Goal: Task Accomplishment & Management: Complete application form

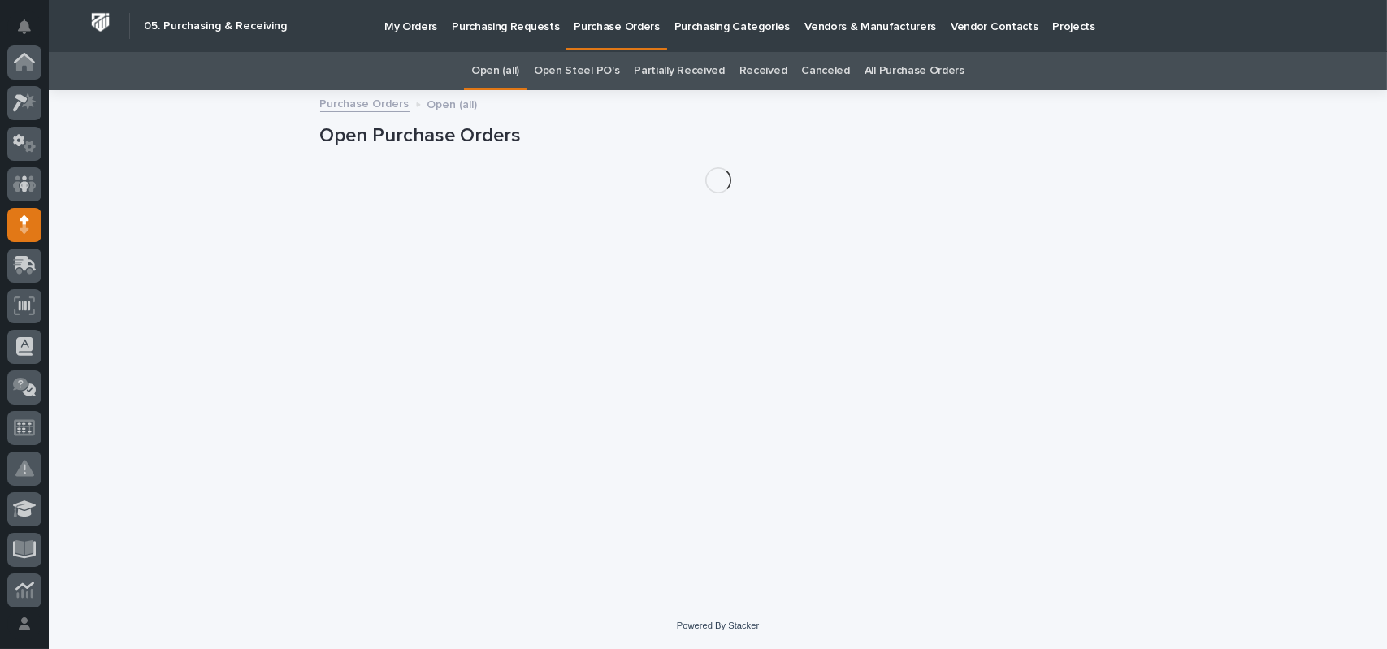
scroll to position [162, 0]
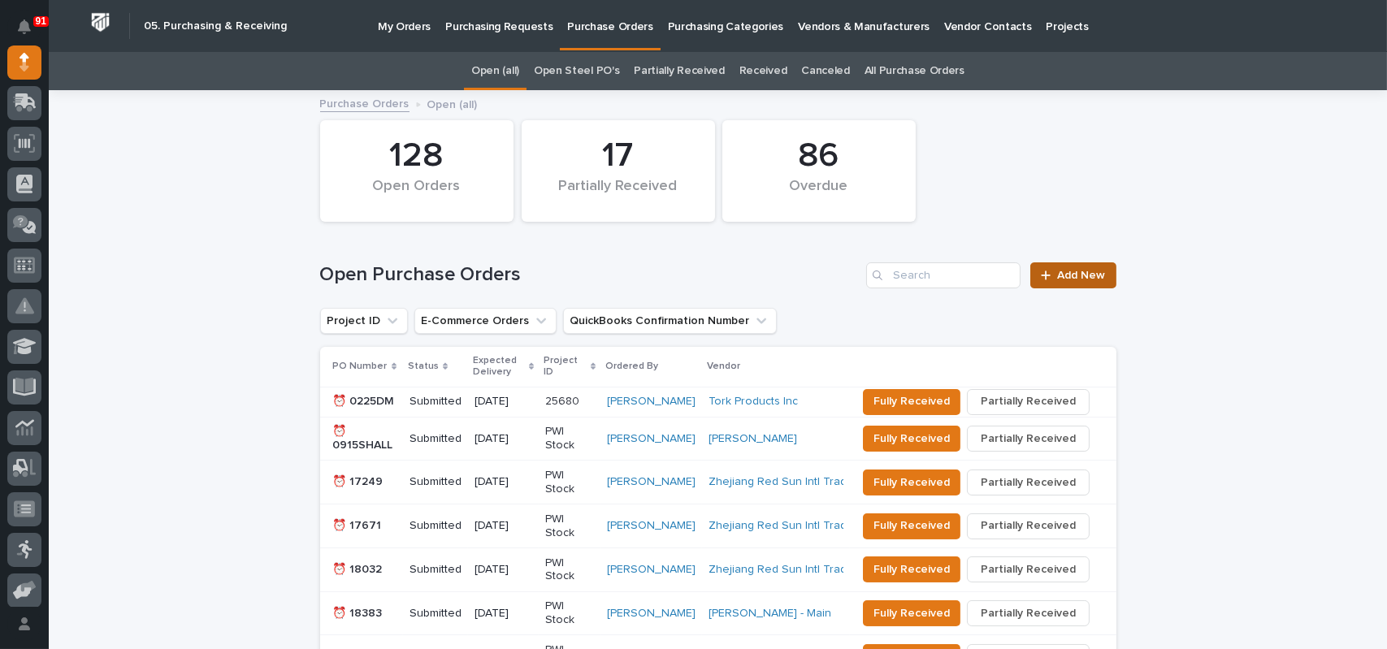
click at [1080, 267] on link "Add New" at bounding box center [1072, 275] width 85 height 26
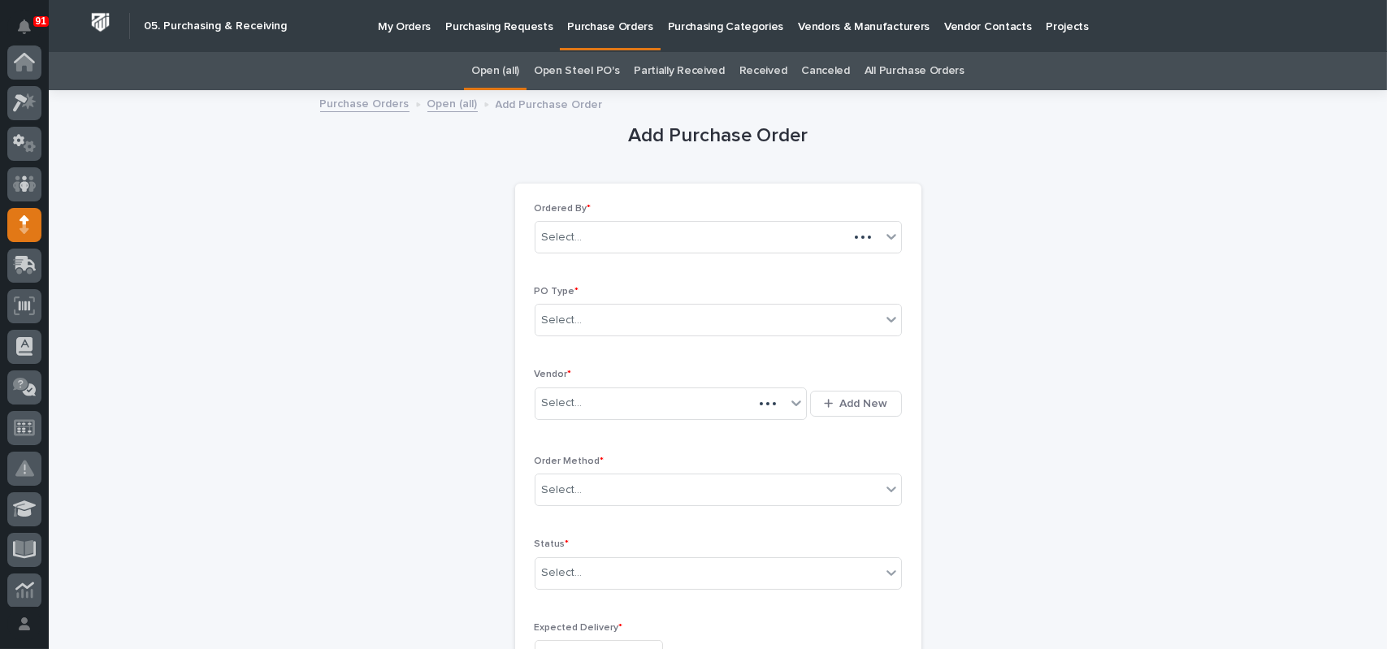
scroll to position [162, 0]
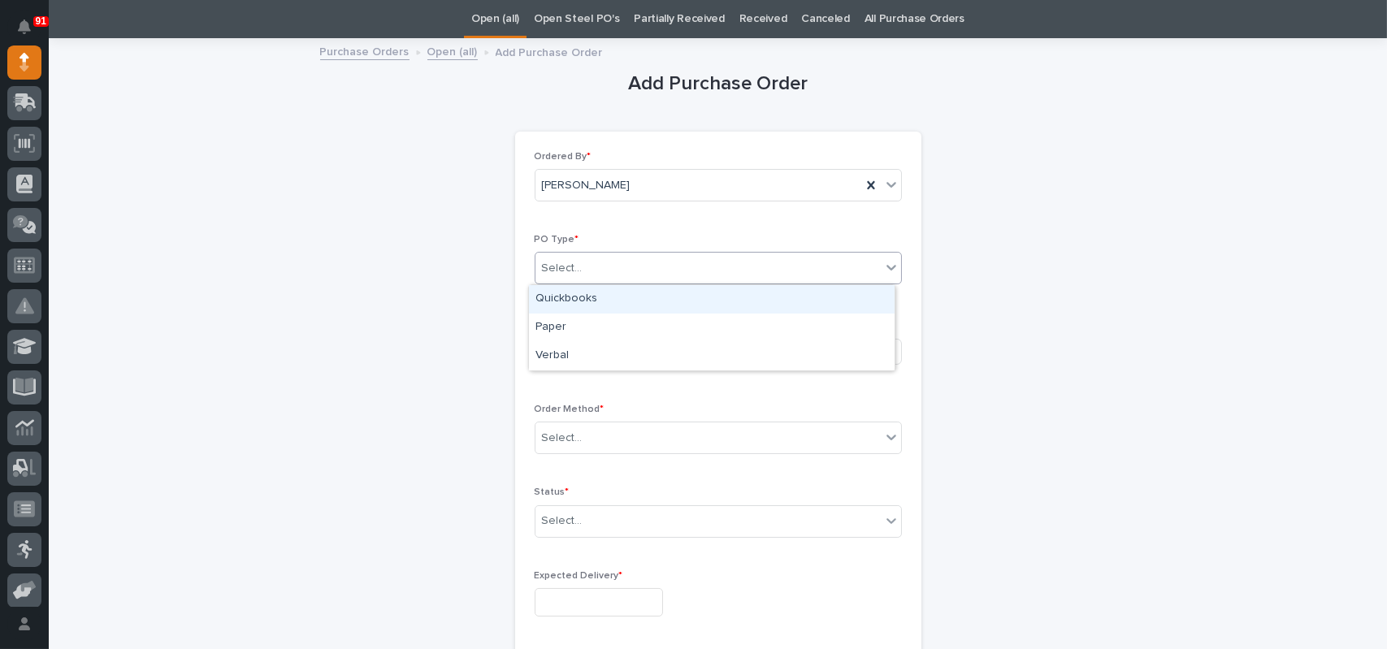
click at [701, 269] on div "Select..." at bounding box center [707, 268] width 345 height 27
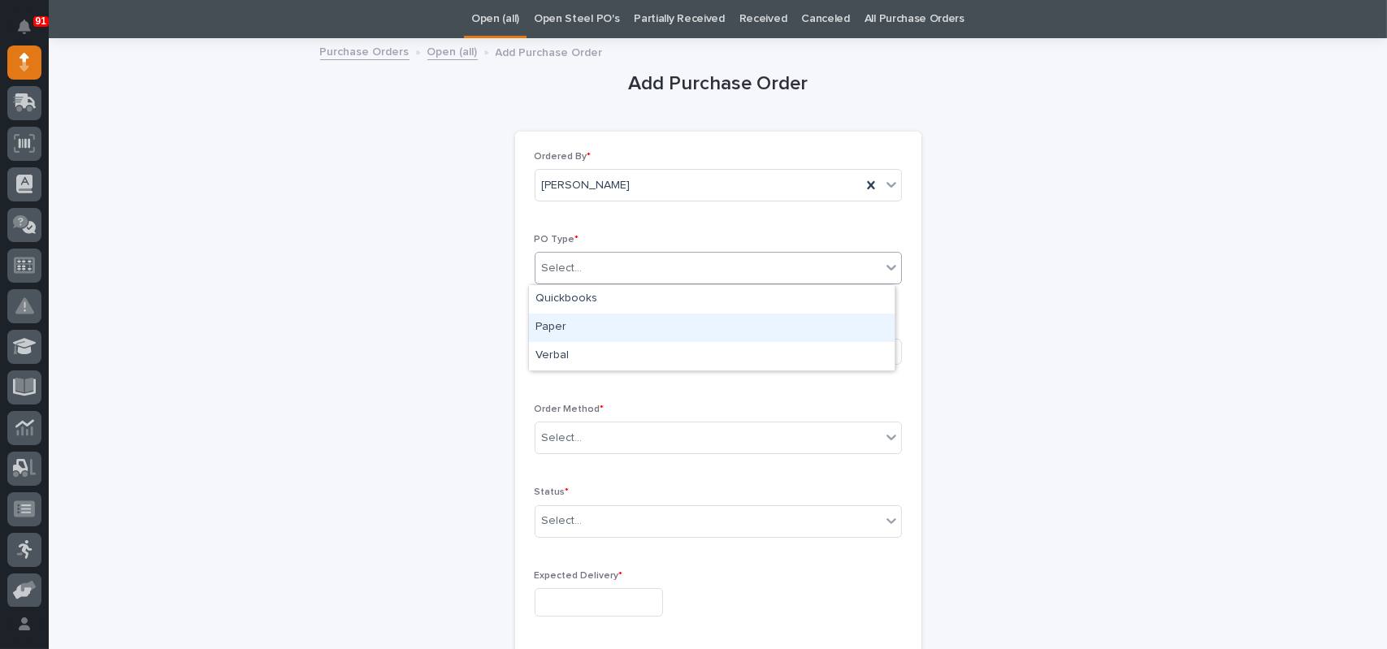
click at [579, 322] on div "Paper" at bounding box center [712, 328] width 366 height 28
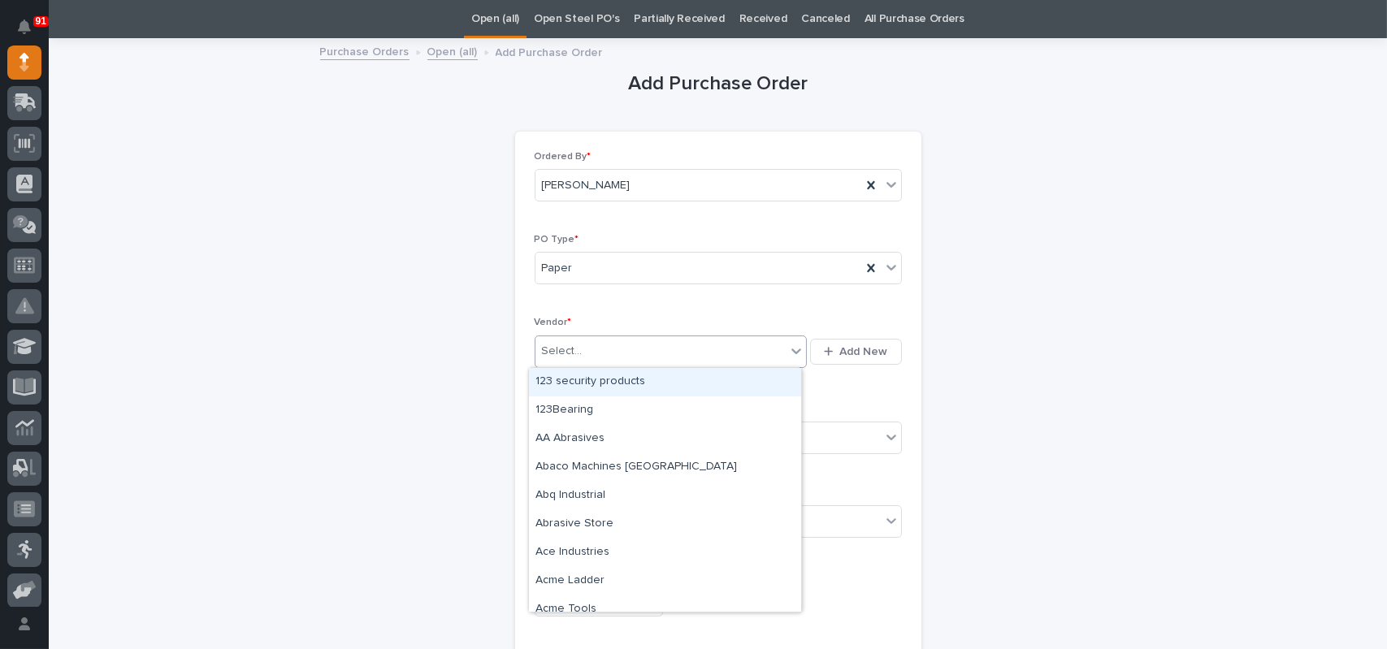
click at [583, 346] on div "Select..." at bounding box center [660, 351] width 251 height 27
type input "*****"
click at [539, 370] on div "Uline" at bounding box center [665, 382] width 272 height 28
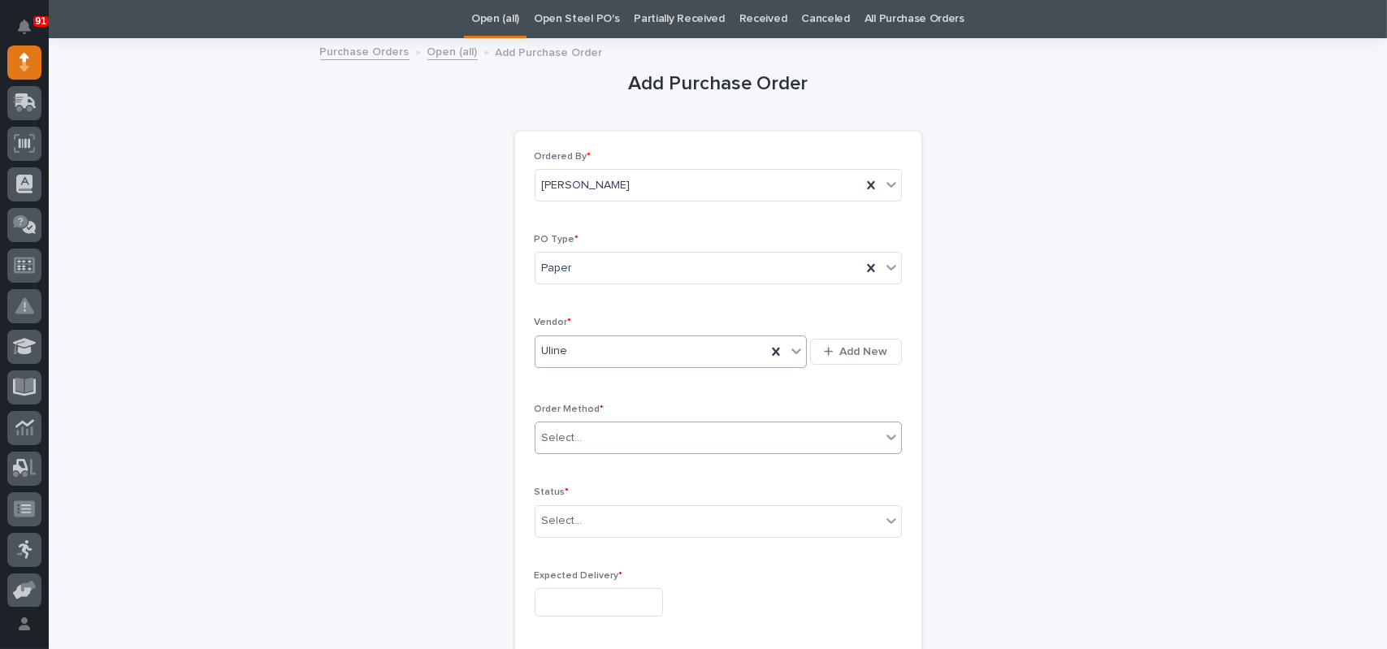
click at [572, 449] on div "Select..." at bounding box center [707, 438] width 345 height 27
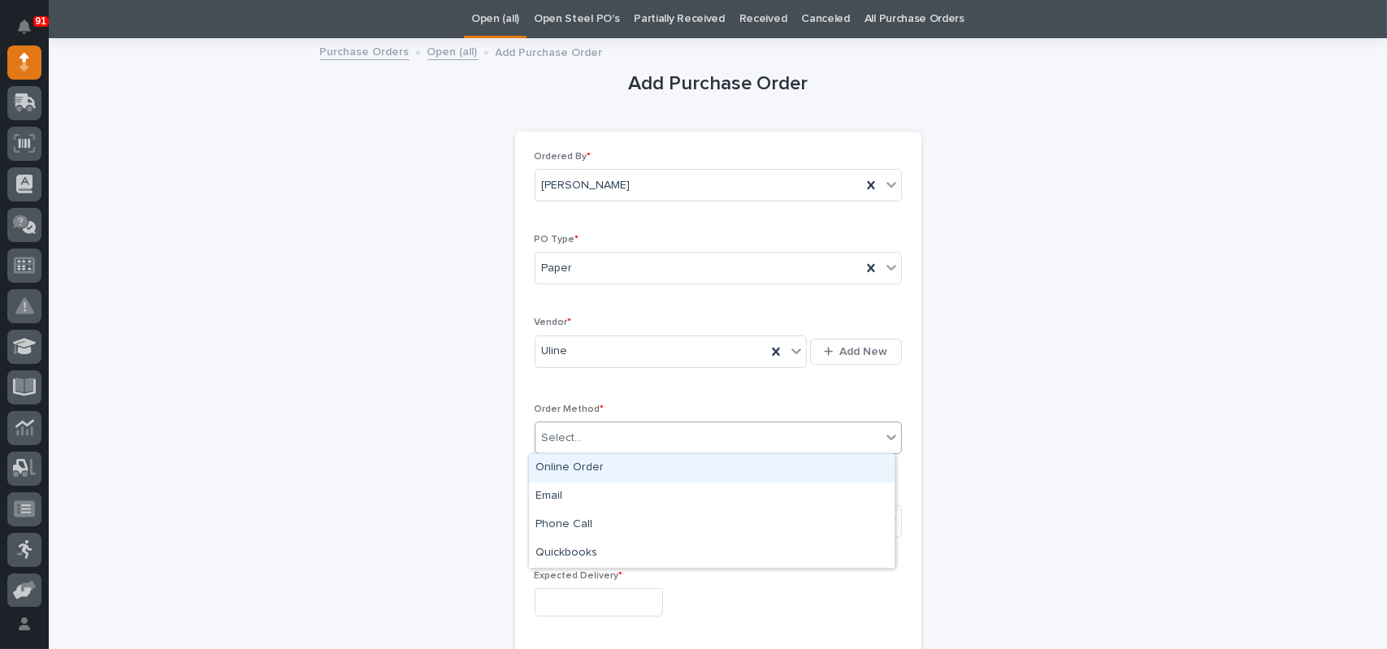
click at [570, 468] on div "Online Order" at bounding box center [712, 468] width 366 height 28
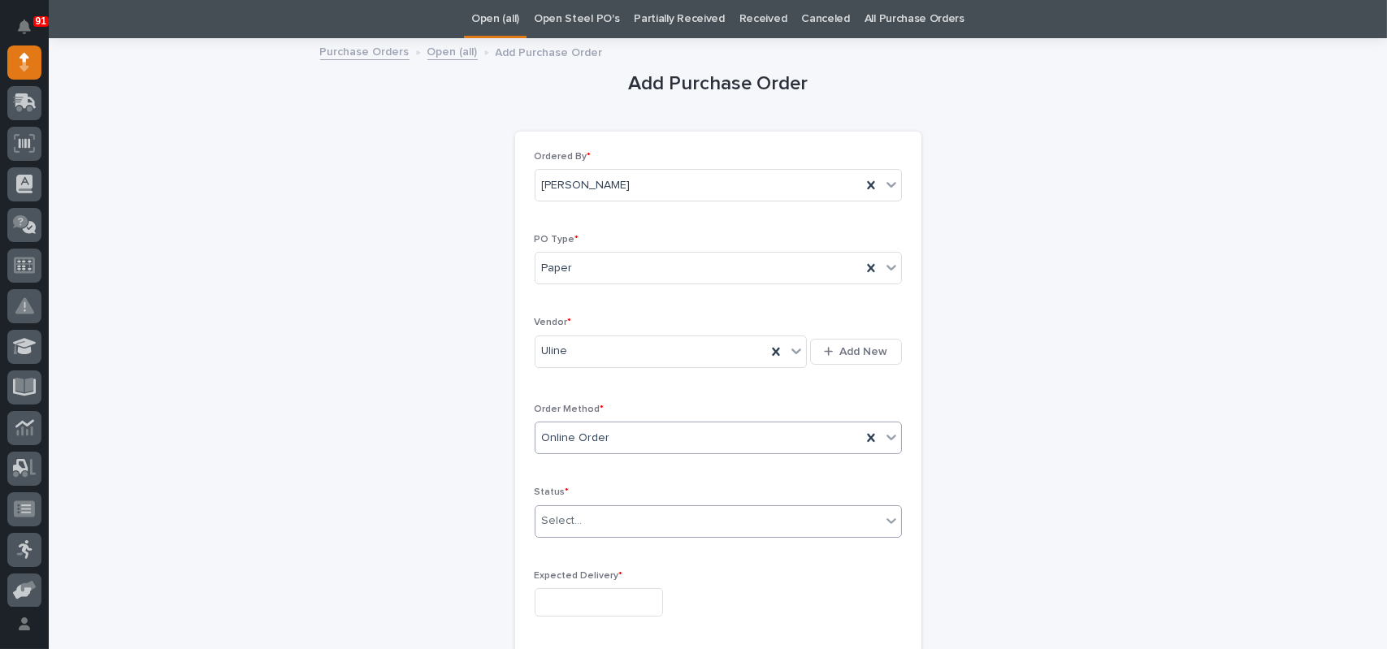
click at [554, 519] on div "Select..." at bounding box center [562, 521] width 41 height 17
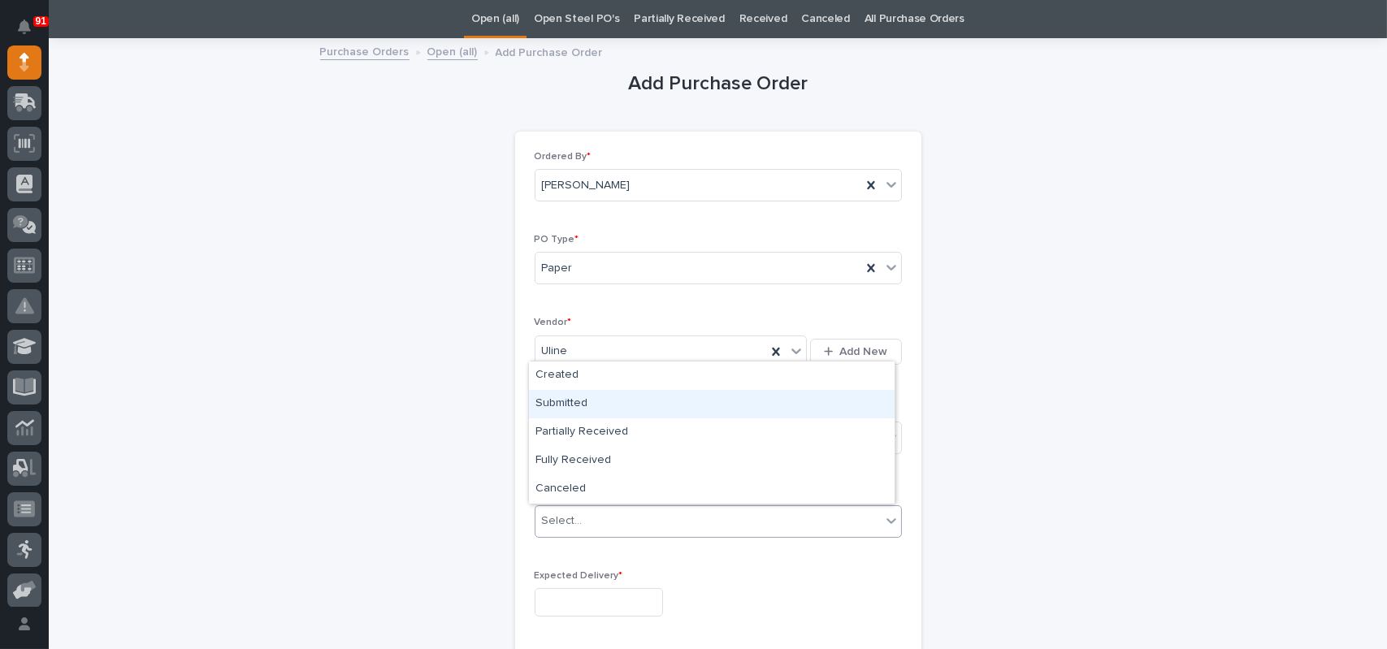
click at [564, 394] on div "Submitted" at bounding box center [712, 404] width 366 height 28
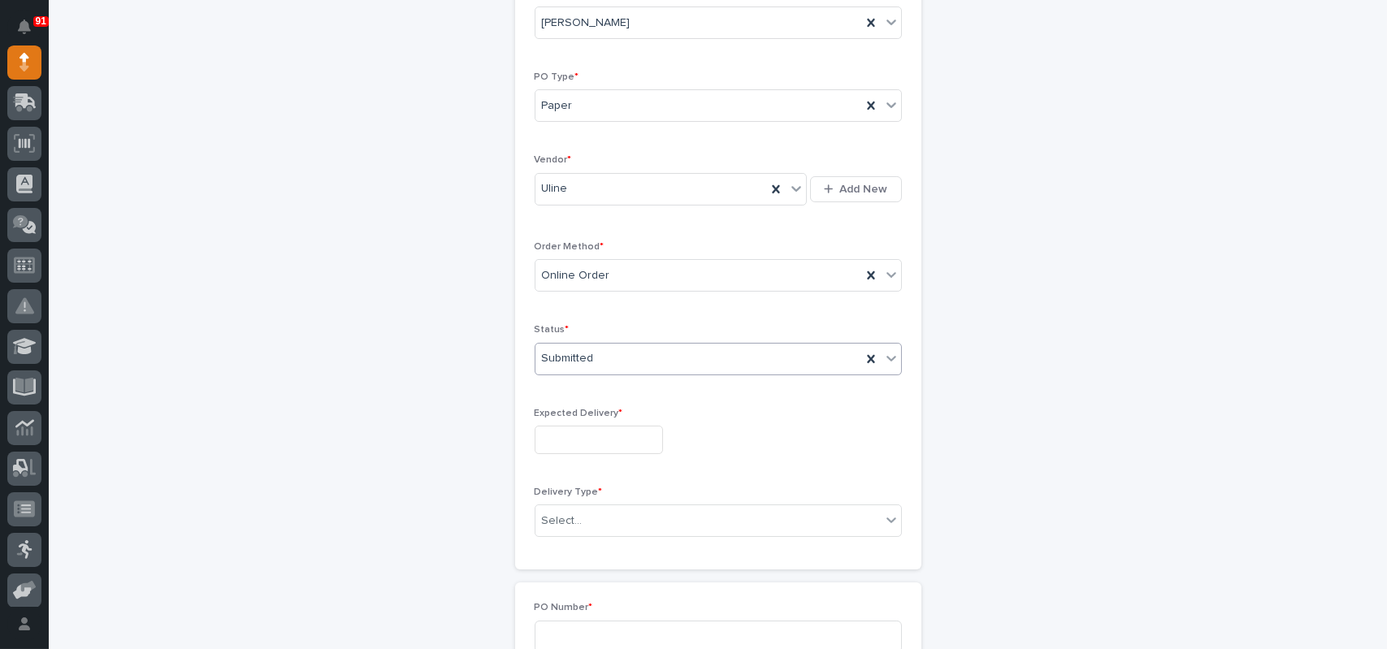
scroll to position [296, 0]
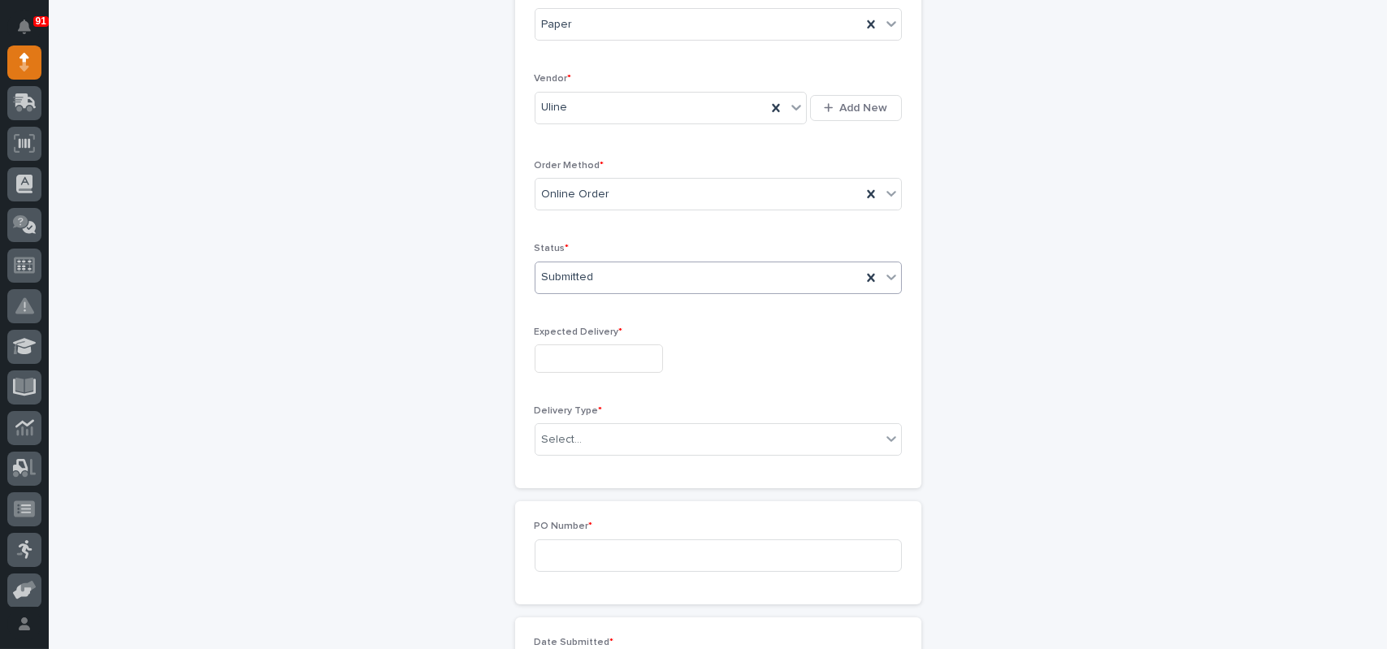
click at [587, 357] on input "text" at bounding box center [598, 358] width 128 height 28
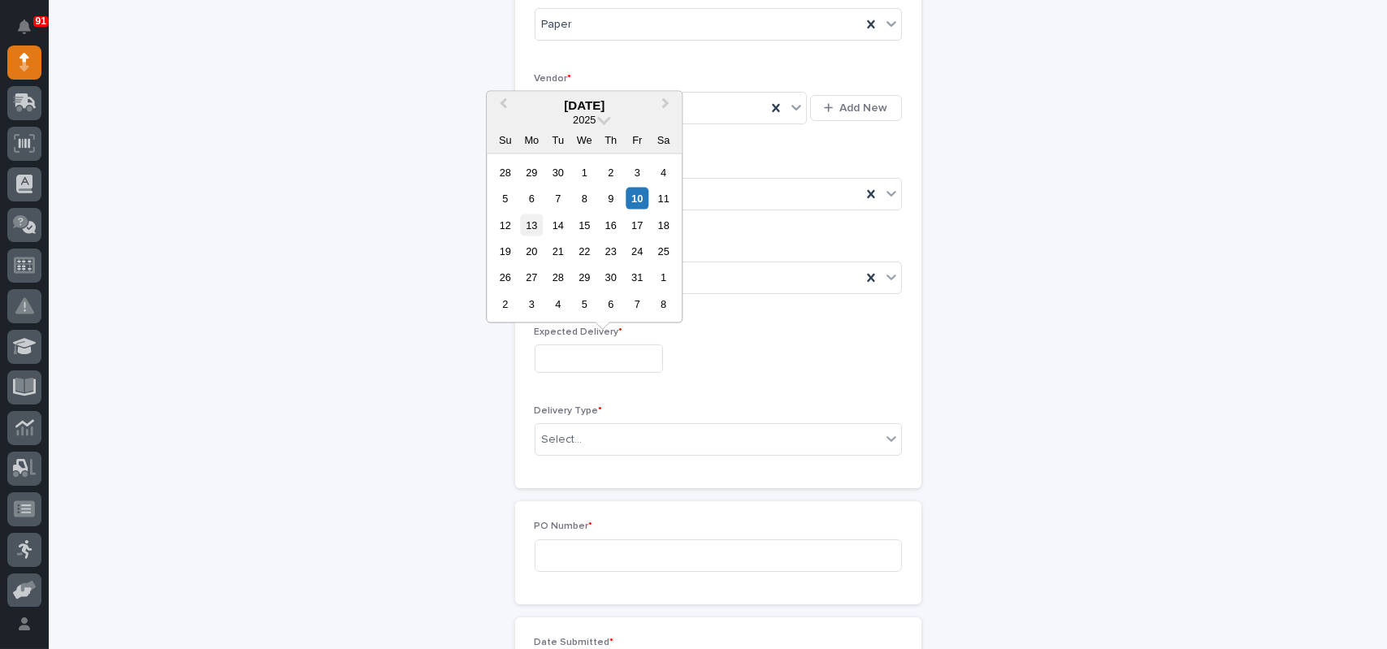
click at [532, 221] on div "13" at bounding box center [532, 225] width 22 height 22
type input "**********"
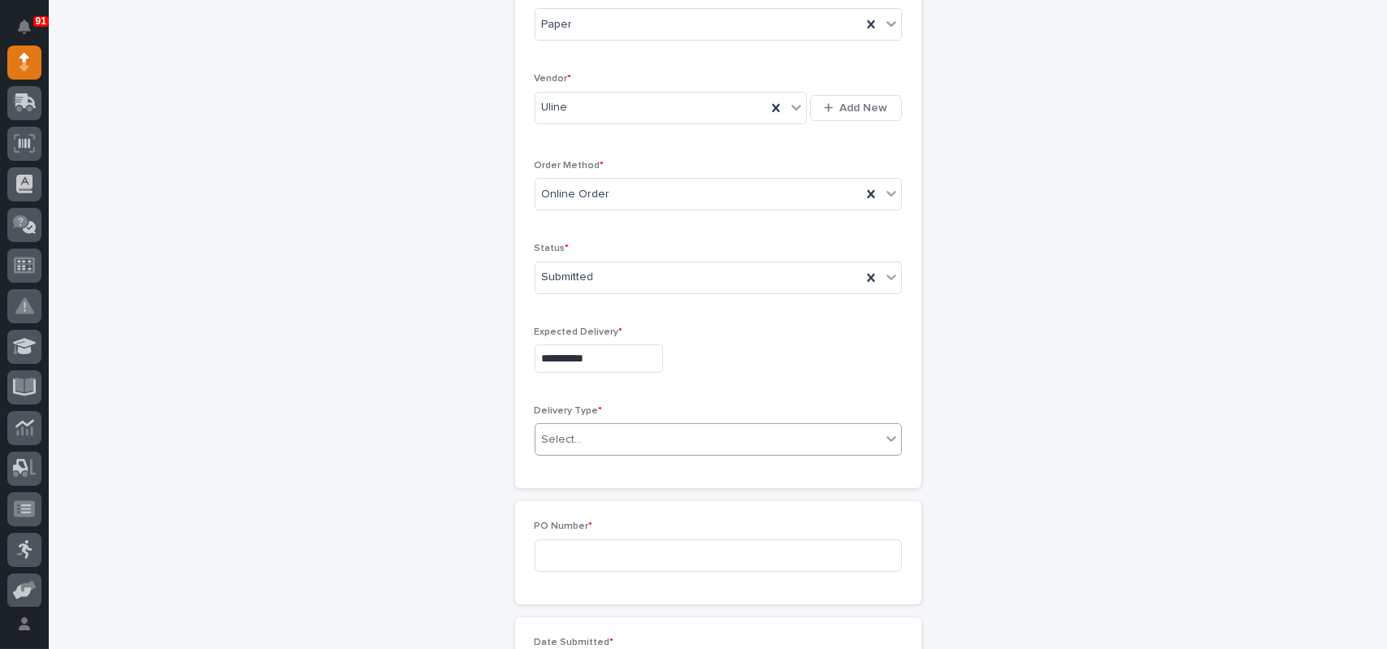
click at [565, 442] on div "Select..." at bounding box center [562, 439] width 41 height 17
click at [565, 467] on div "Deliver to PWI" at bounding box center [712, 470] width 366 height 28
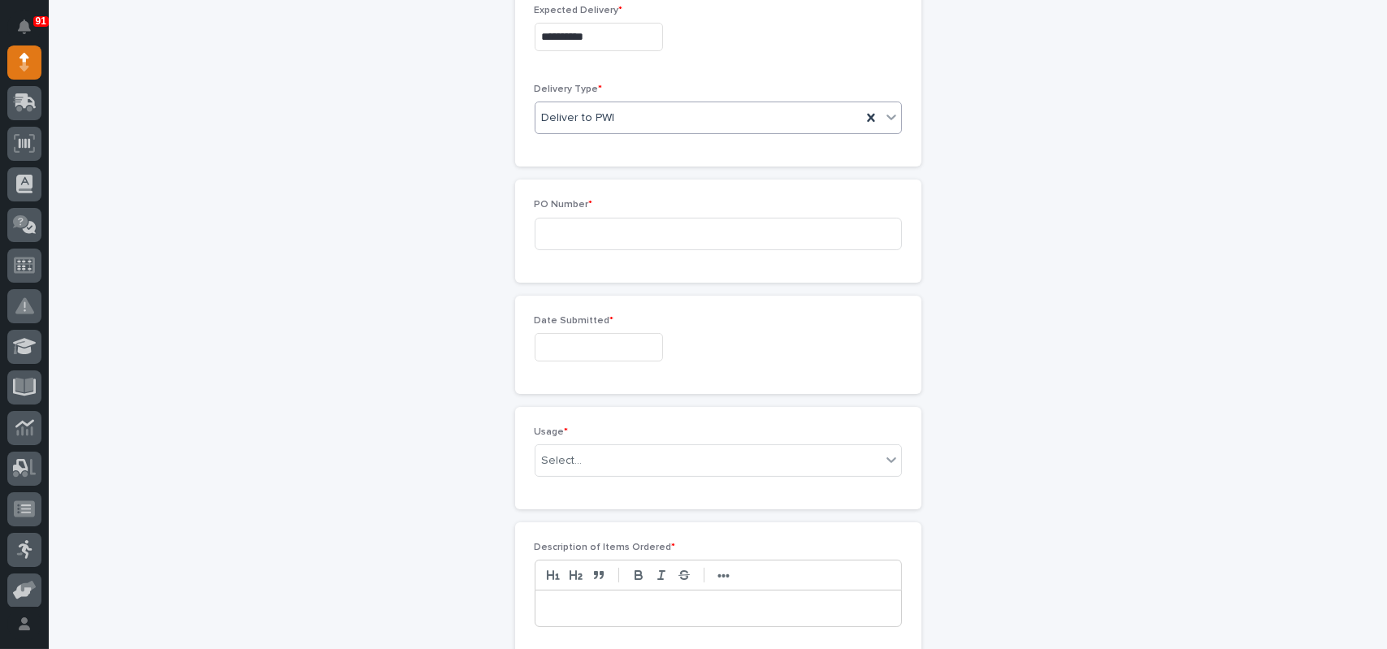
scroll to position [621, 0]
click at [587, 236] on input at bounding box center [717, 230] width 367 height 32
type input "7699MR"
click at [624, 346] on input "text" at bounding box center [598, 344] width 128 height 28
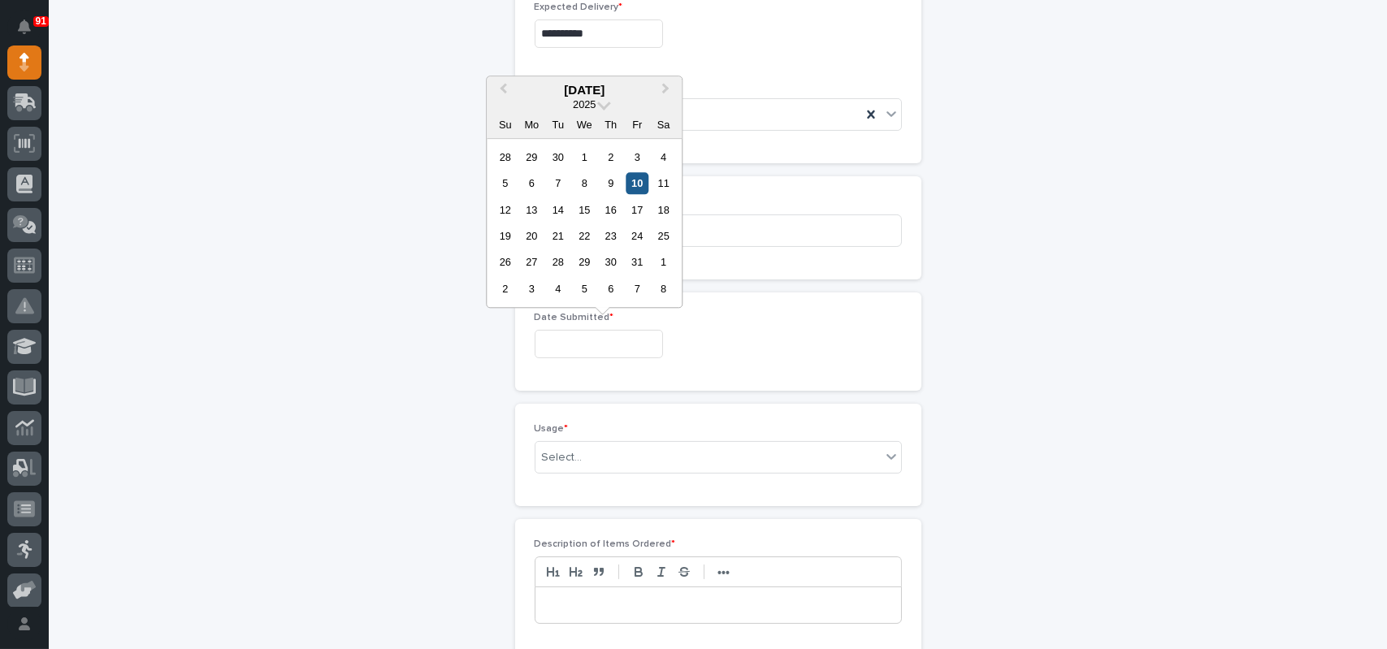
click at [644, 175] on div "10" at bounding box center [637, 183] width 22 height 22
type input "**********"
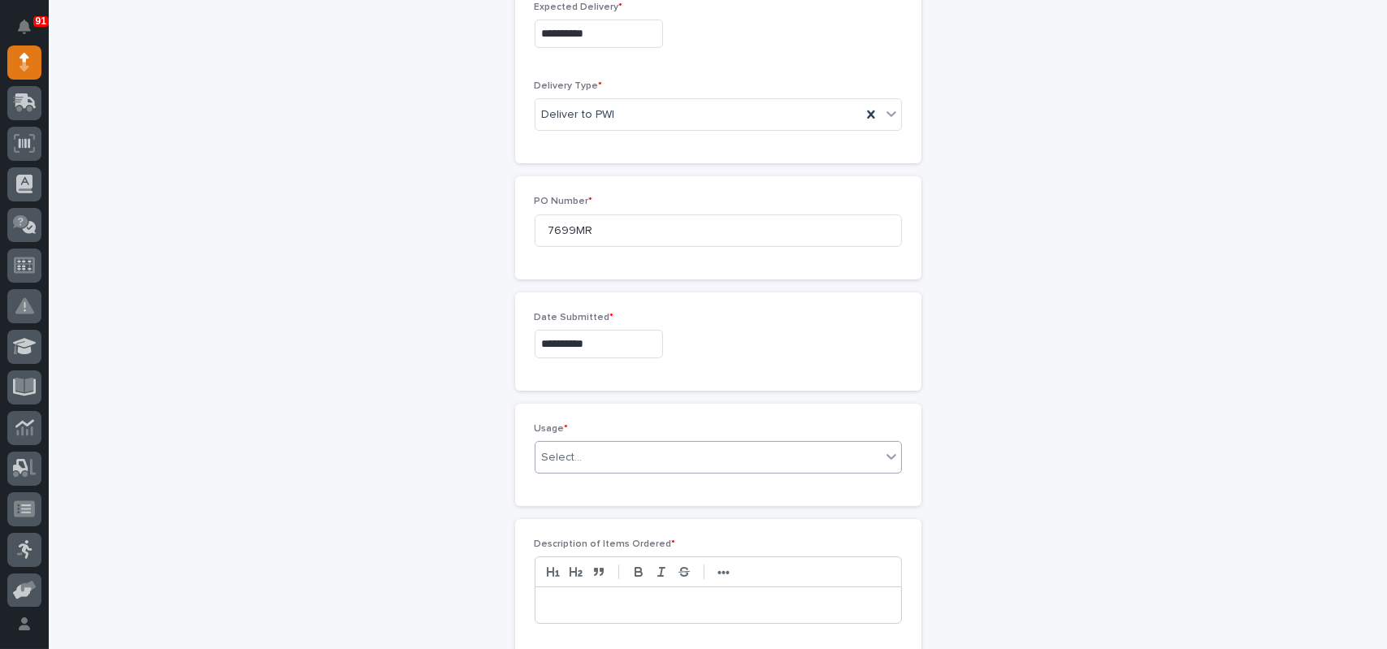
click at [553, 450] on div "Select..." at bounding box center [562, 457] width 41 height 17
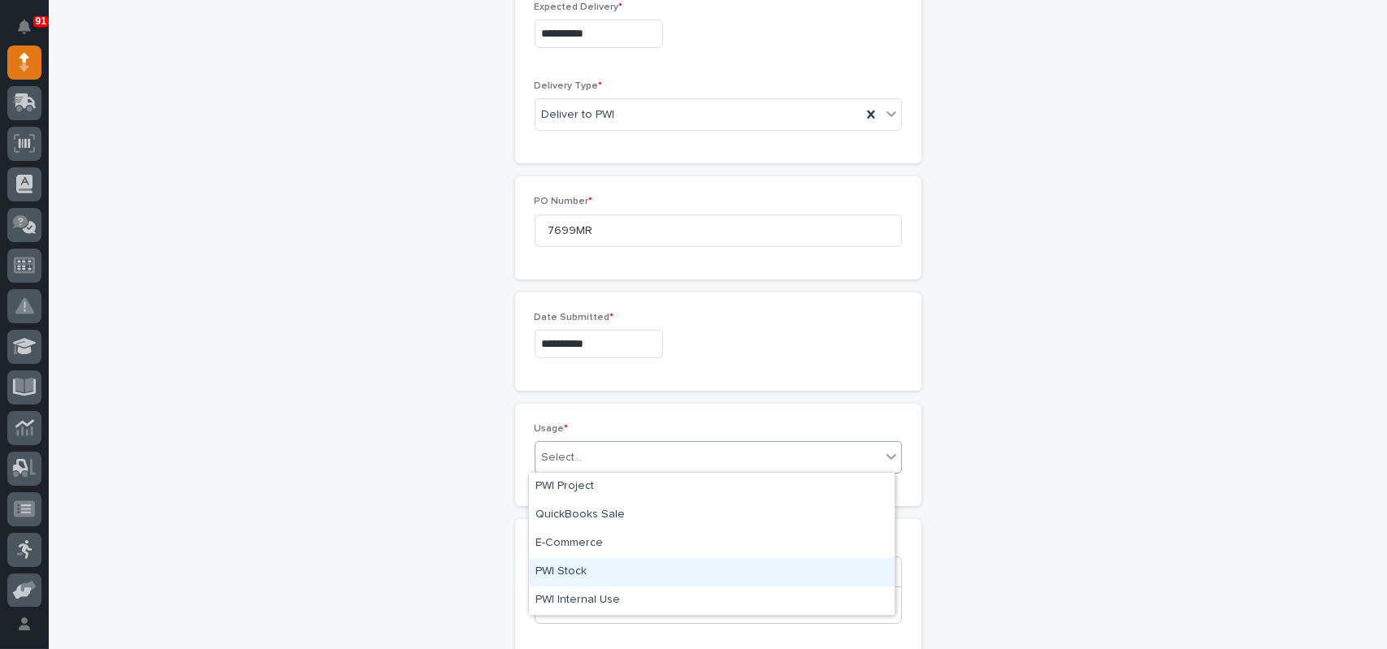
click at [568, 570] on div "PWI Stock" at bounding box center [712, 572] width 366 height 28
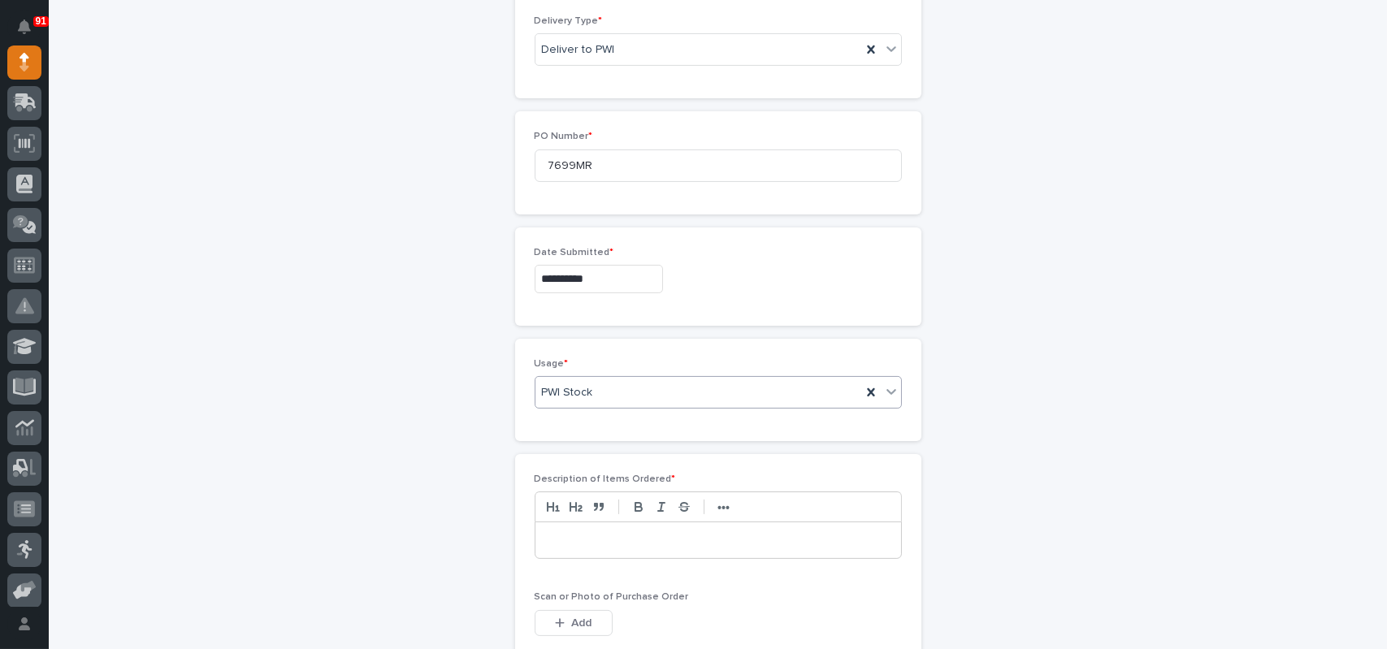
scroll to position [946, 0]
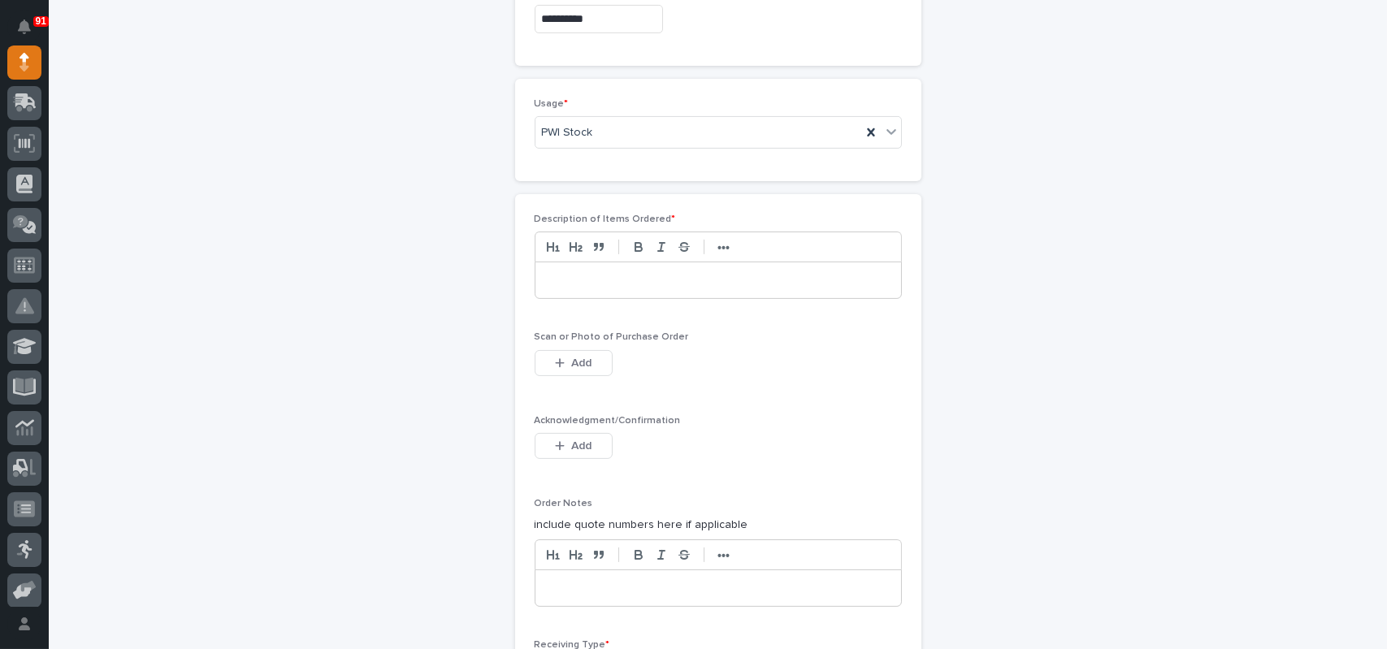
click at [580, 262] on div at bounding box center [717, 280] width 367 height 37
click at [589, 282] on p at bounding box center [717, 280] width 341 height 16
click at [562, 353] on button "Add" at bounding box center [573, 363] width 78 height 26
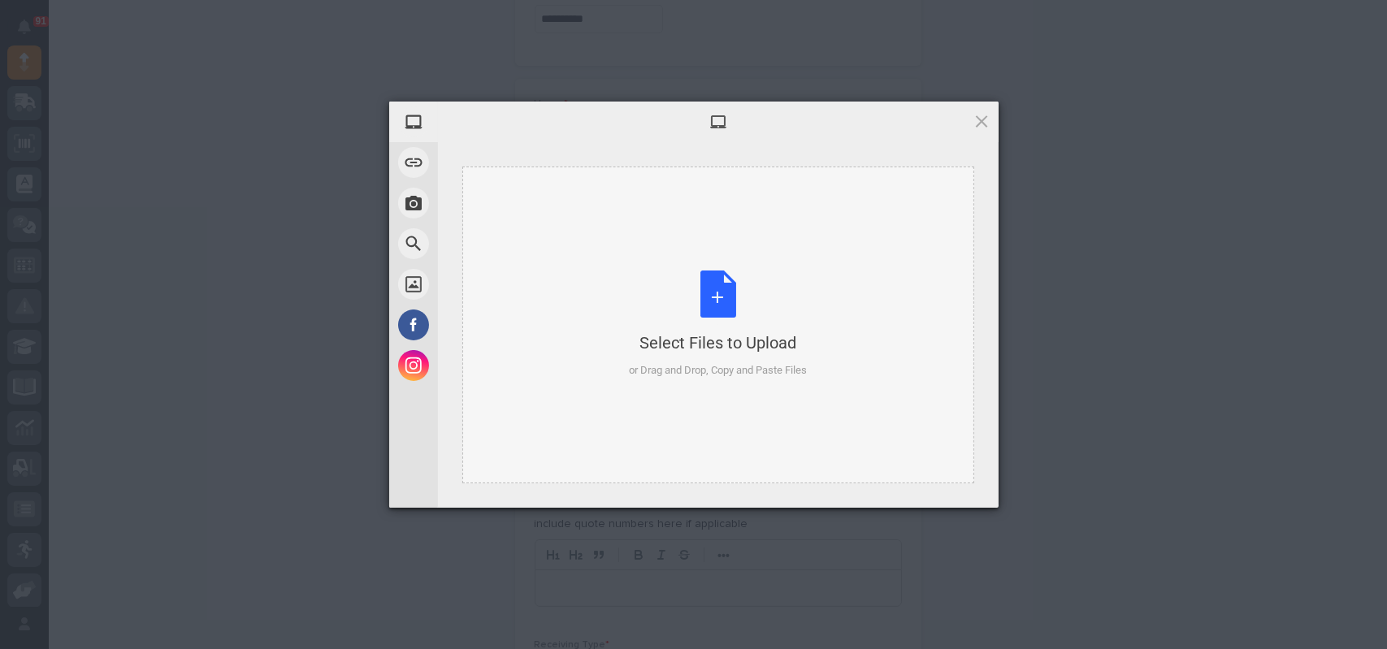
click at [721, 299] on div "Select Files to Upload or Drag and Drop, Copy and Paste Files" at bounding box center [718, 324] width 178 height 108
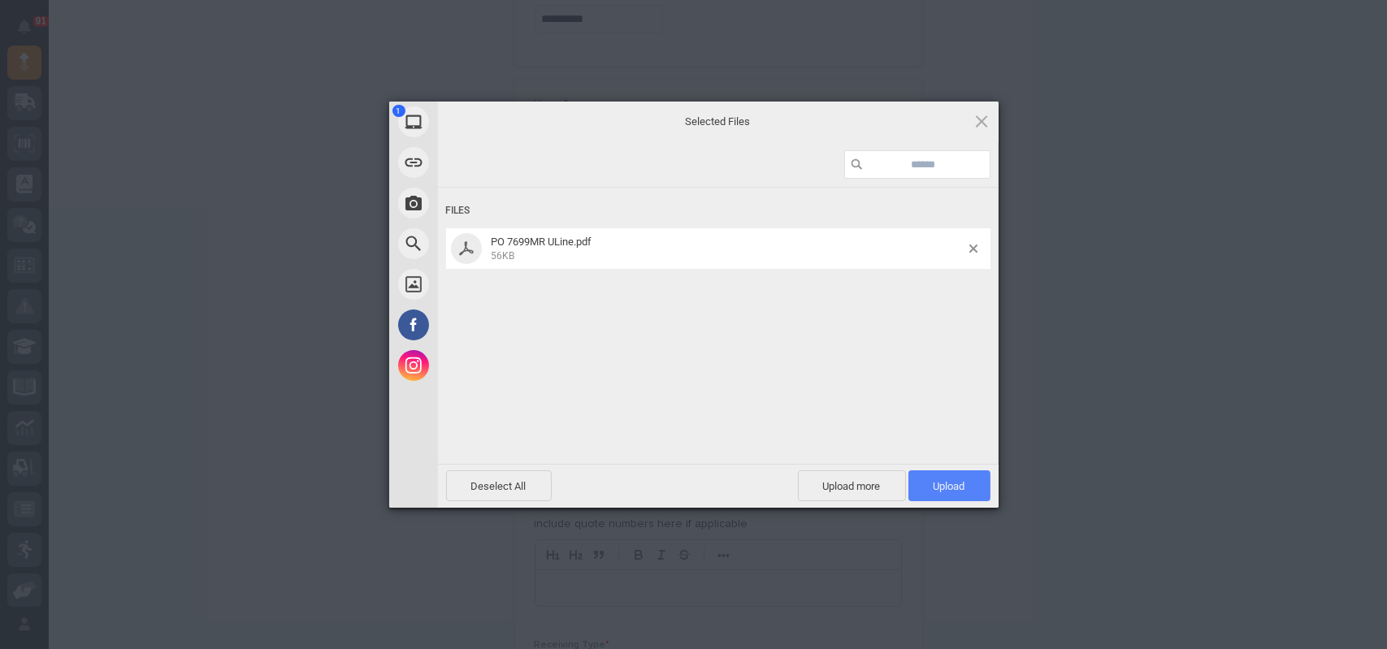
click at [921, 488] on span "Upload 1" at bounding box center [949, 485] width 82 height 31
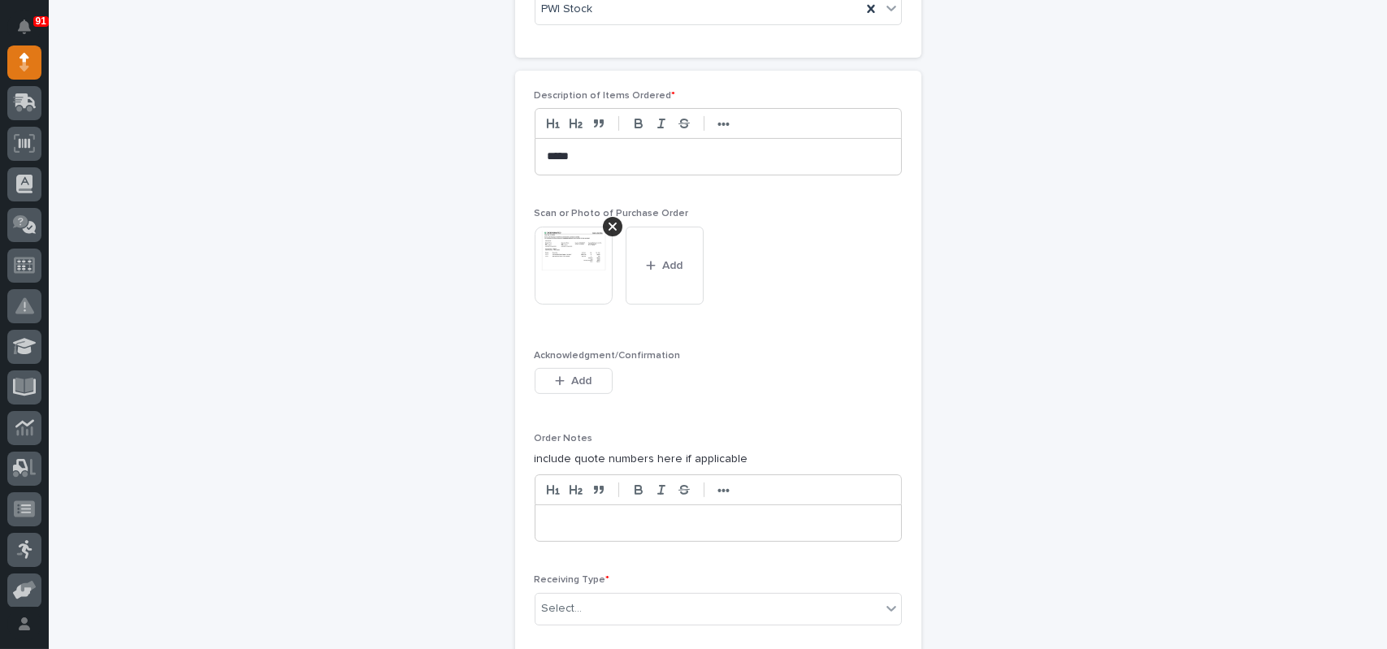
scroll to position [1218, 0]
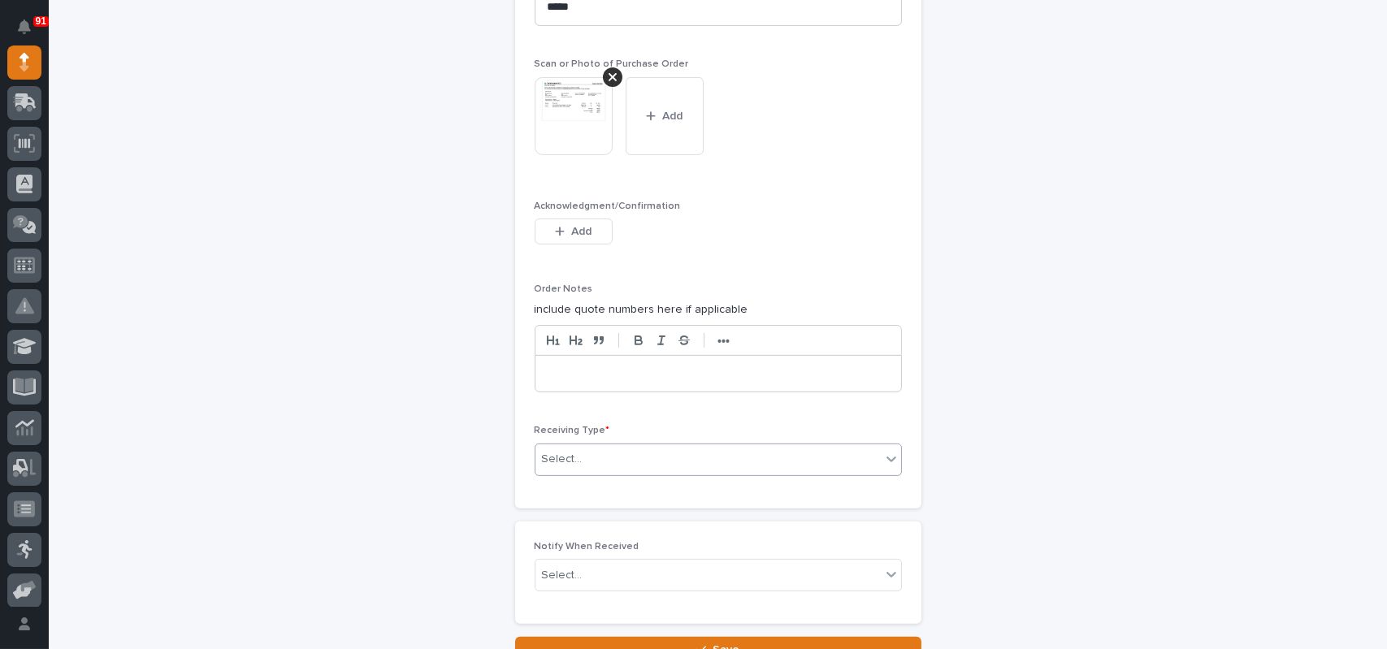
click at [563, 459] on div "Select..." at bounding box center [562, 459] width 41 height 17
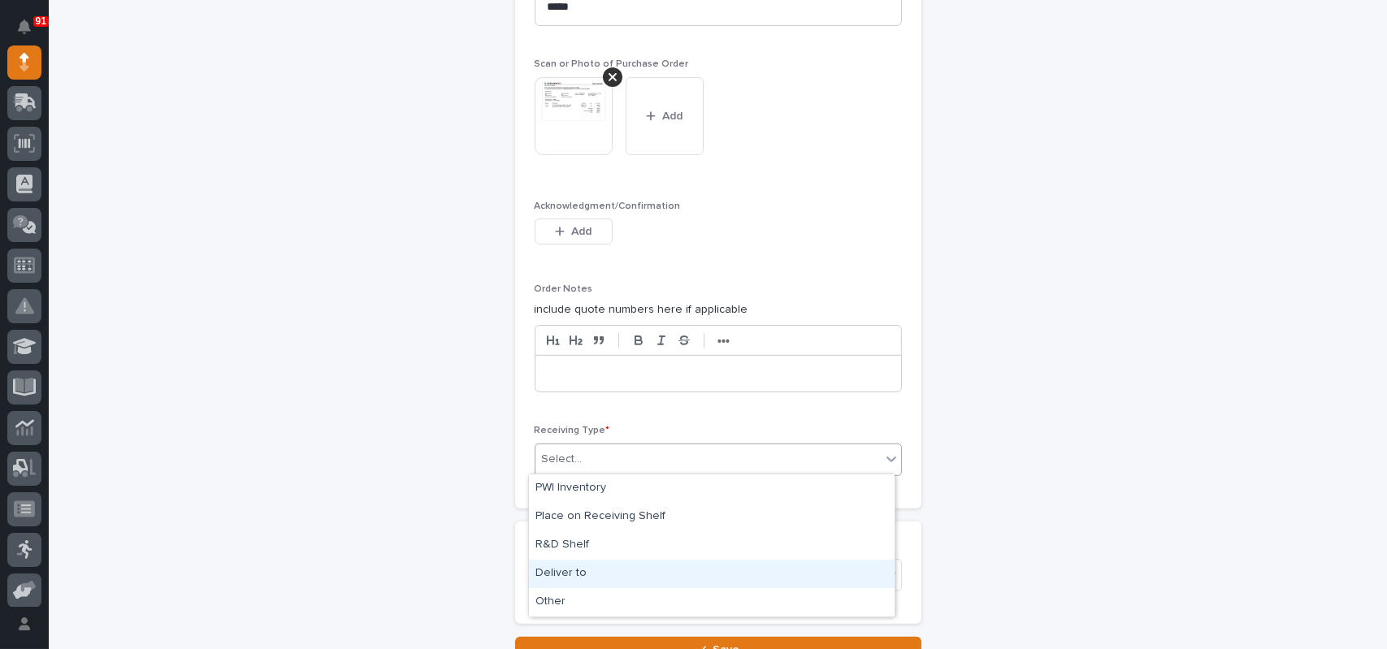
click at [553, 567] on div "Deliver to" at bounding box center [712, 574] width 366 height 28
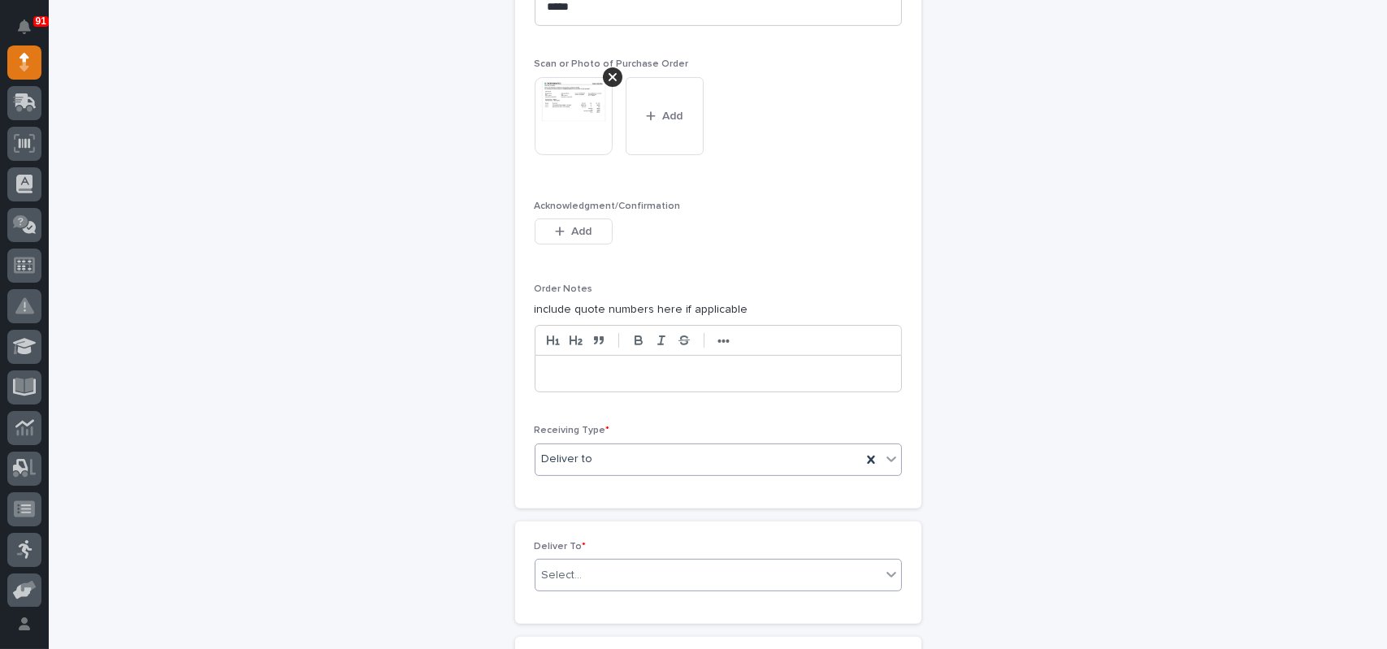
click at [569, 573] on div "Select..." at bounding box center [562, 575] width 41 height 17
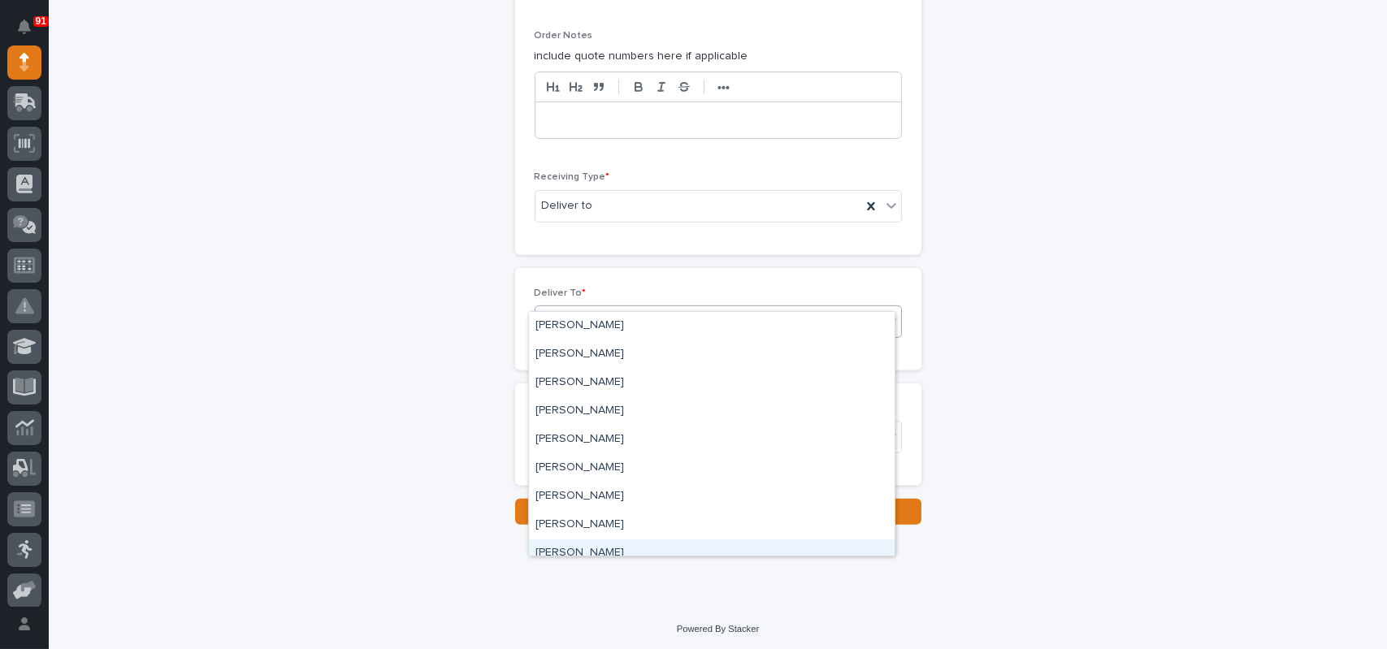
scroll to position [1472, 0]
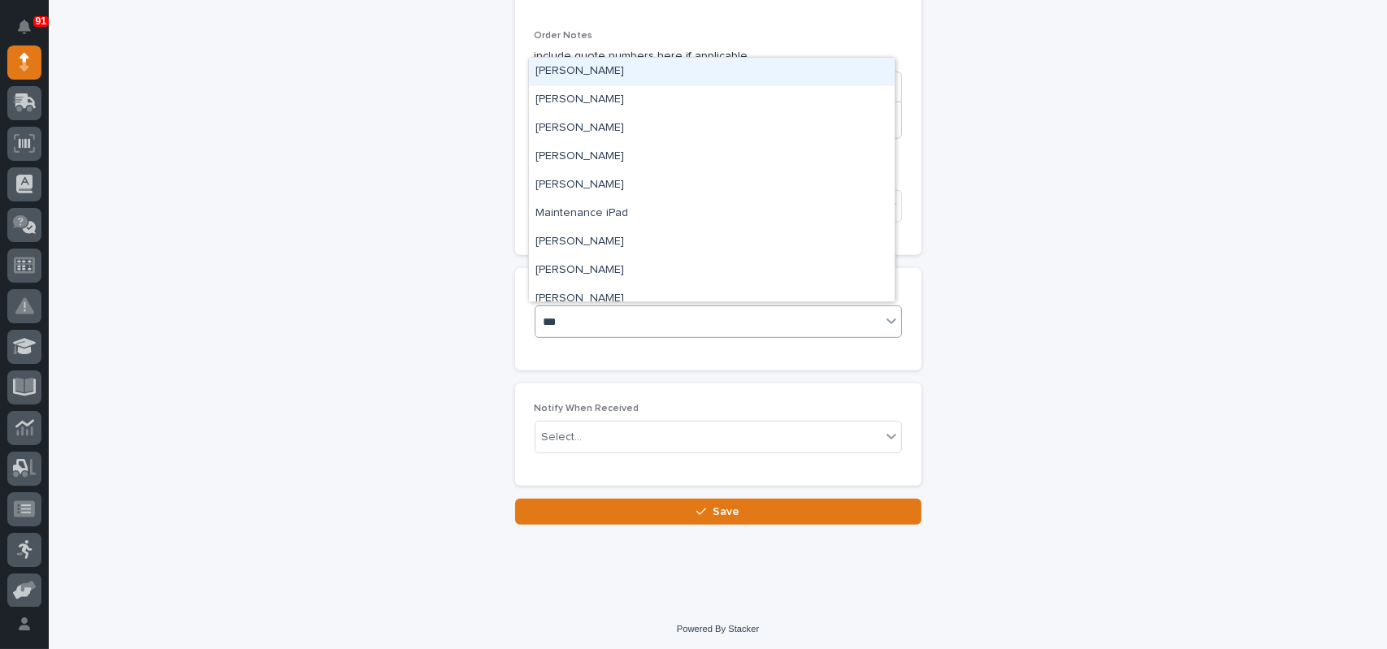
type input "****"
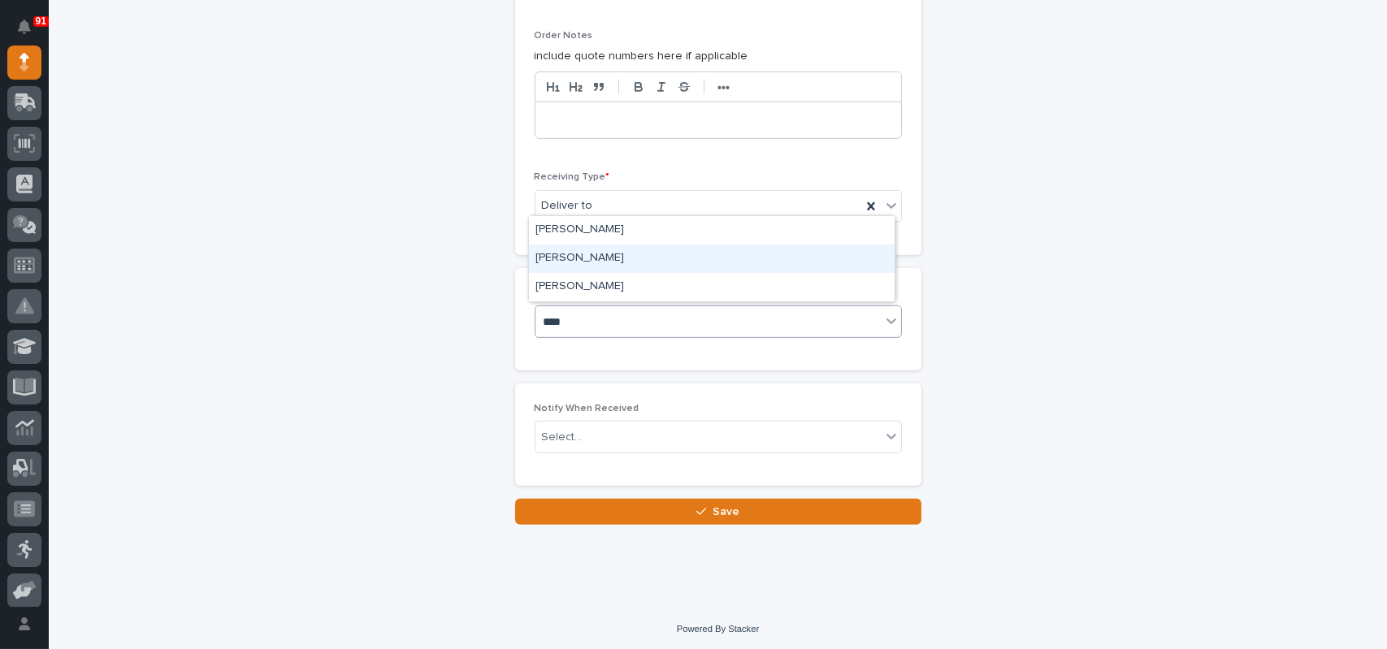
click at [604, 257] on div "[PERSON_NAME]" at bounding box center [712, 259] width 366 height 28
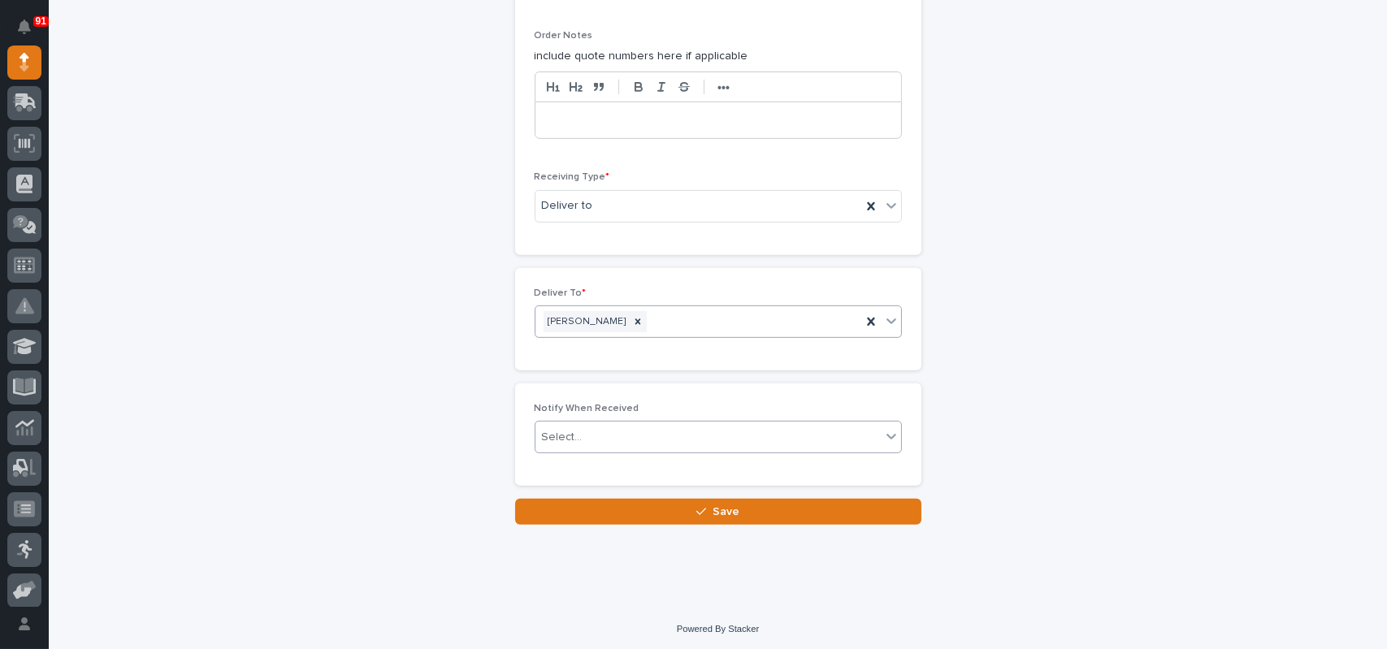
click at [553, 437] on div "Select..." at bounding box center [562, 437] width 41 height 17
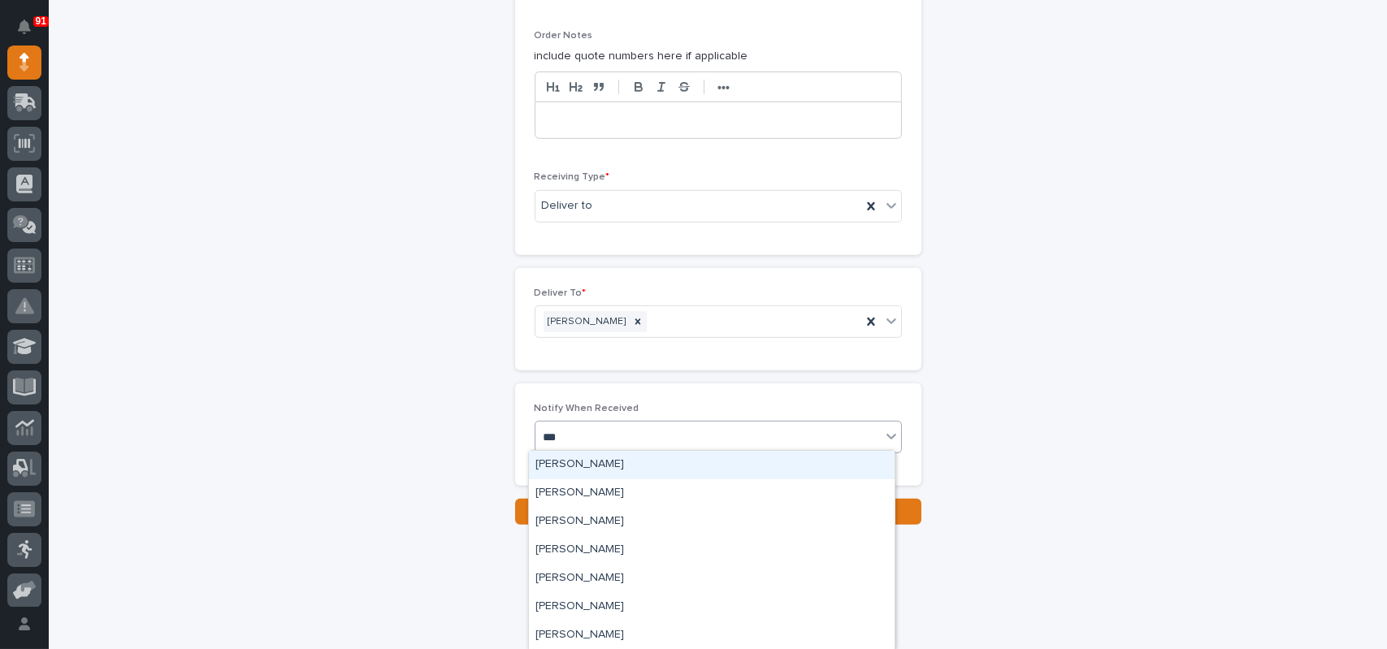
type input "****"
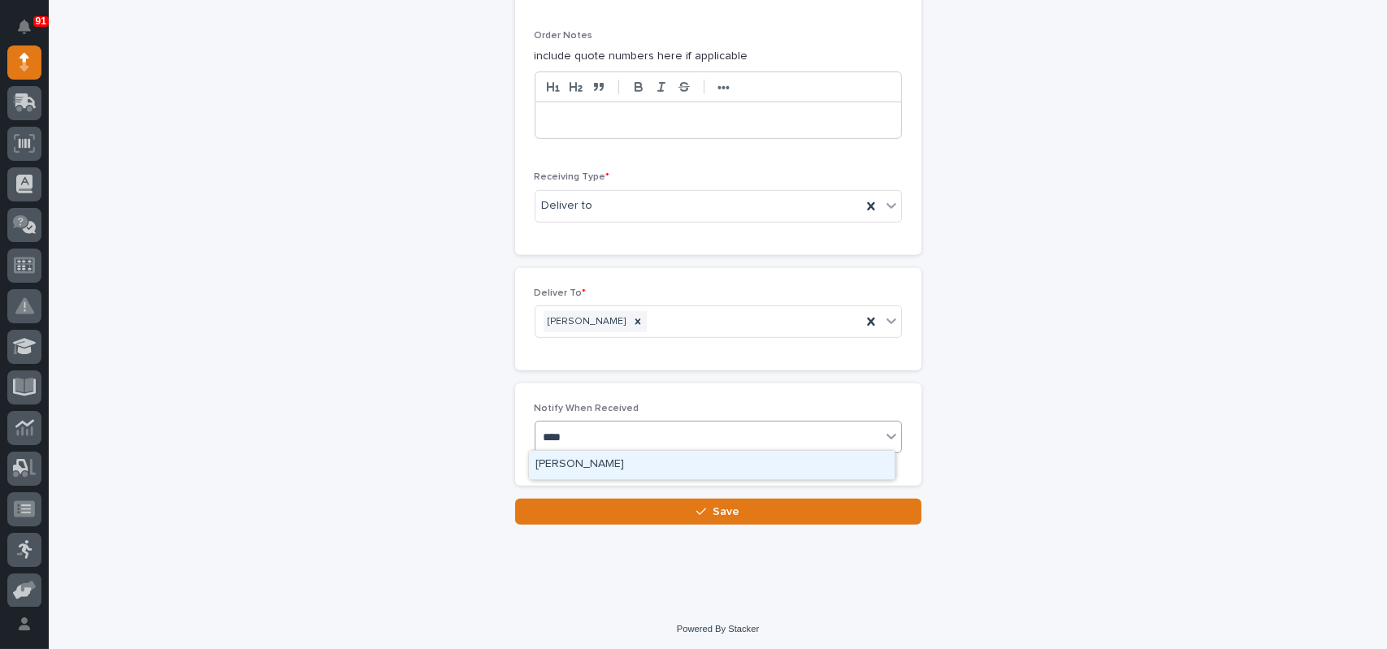
click at [575, 468] on div "[PERSON_NAME]" at bounding box center [712, 465] width 366 height 28
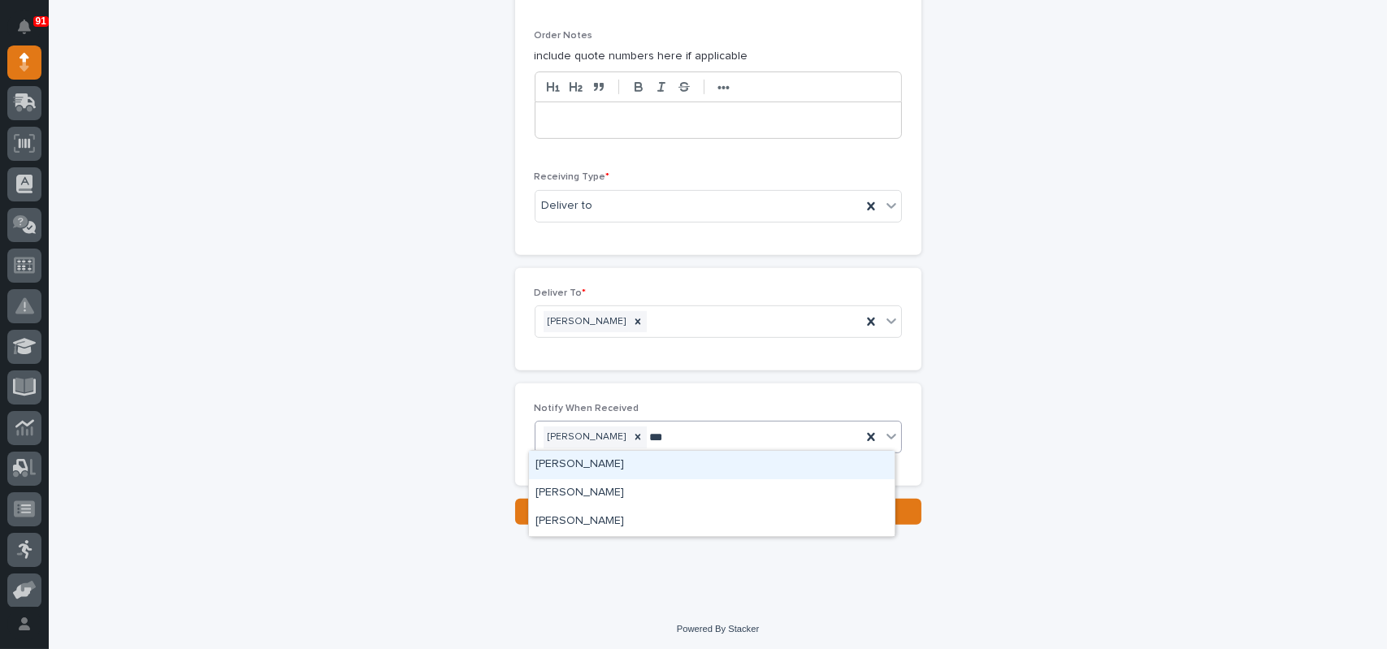
type input "****"
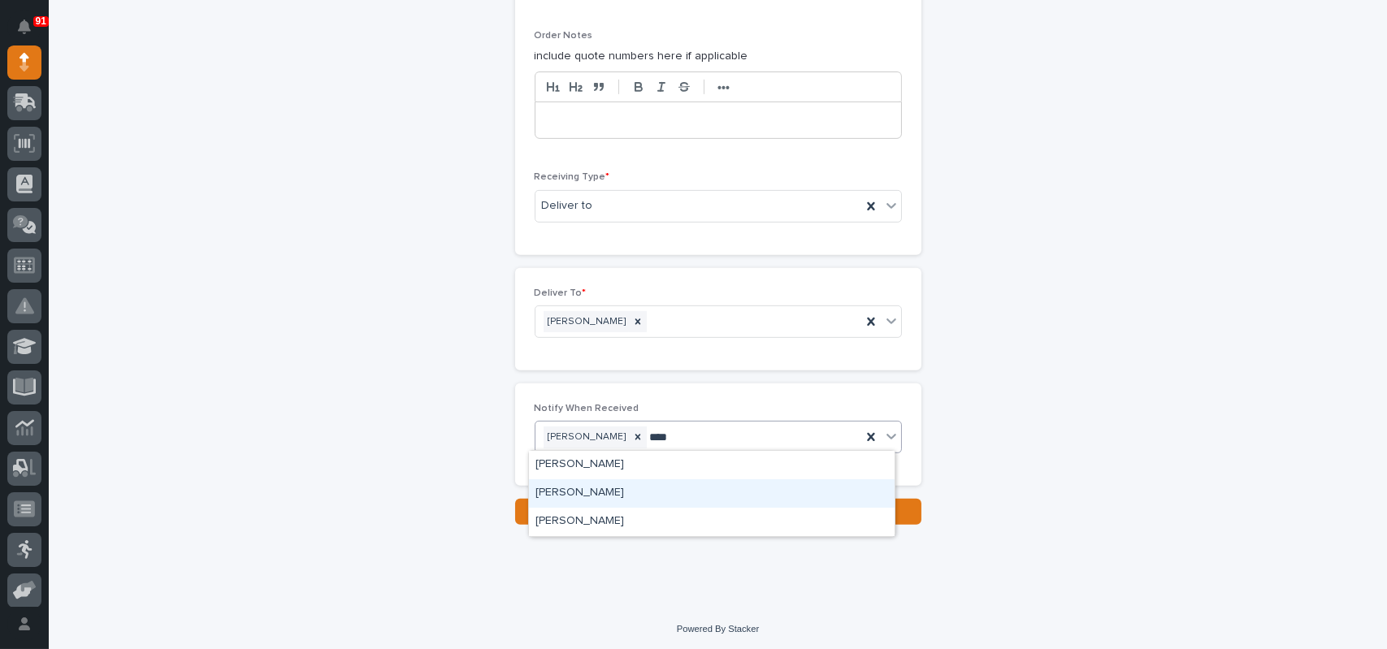
click at [578, 491] on div "[PERSON_NAME]" at bounding box center [712, 493] width 366 height 28
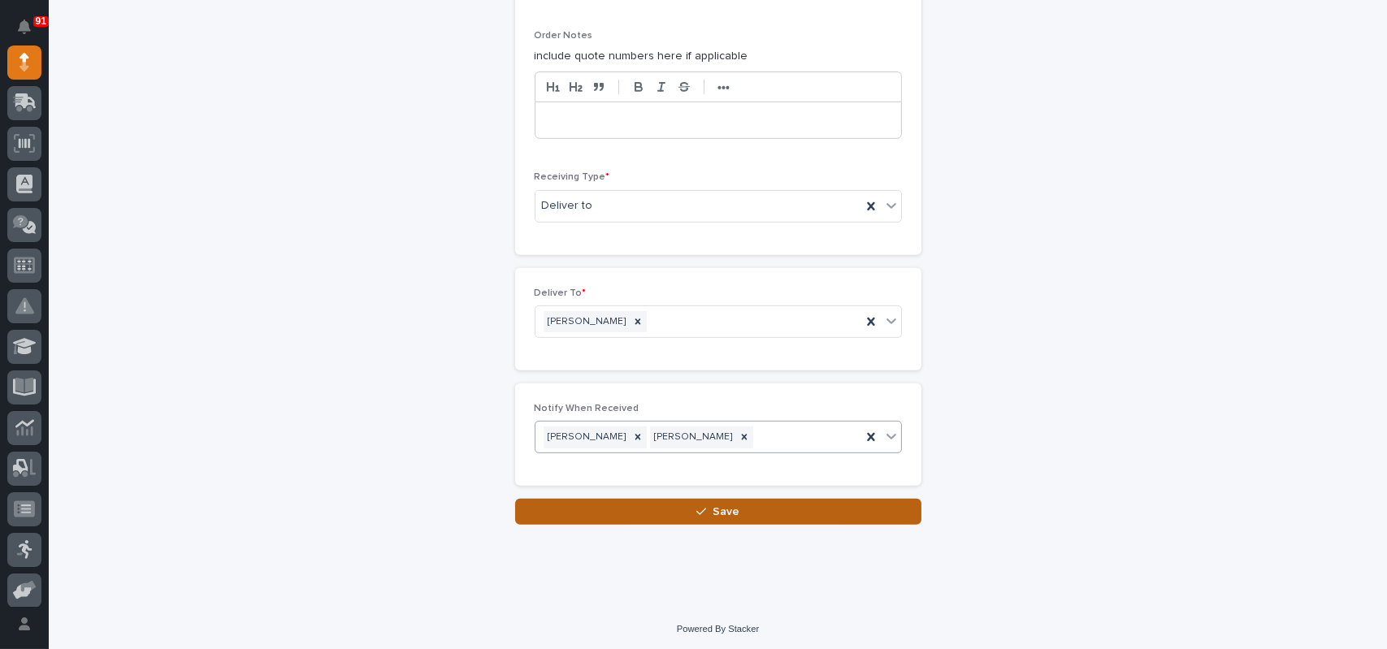
click at [679, 512] on button "Save" at bounding box center [718, 512] width 406 height 26
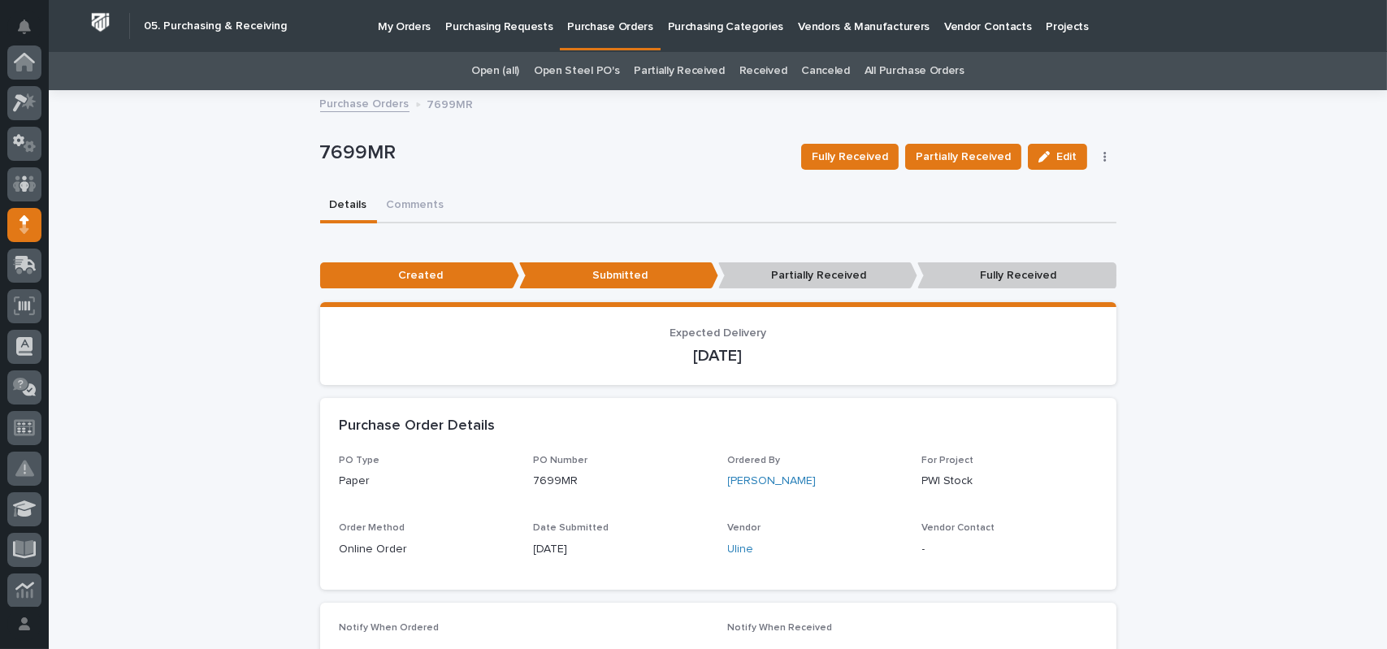
scroll to position [162, 0]
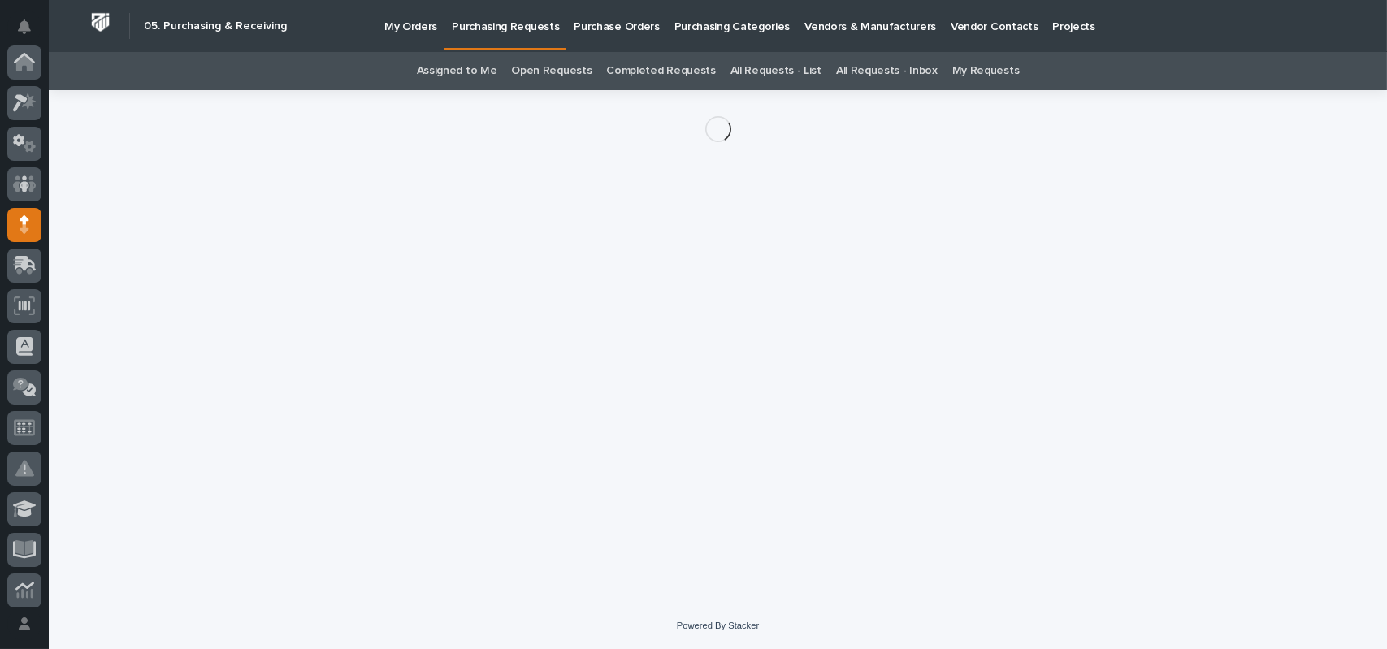
scroll to position [162, 0]
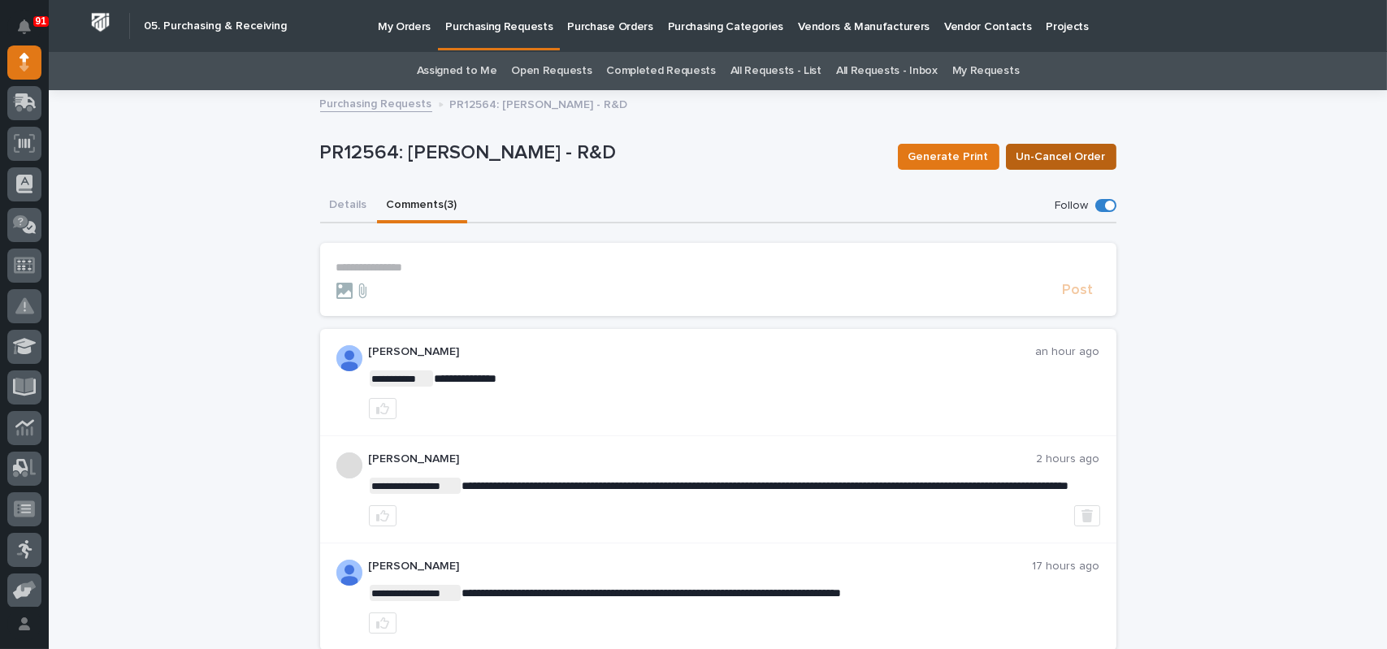
click at [1040, 154] on span "Un-Cancel Order" at bounding box center [1060, 156] width 89 height 19
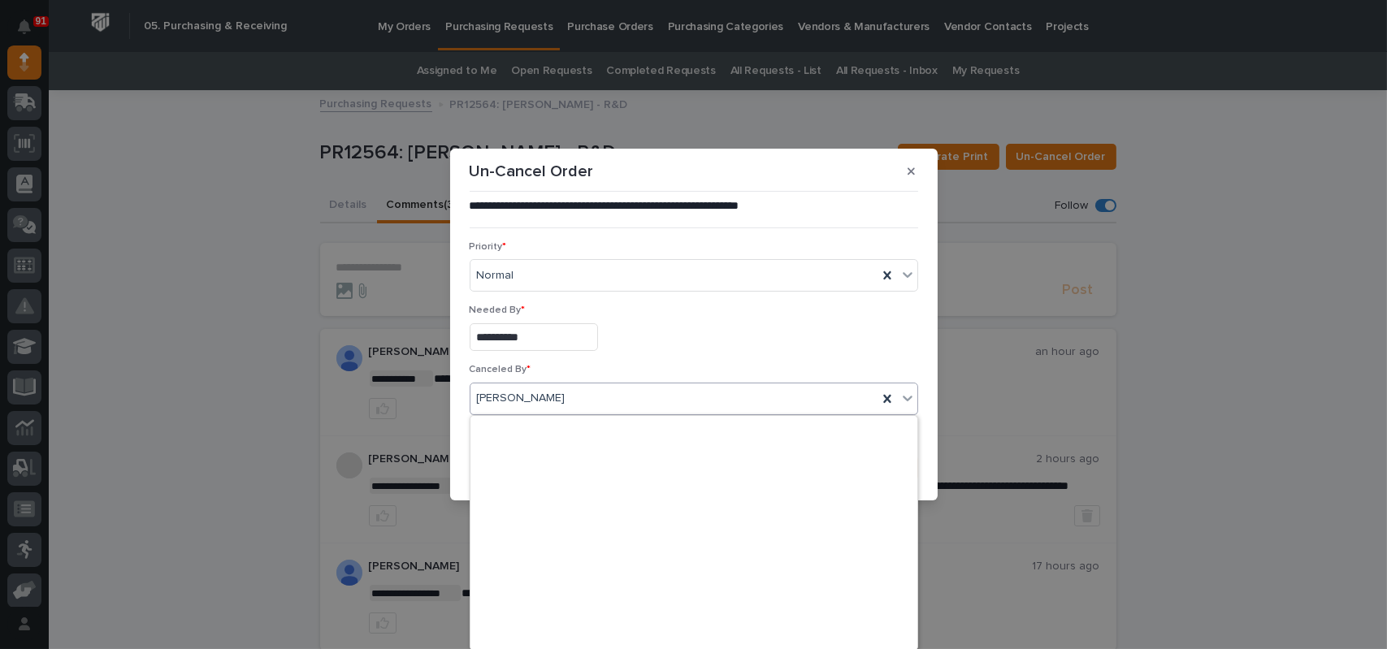
click at [907, 399] on icon at bounding box center [907, 399] width 10 height 6
click at [887, 400] on icon at bounding box center [886, 399] width 7 height 8
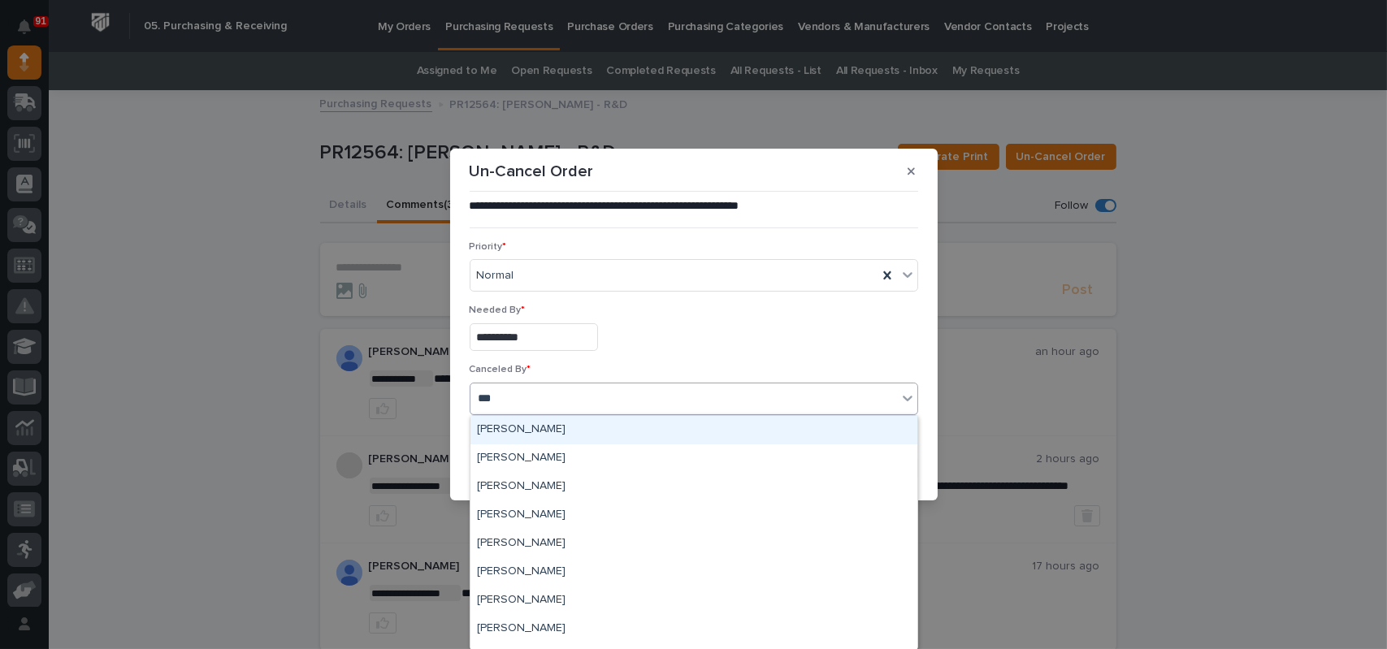
type input "****"
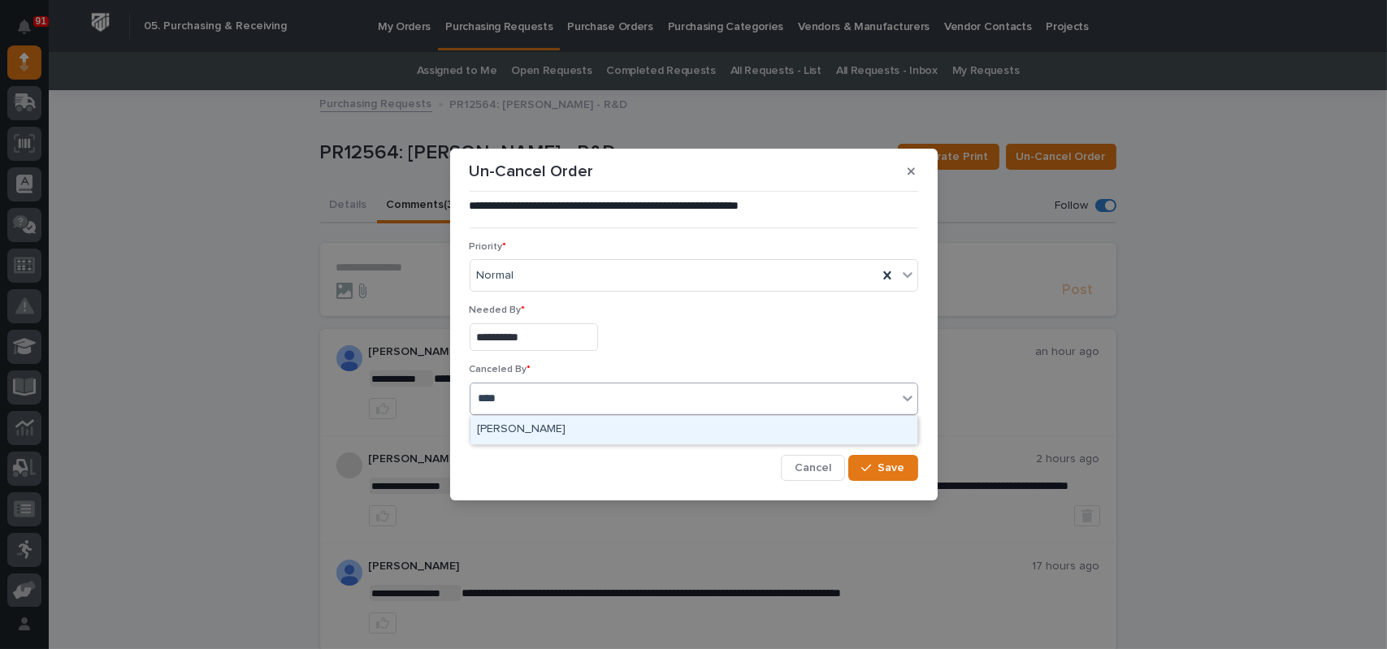
click at [671, 427] on div "[PERSON_NAME]" at bounding box center [693, 430] width 447 height 28
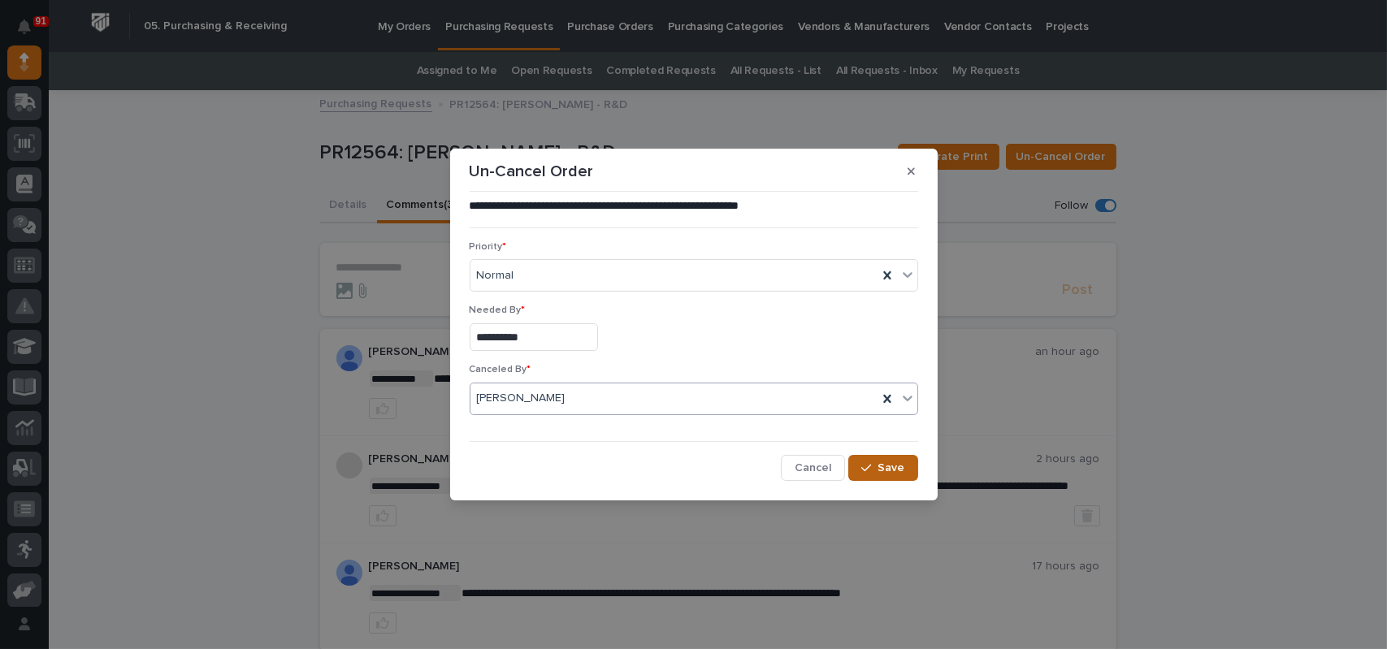
click at [871, 469] on icon "button" at bounding box center [866, 467] width 10 height 11
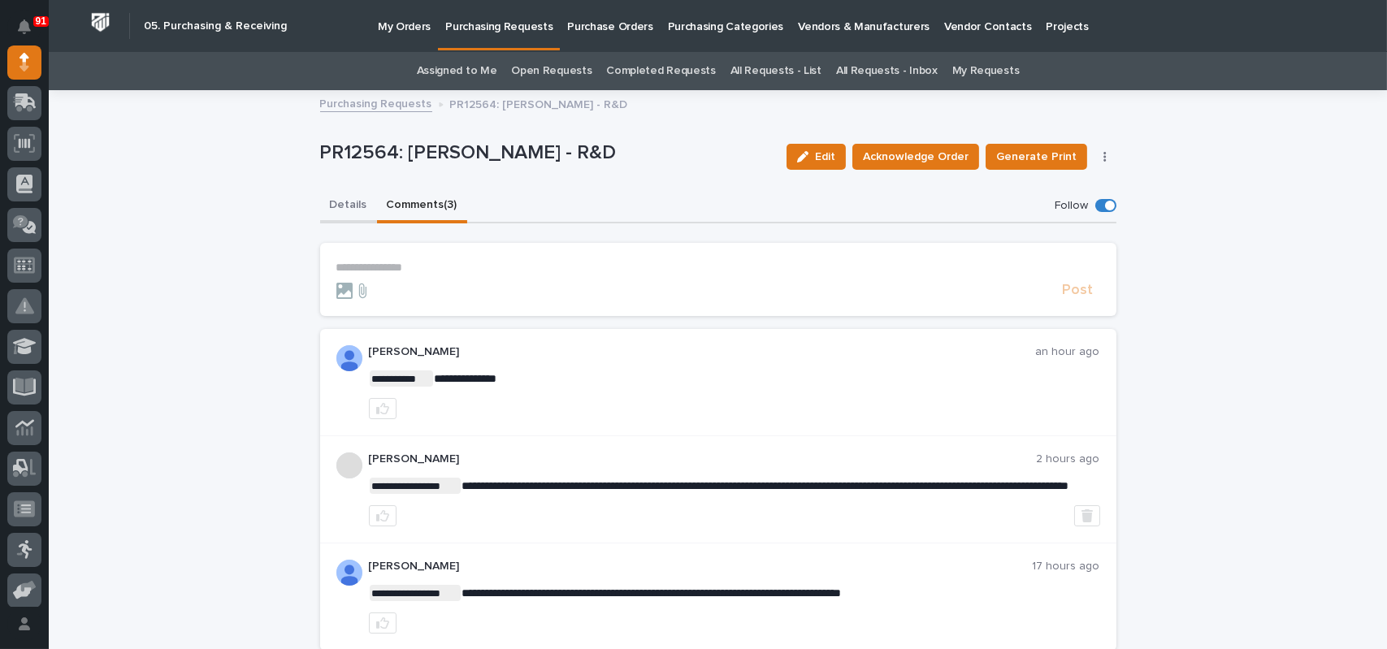
click at [340, 199] on button "Details" at bounding box center [348, 206] width 57 height 34
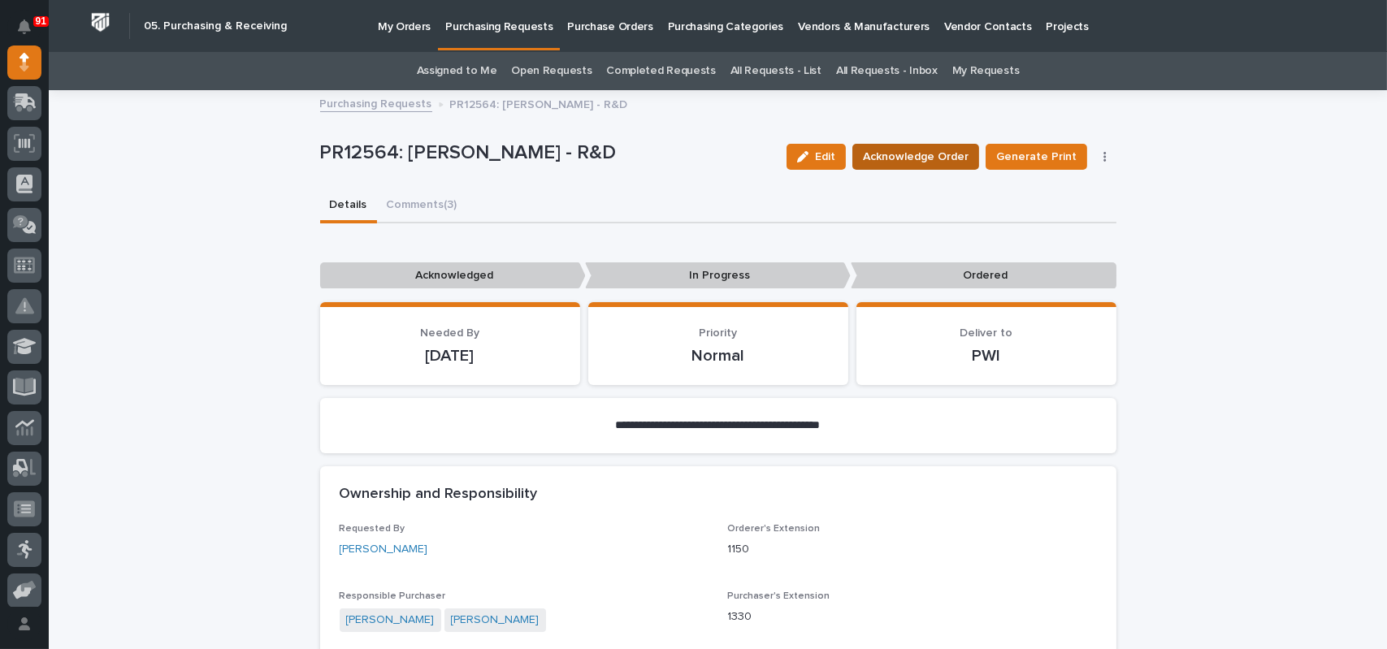
click at [914, 158] on span "Acknowledge Order" at bounding box center [916, 156] width 106 height 19
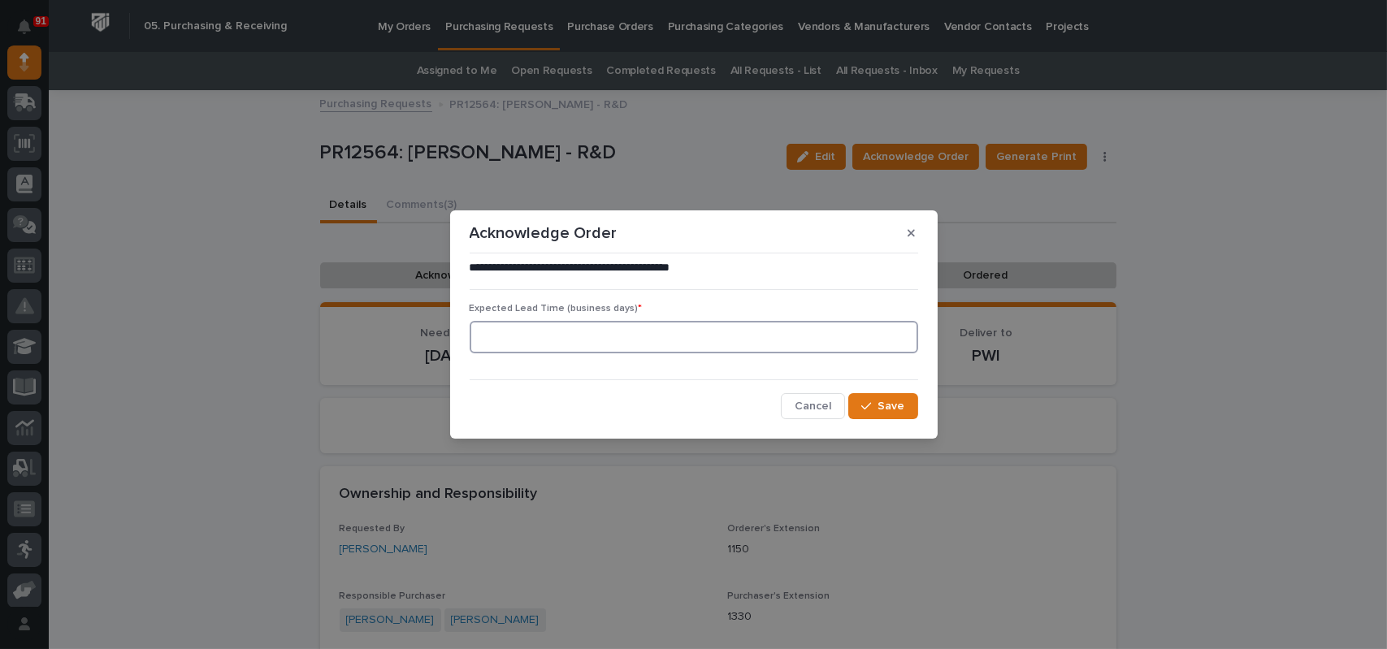
click at [640, 334] on input at bounding box center [694, 337] width 448 height 32
type input "1"
click at [887, 402] on span "Save" at bounding box center [891, 406] width 27 height 15
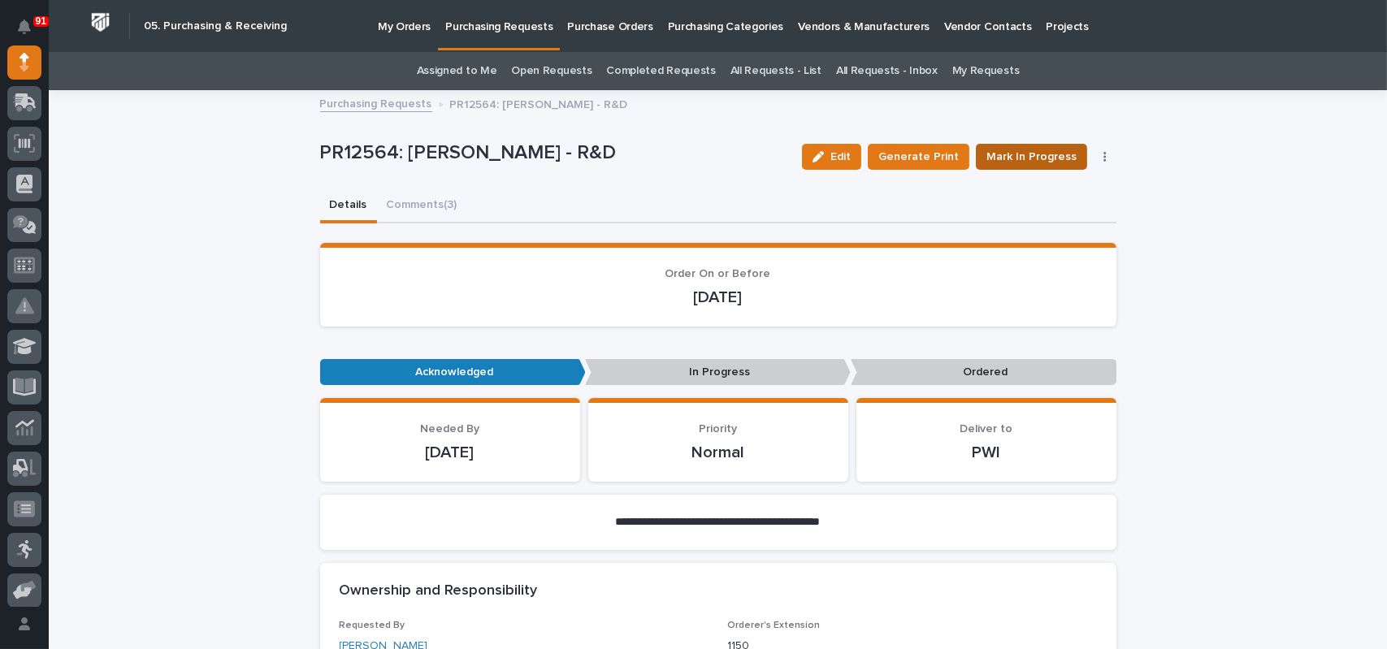
click at [1011, 159] on span "Mark In Progress" at bounding box center [1031, 156] width 90 height 19
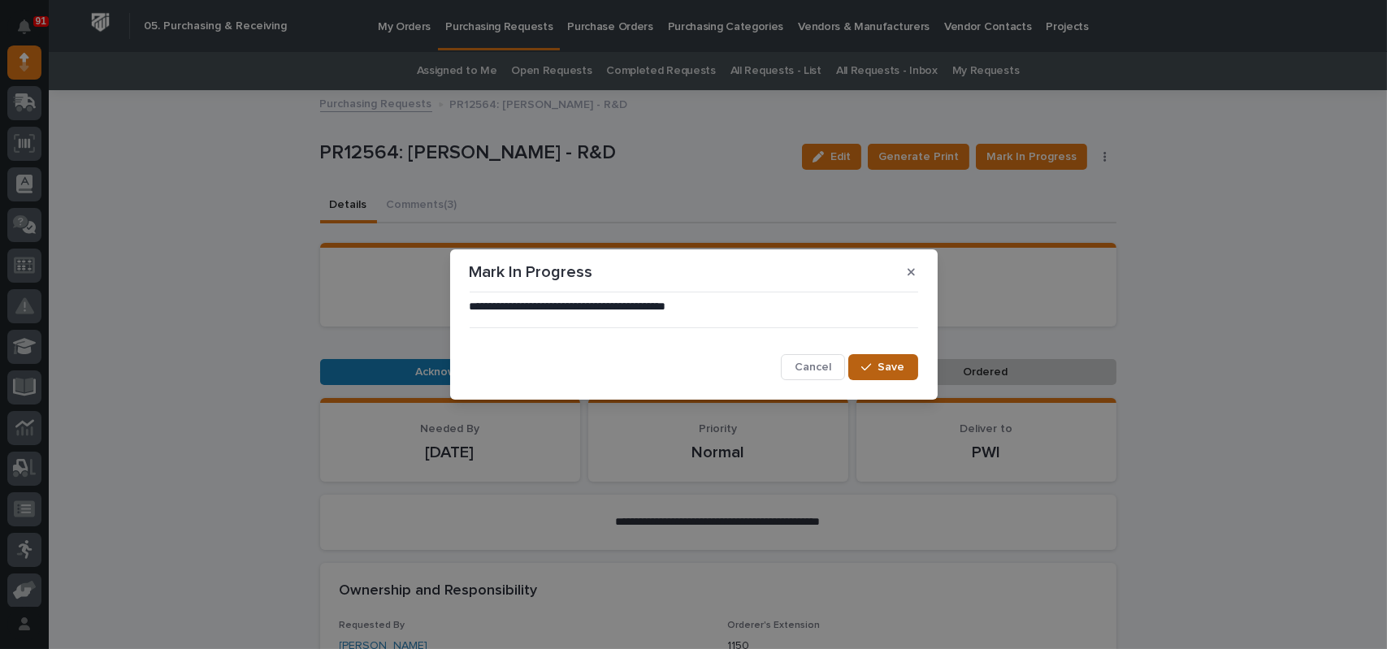
click at [889, 370] on span "Save" at bounding box center [891, 367] width 27 height 15
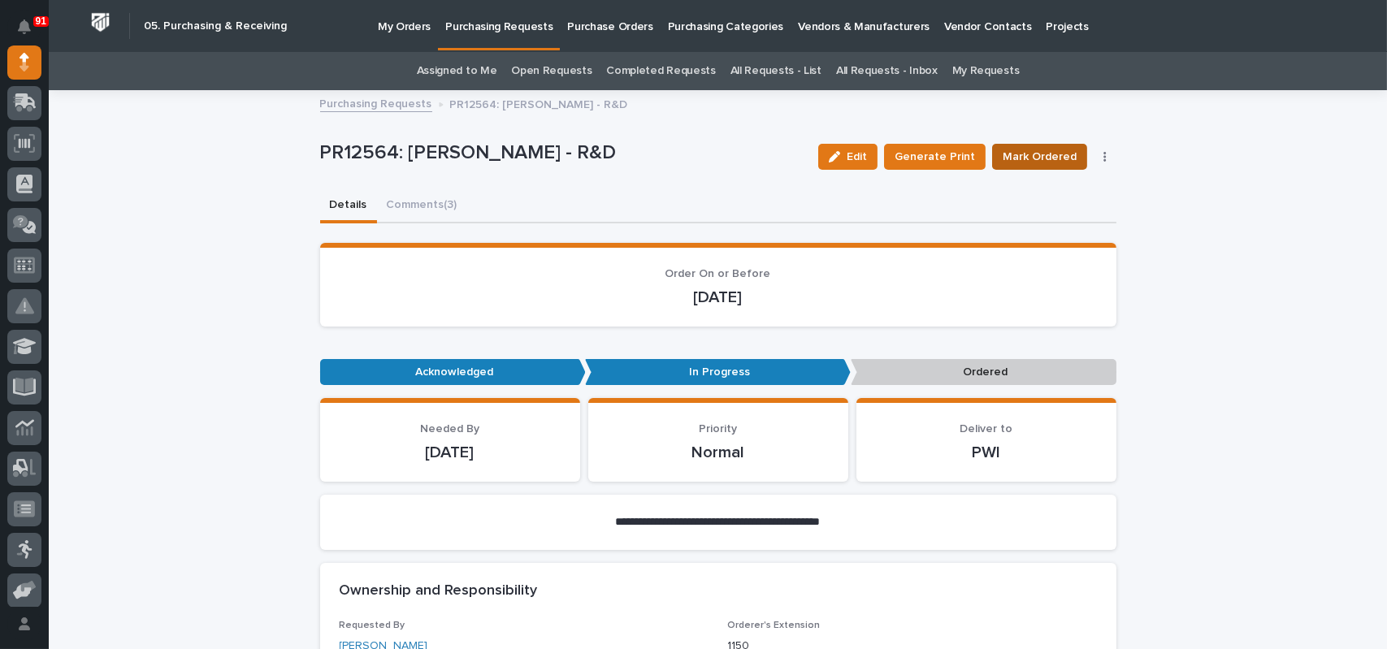
click at [1050, 155] on span "Mark Ordered" at bounding box center [1039, 156] width 74 height 19
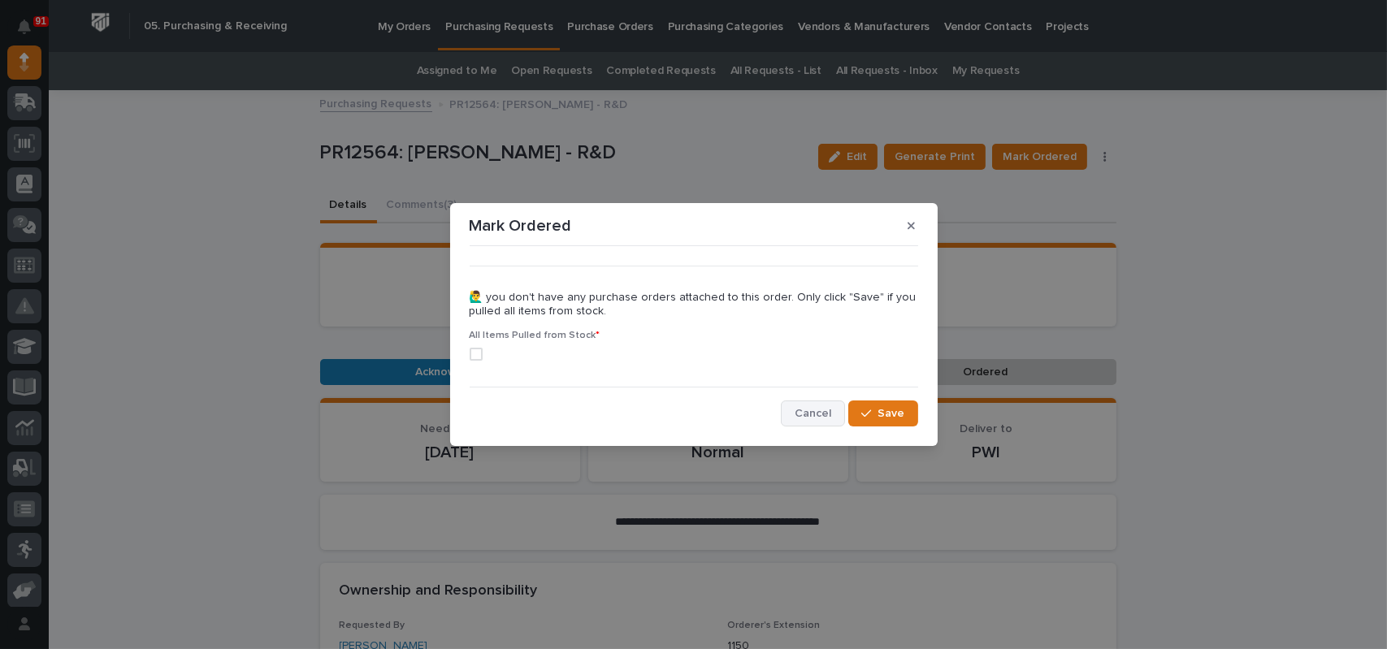
click at [814, 400] on button "Cancel" at bounding box center [813, 413] width 64 height 26
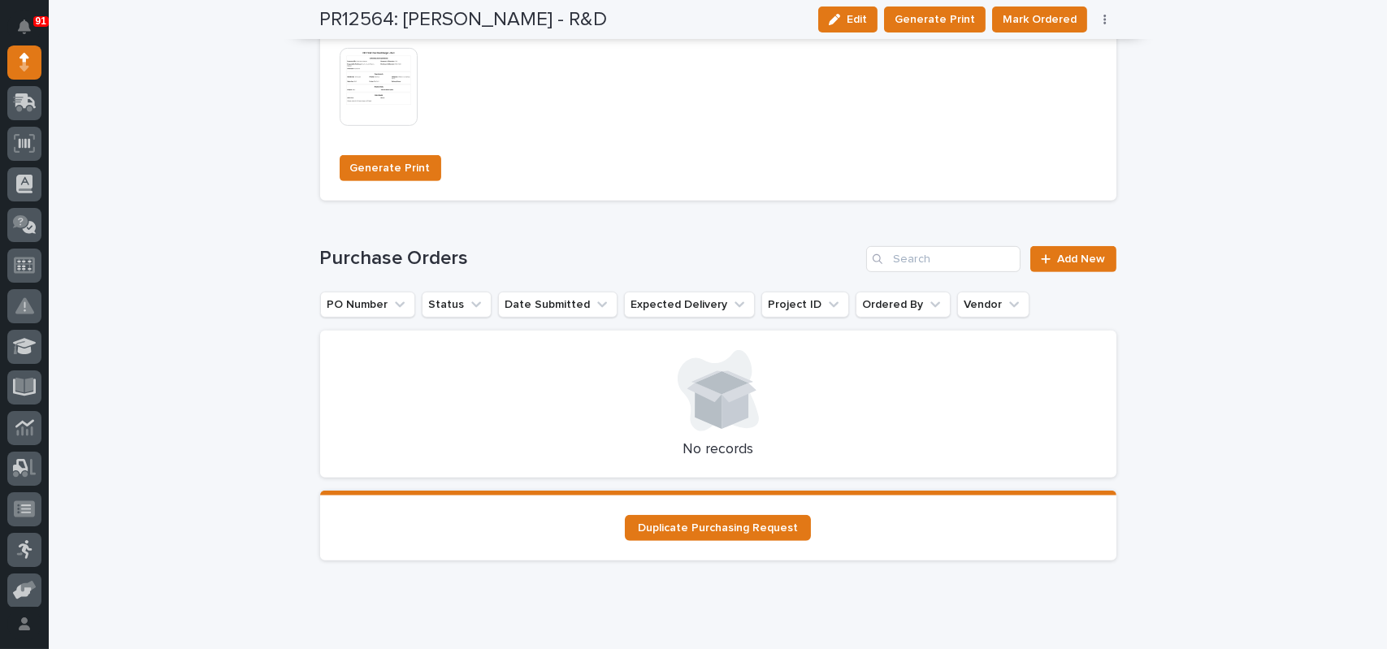
scroll to position [1462, 0]
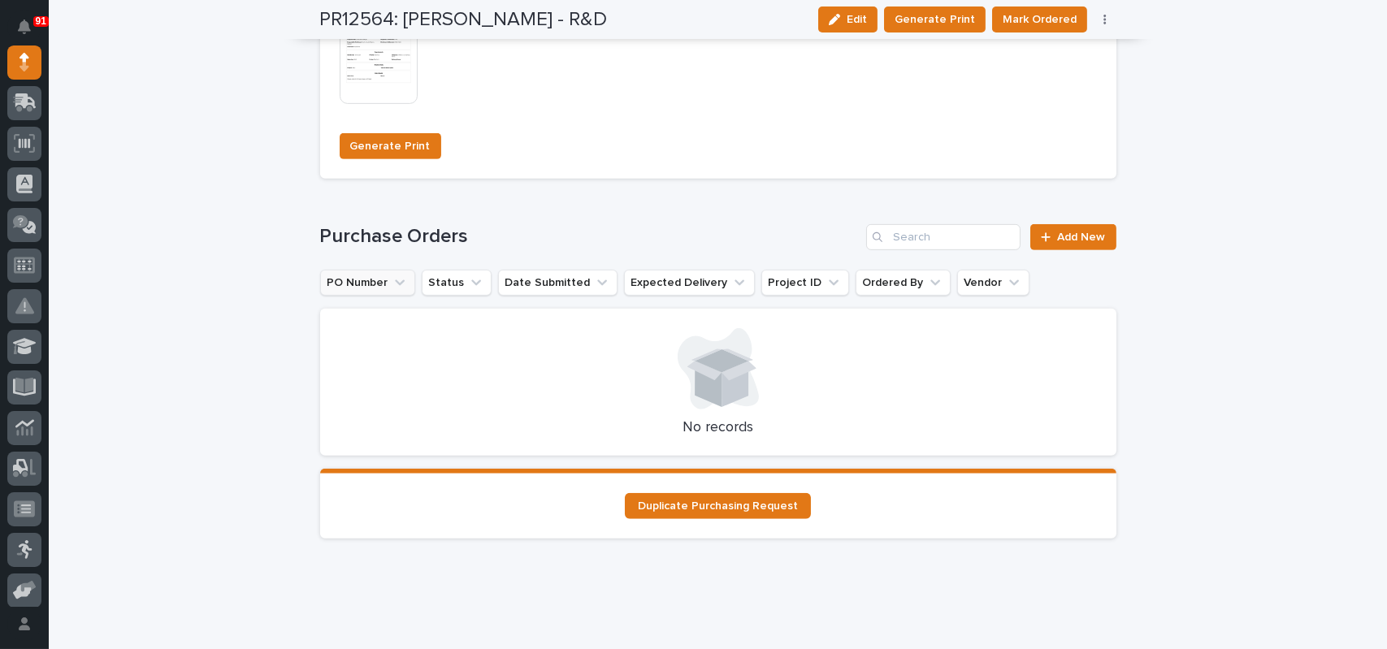
click at [368, 284] on button "PO Number" at bounding box center [367, 283] width 95 height 26
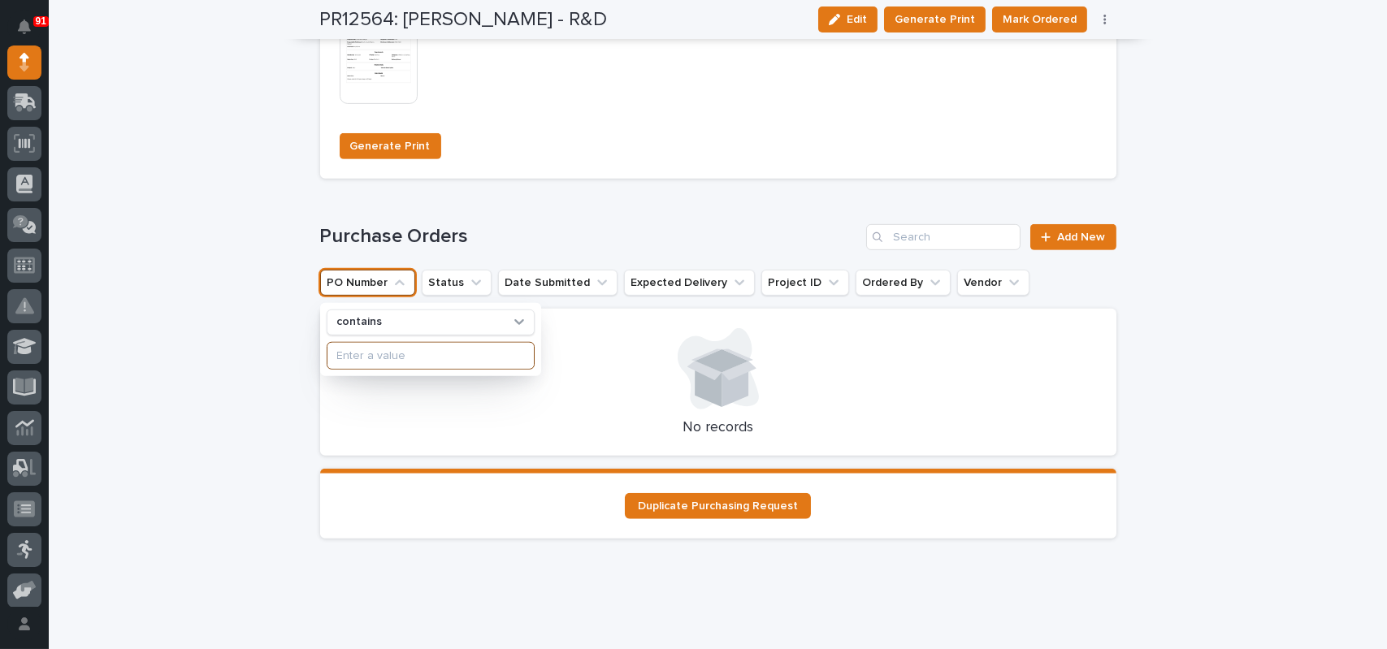
click at [370, 353] on input at bounding box center [430, 356] width 206 height 26
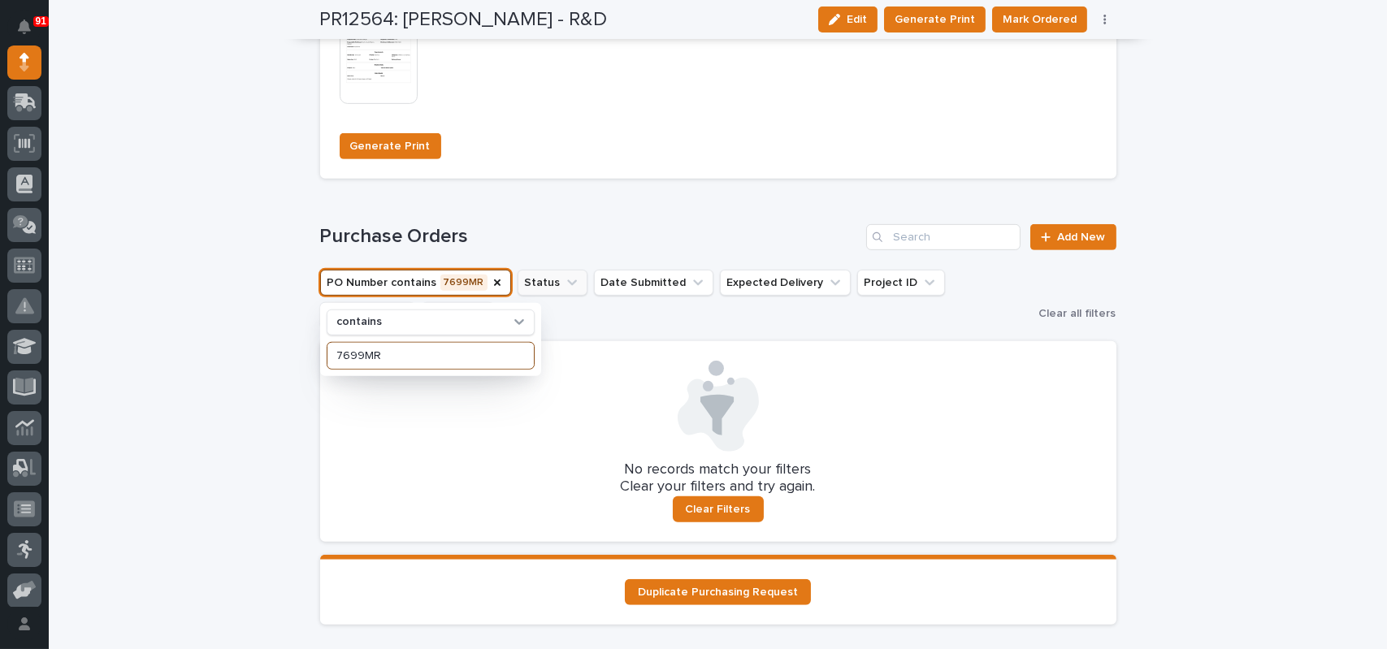
type input "7699MR"
click at [544, 277] on button "Status" at bounding box center [552, 283] width 70 height 26
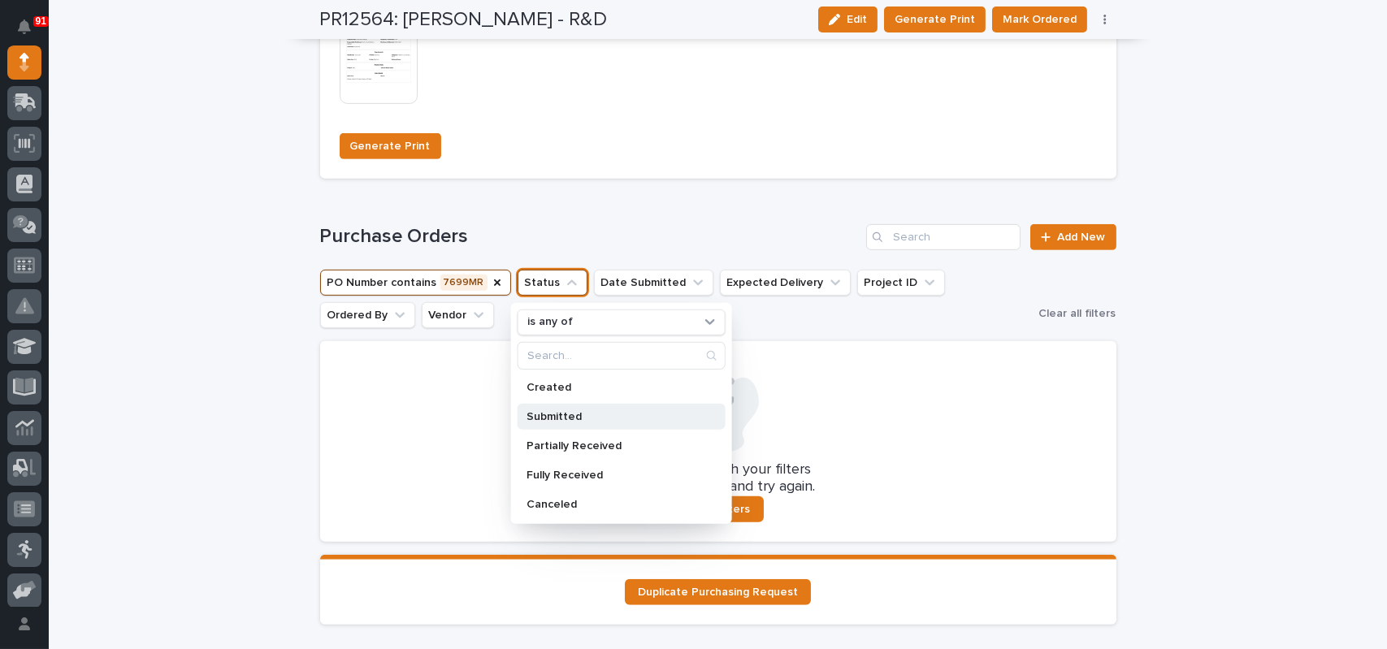
click at [552, 417] on p "Submitted" at bounding box center [612, 416] width 172 height 11
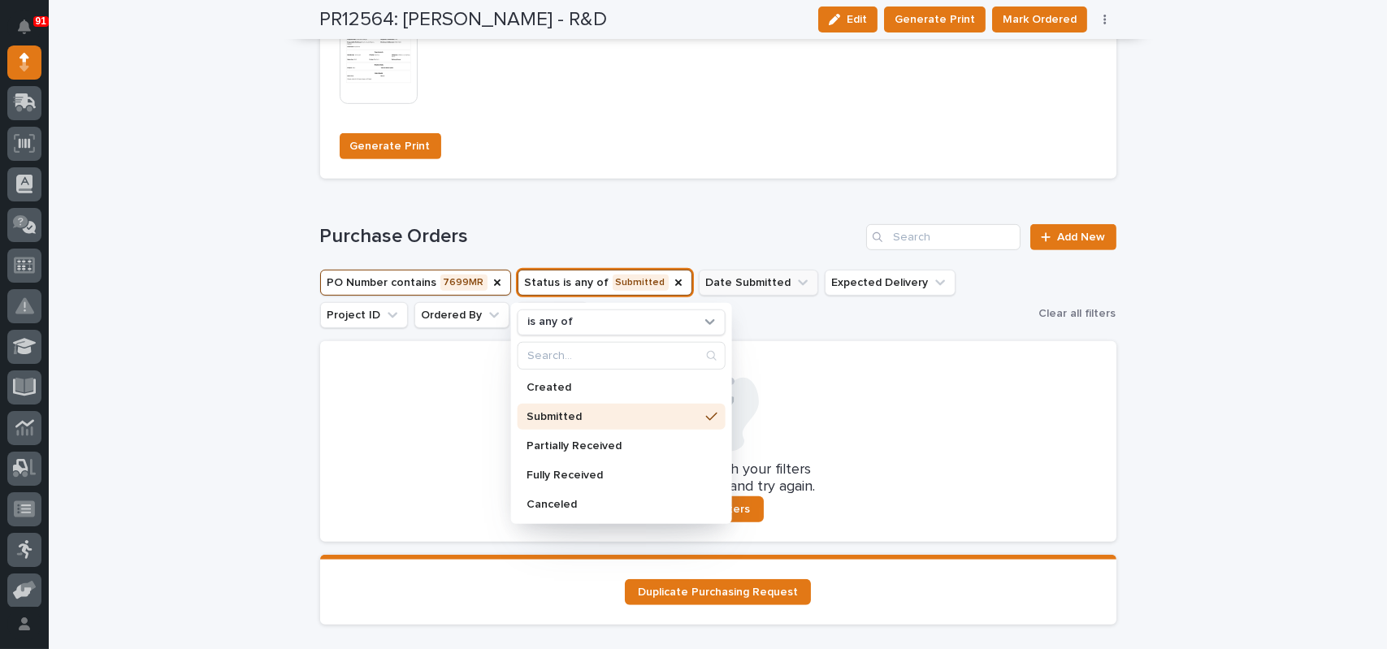
click at [716, 281] on button "Date Submitted" at bounding box center [758, 283] width 119 height 26
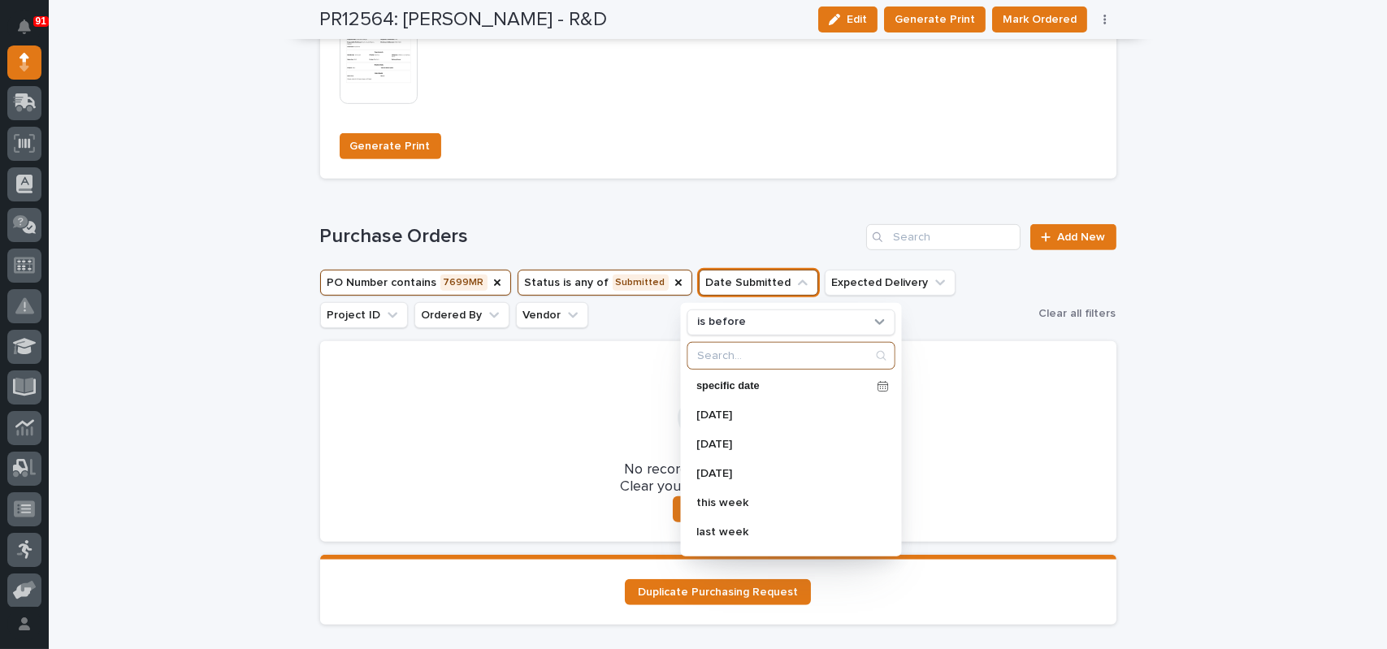
click at [737, 361] on input "Search" at bounding box center [790, 356] width 206 height 26
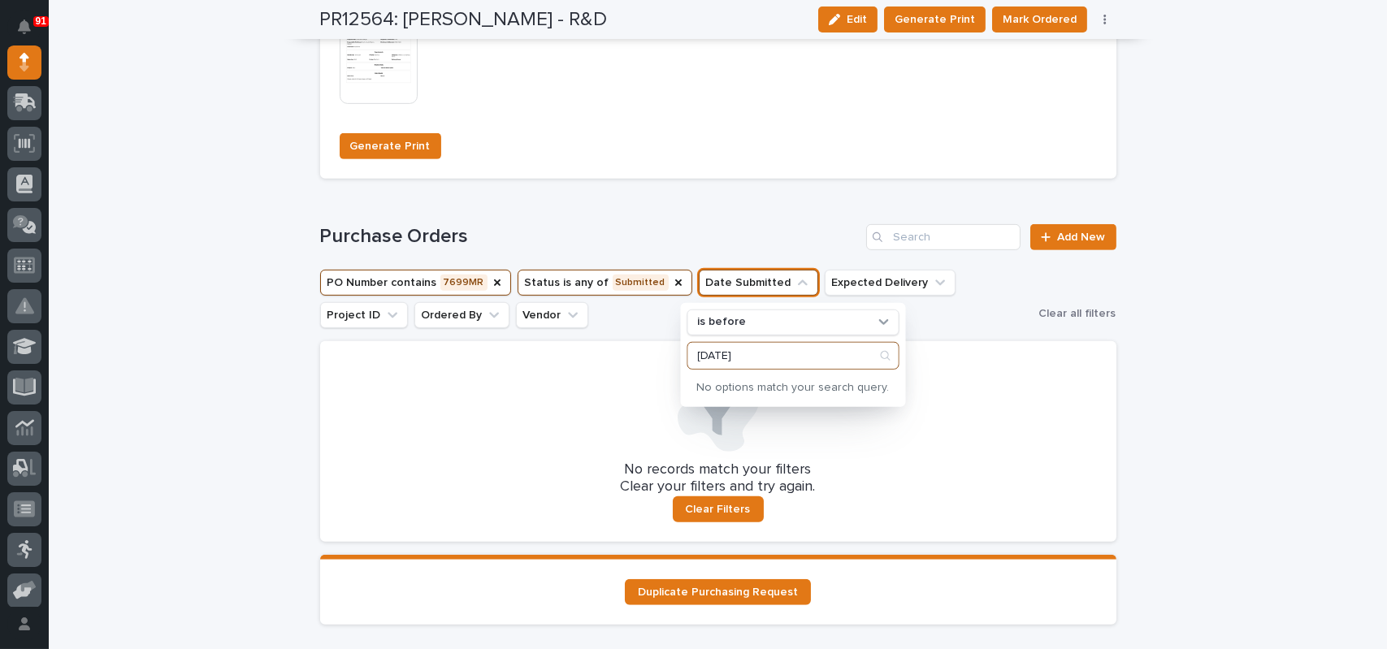
type input "10/10/25"
click at [744, 357] on input "10/10/25" at bounding box center [792, 356] width 210 height 26
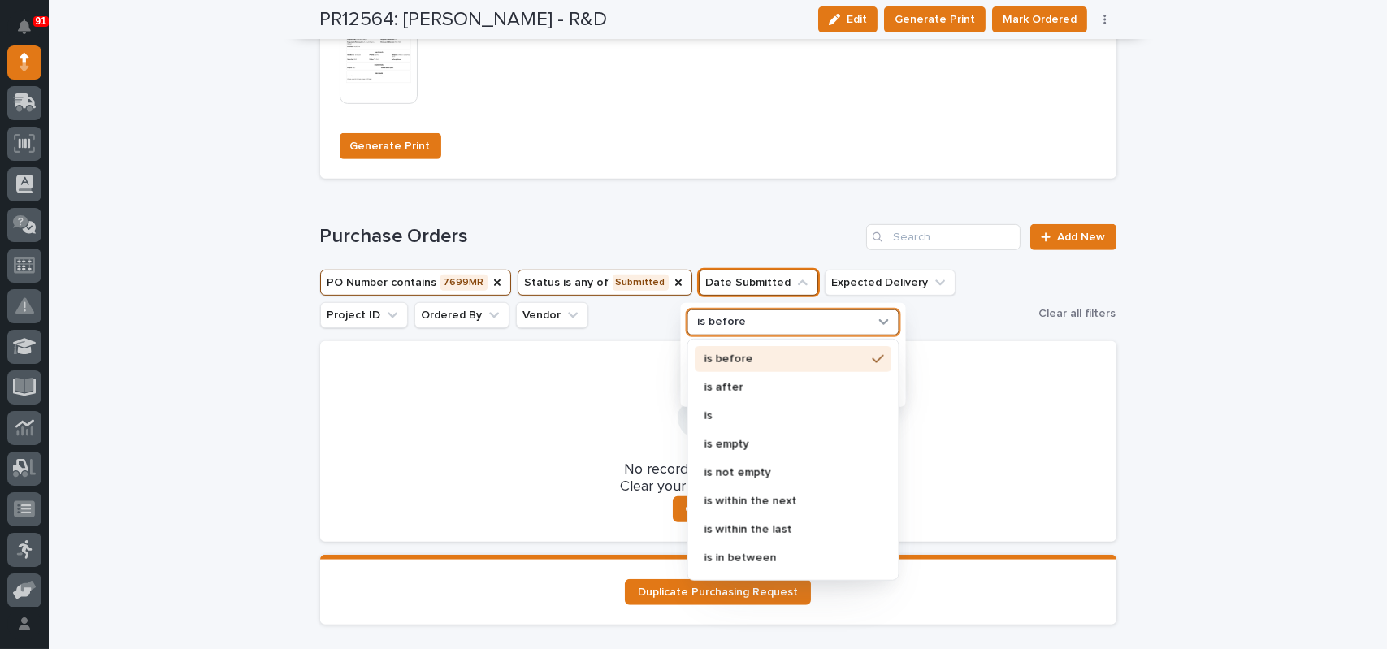
click at [742, 318] on div "is before" at bounding box center [782, 322] width 184 height 17
click at [709, 408] on div "is" at bounding box center [792, 416] width 197 height 26
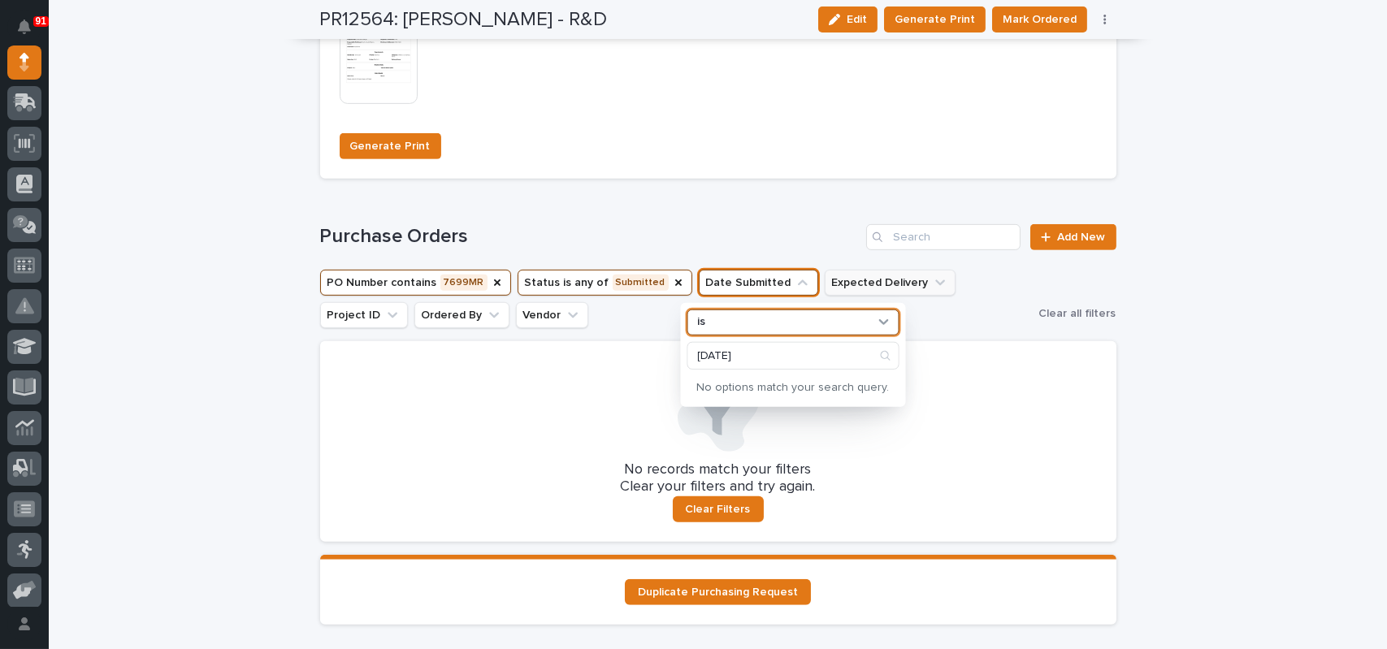
click at [851, 279] on button "Expected Delivery" at bounding box center [889, 283] width 131 height 26
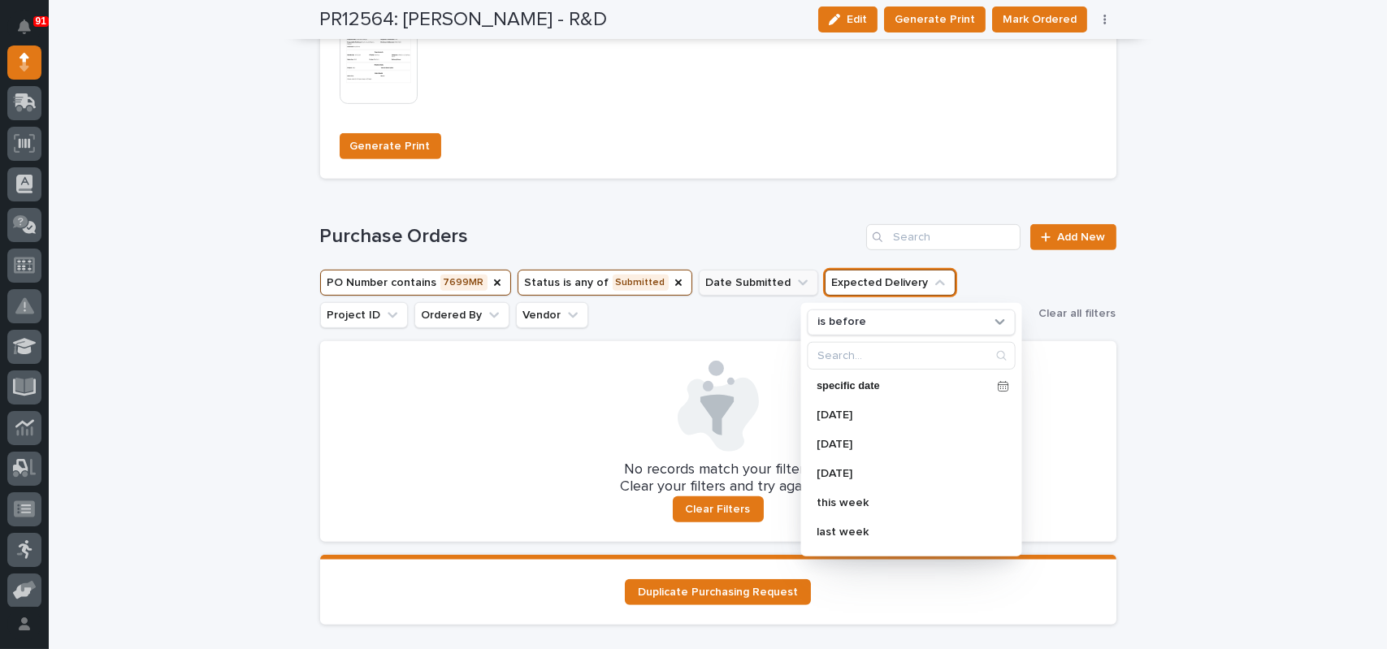
click at [708, 275] on button "Date Submitted" at bounding box center [758, 283] width 119 height 26
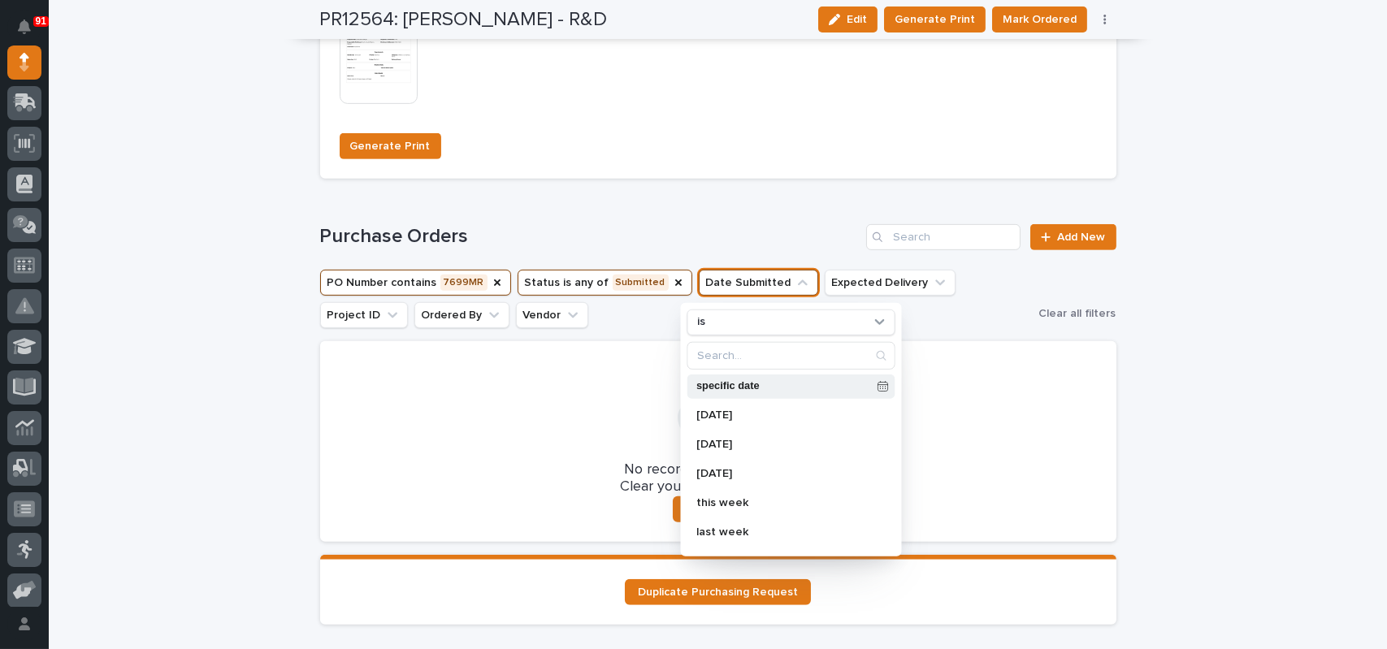
click at [712, 384] on p "specific date" at bounding box center [783, 386] width 174 height 11
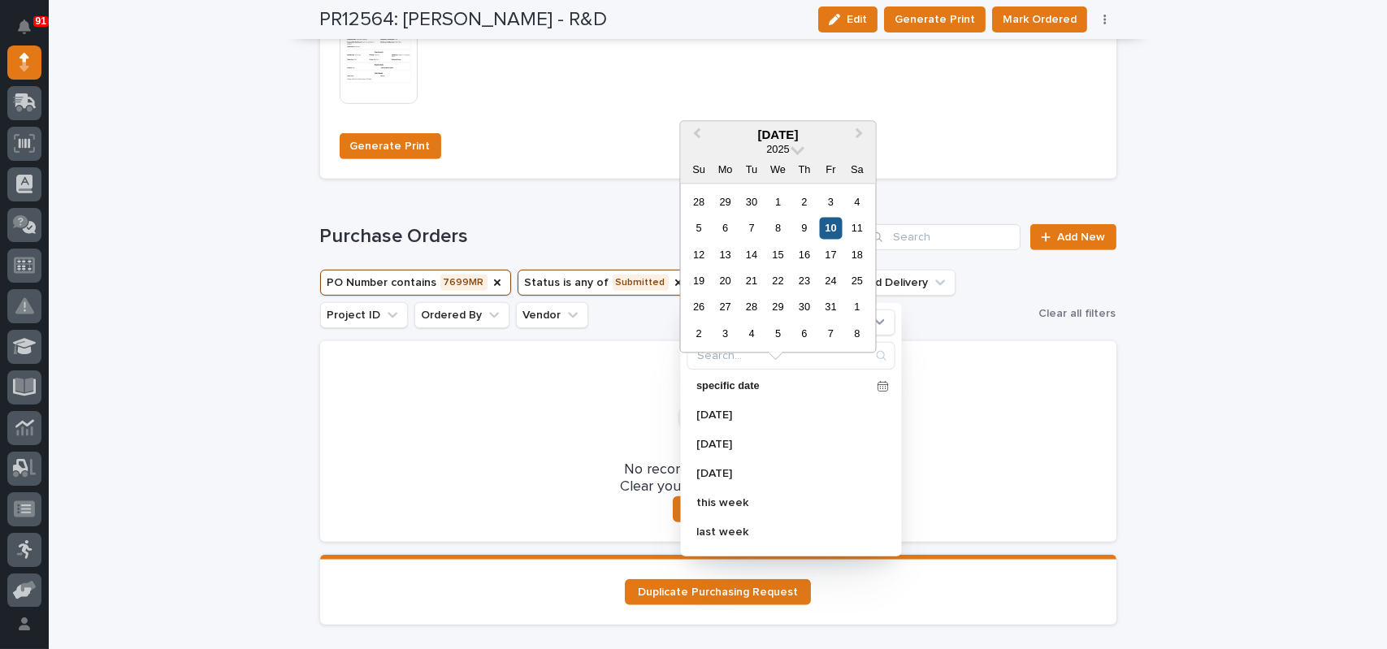
click at [829, 234] on div "10" at bounding box center [831, 228] width 22 height 22
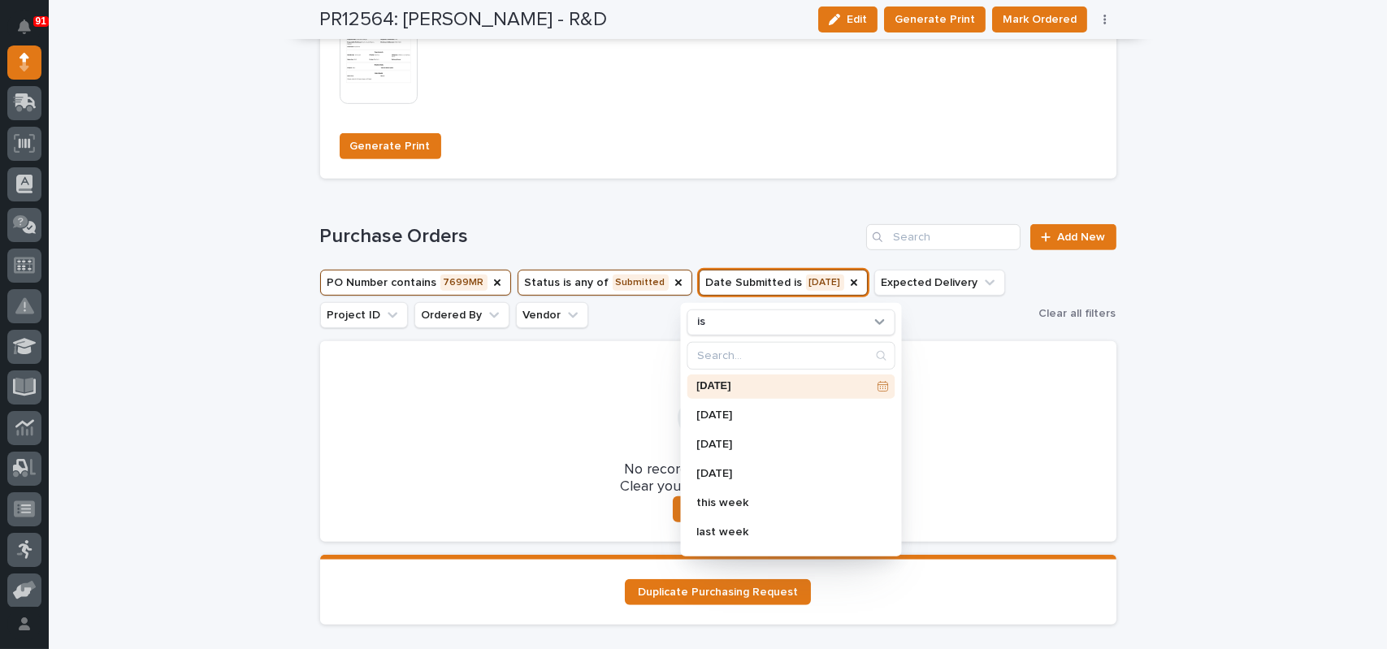
click at [932, 318] on ul "PO Number contains 7699MR Status is any of Submitted Date Submitted is 10/10/20…" at bounding box center [676, 298] width 719 height 65
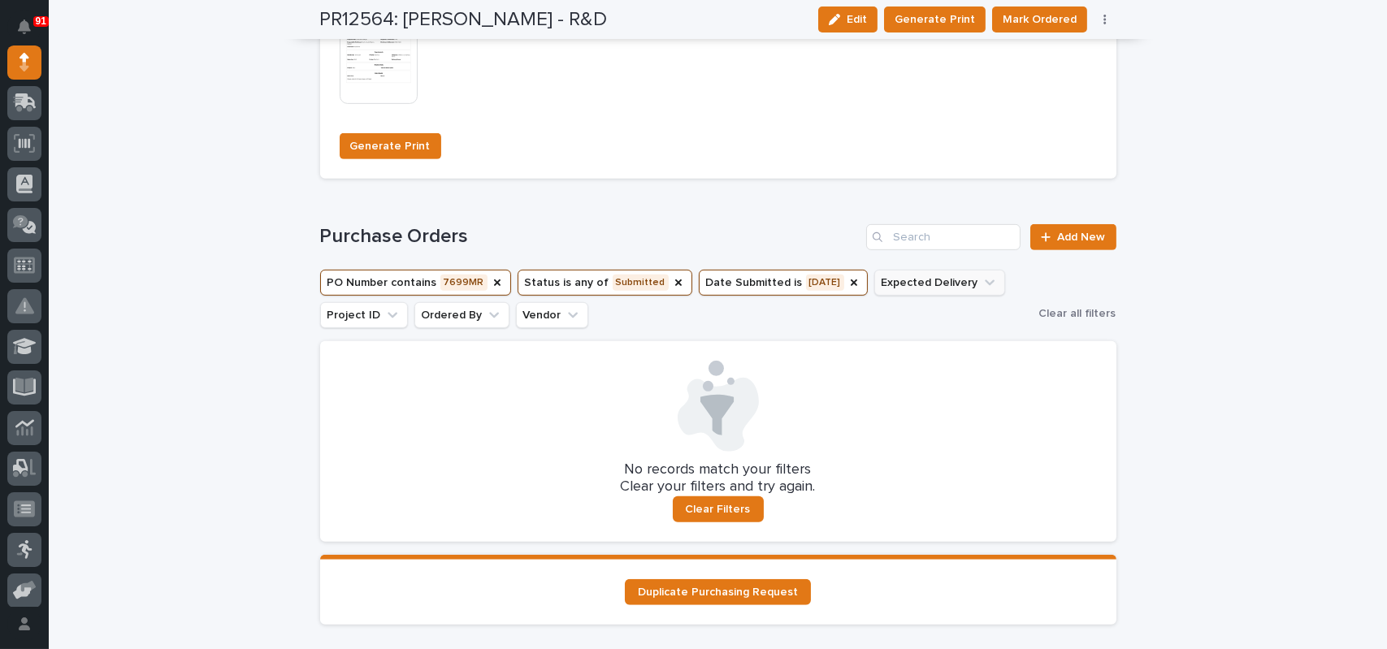
click at [904, 283] on button "Expected Delivery" at bounding box center [939, 283] width 131 height 26
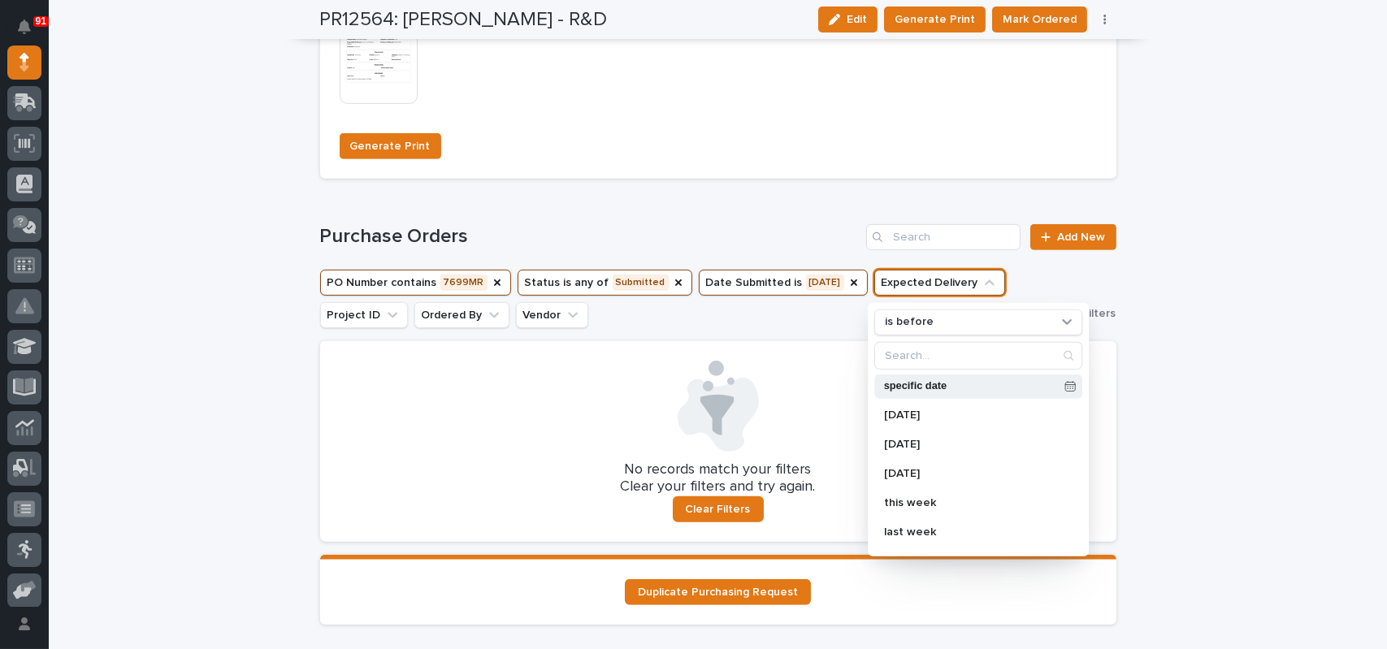
click at [911, 383] on p "specific date" at bounding box center [971, 386] width 174 height 11
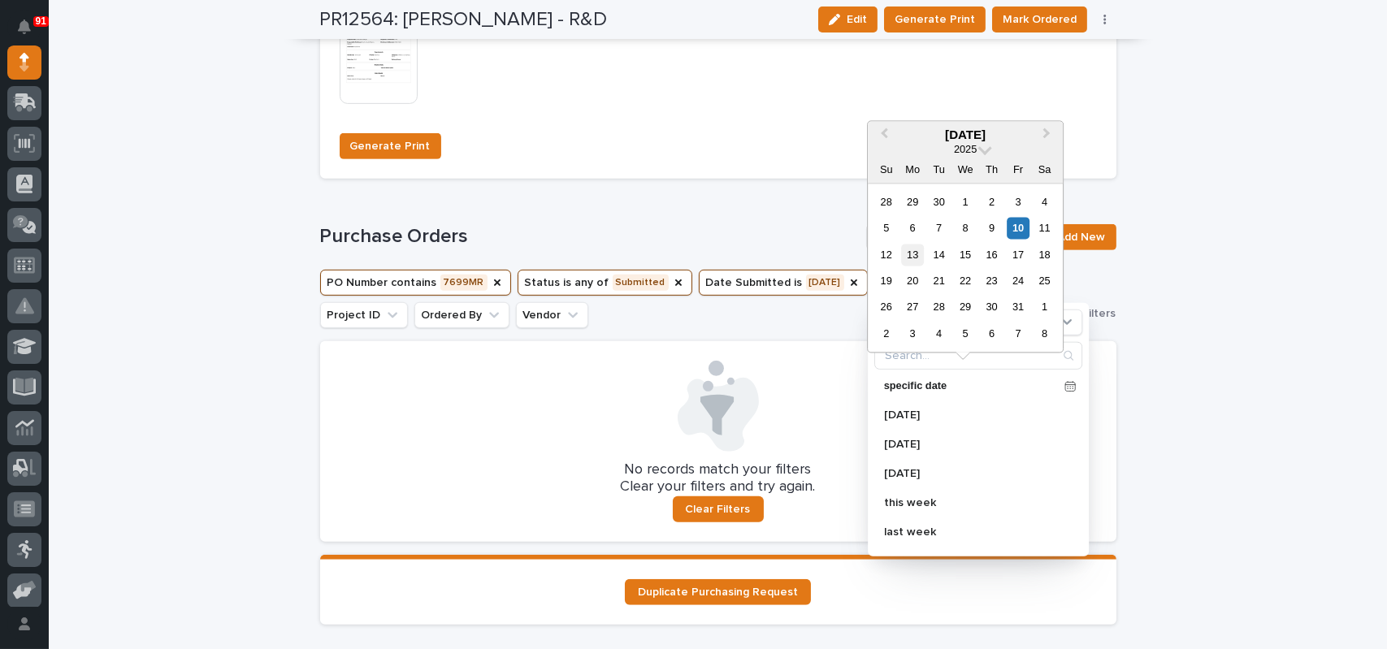
click at [911, 260] on div "13" at bounding box center [913, 255] width 22 height 22
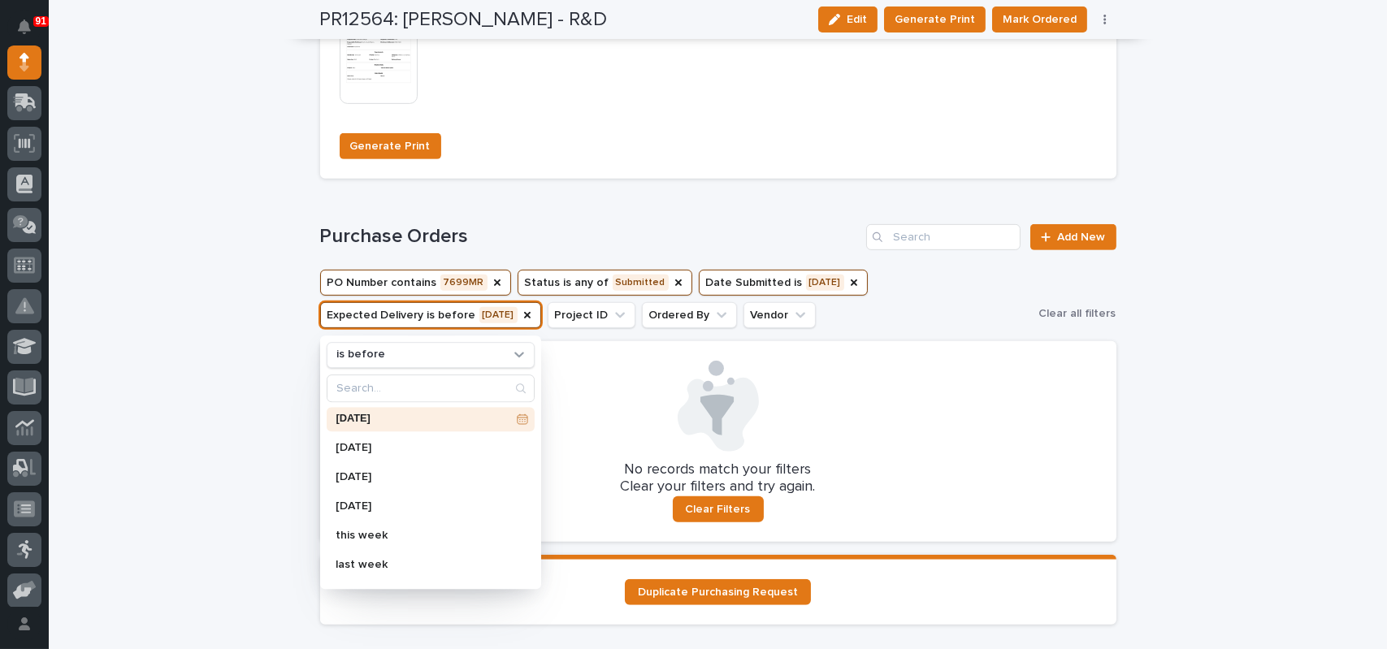
click at [578, 362] on div at bounding box center [718, 406] width 757 height 91
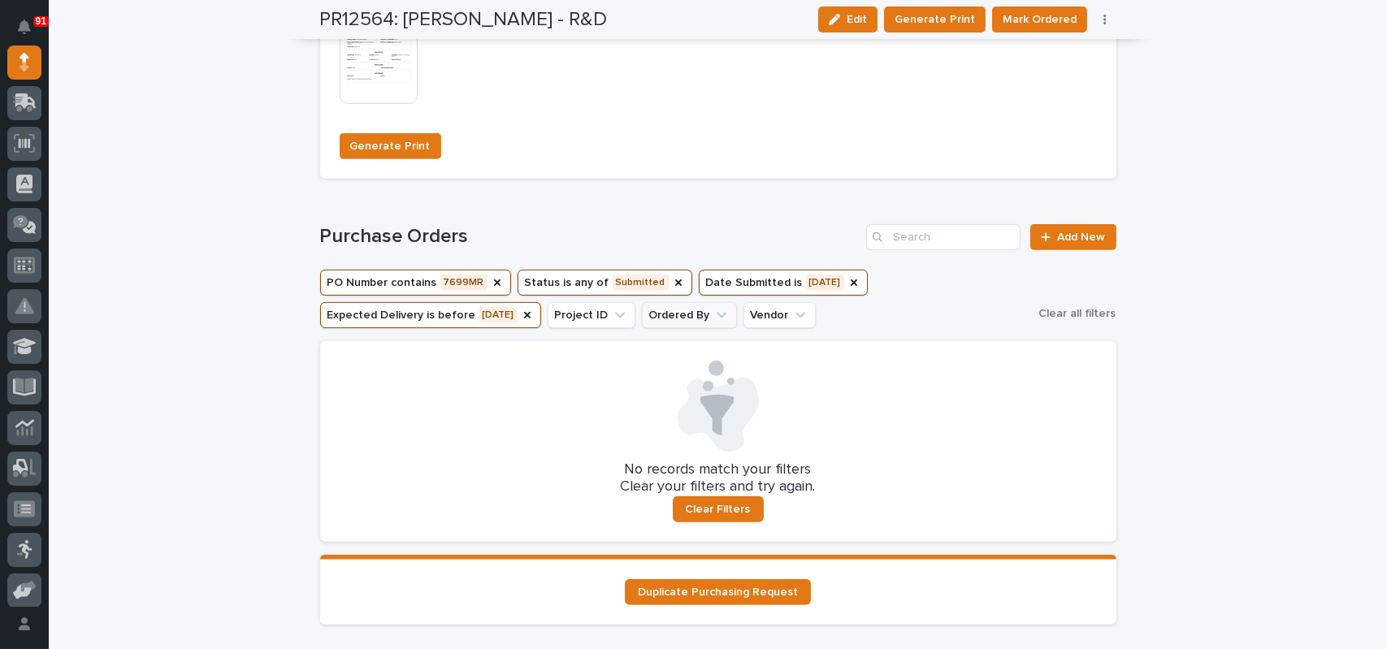
click at [699, 311] on button "Ordered By" at bounding box center [689, 315] width 95 height 26
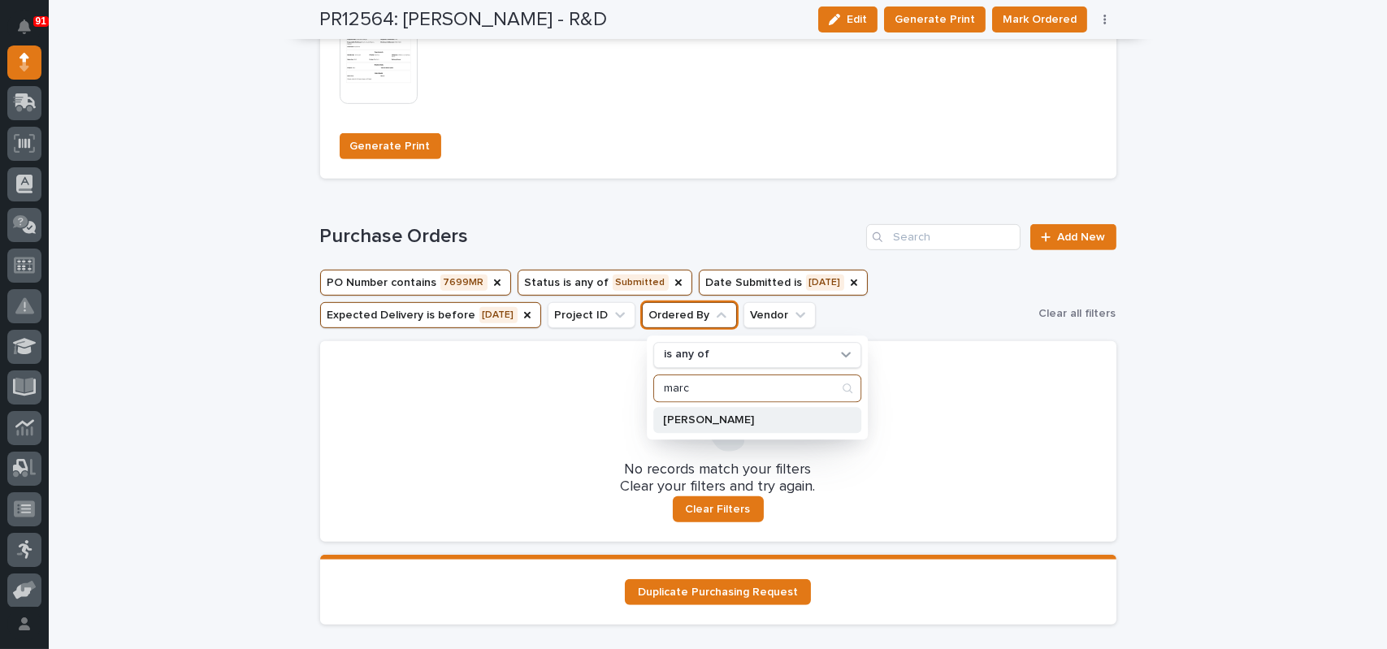
type input "marc"
click at [682, 414] on p "[PERSON_NAME]" at bounding box center [749, 419] width 172 height 11
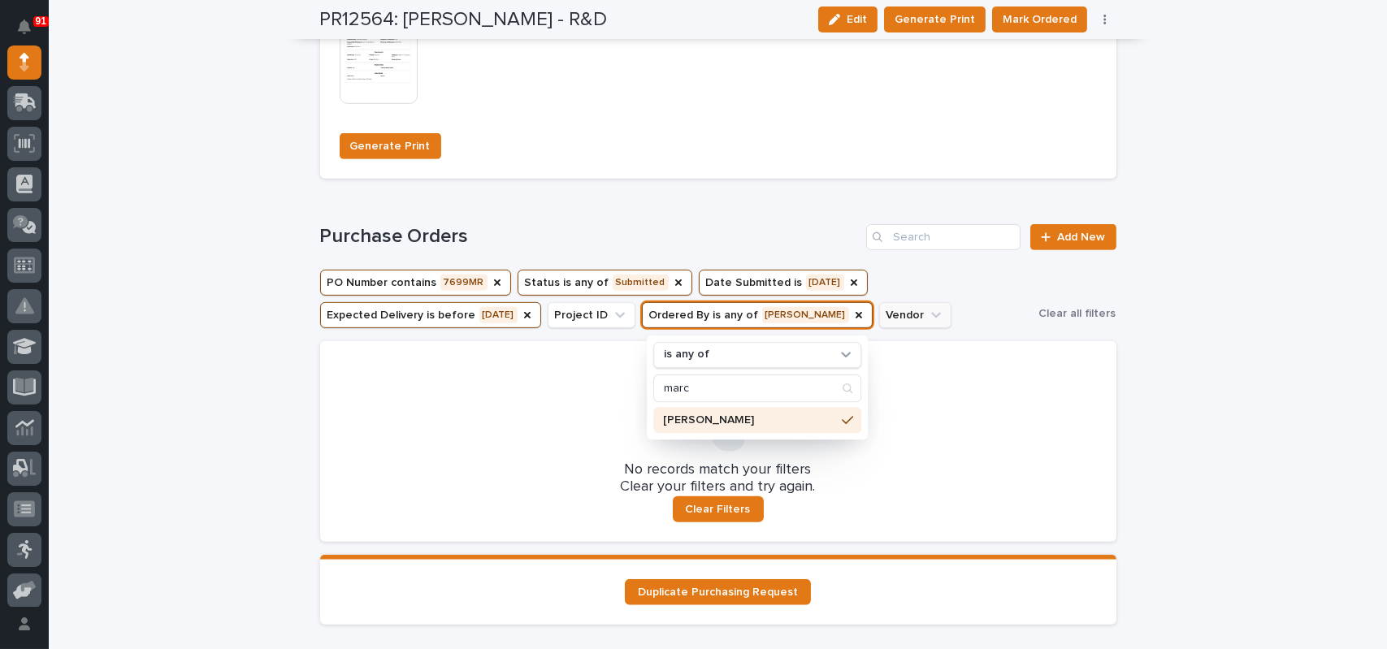
click at [879, 313] on button "Vendor" at bounding box center [915, 315] width 72 height 26
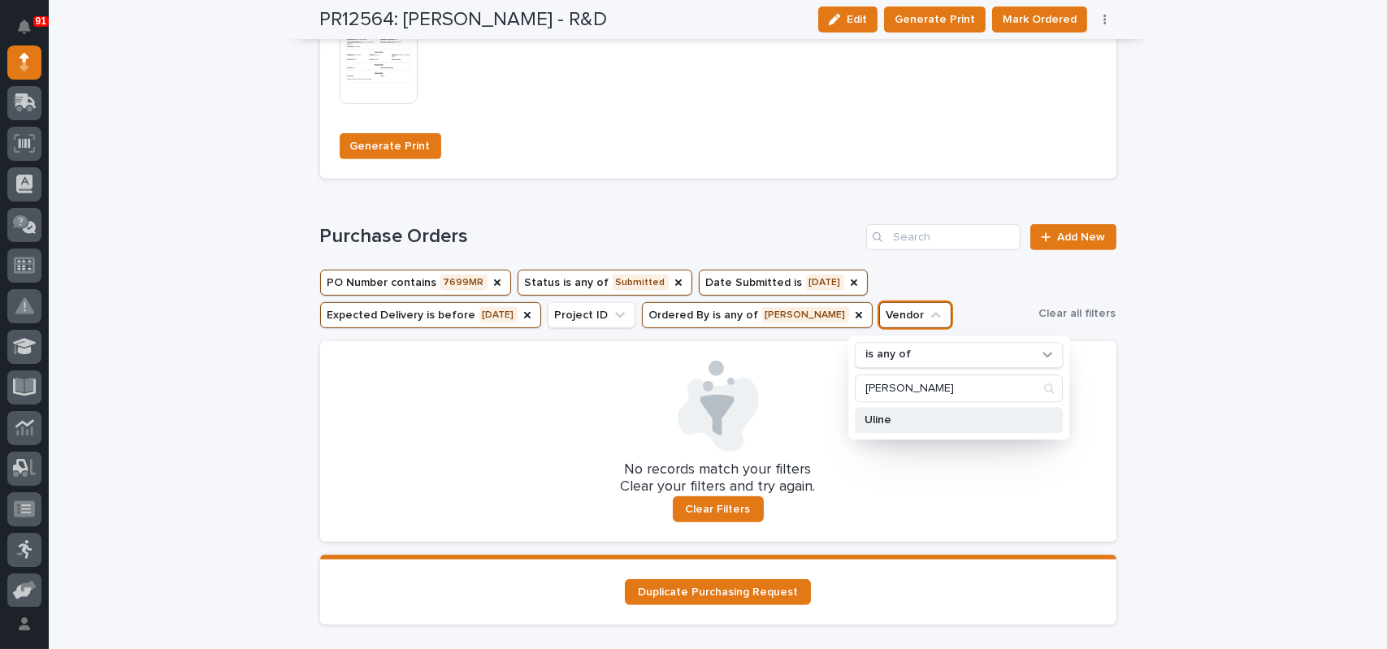
type input "ulin"
click at [868, 421] on p "Uline" at bounding box center [950, 419] width 172 height 11
click at [1108, 401] on div "No records match your filters Clear your filters and try again. Clear Filters" at bounding box center [718, 441] width 796 height 201
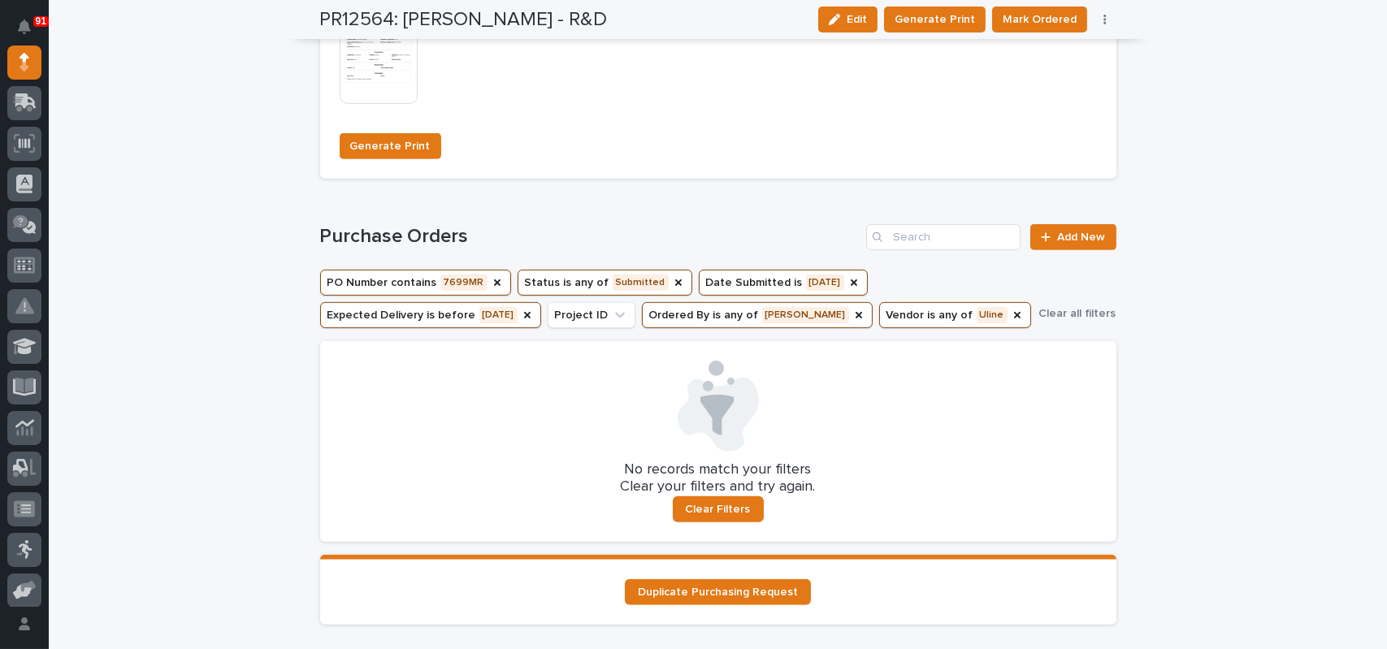
click at [560, 275] on button "Status is any of Submitted" at bounding box center [604, 283] width 175 height 26
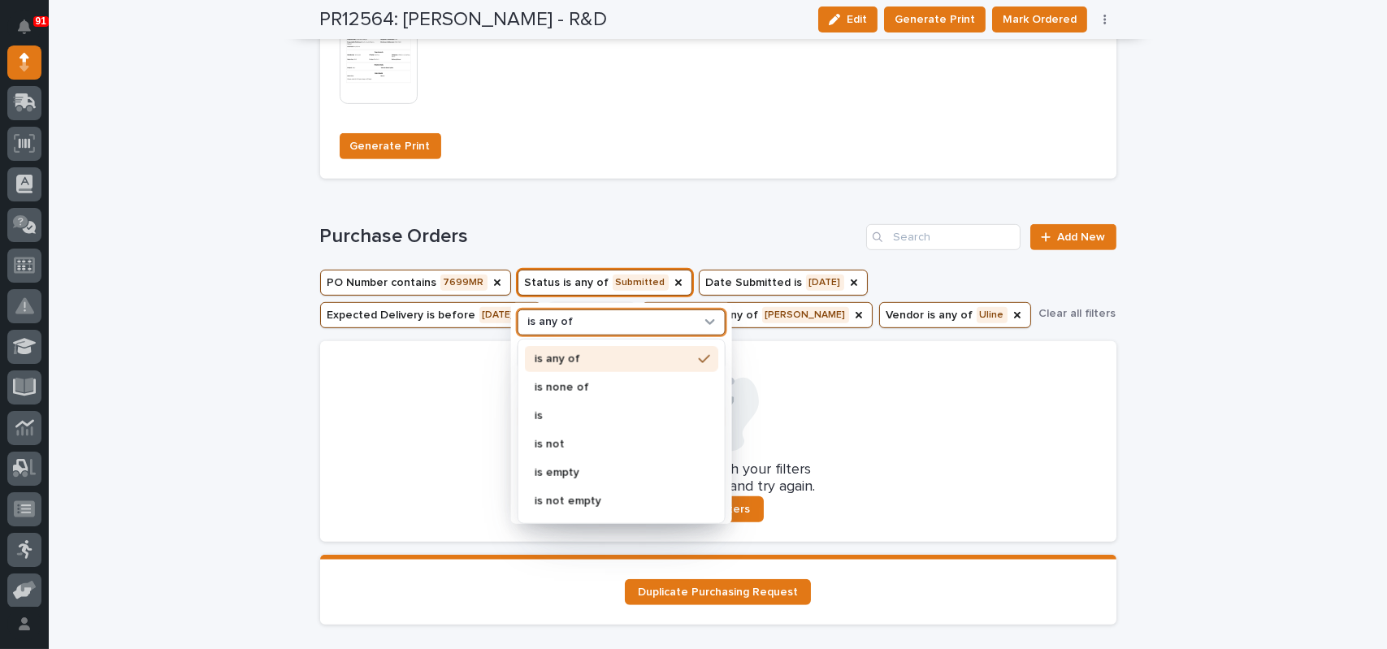
click at [552, 322] on p "is any of" at bounding box center [549, 322] width 45 height 14
click at [529, 405] on div "is" at bounding box center [620, 416] width 193 height 26
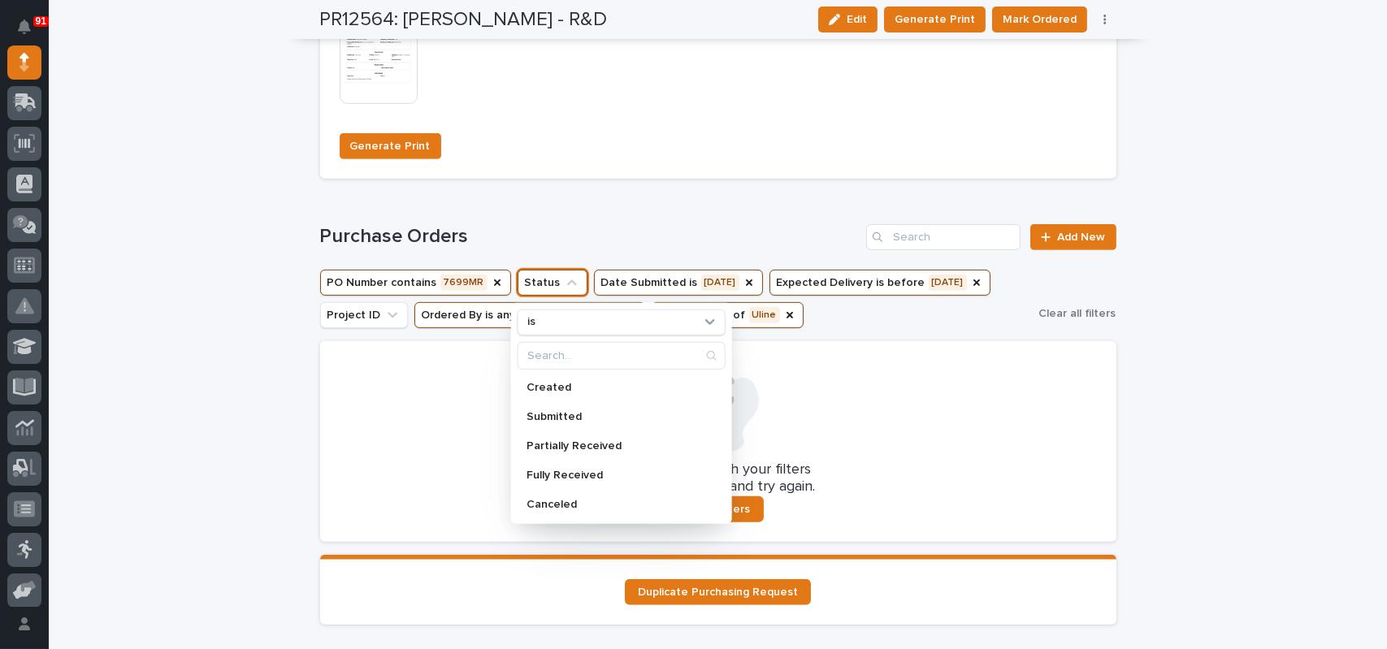
click at [793, 378] on div at bounding box center [718, 406] width 757 height 91
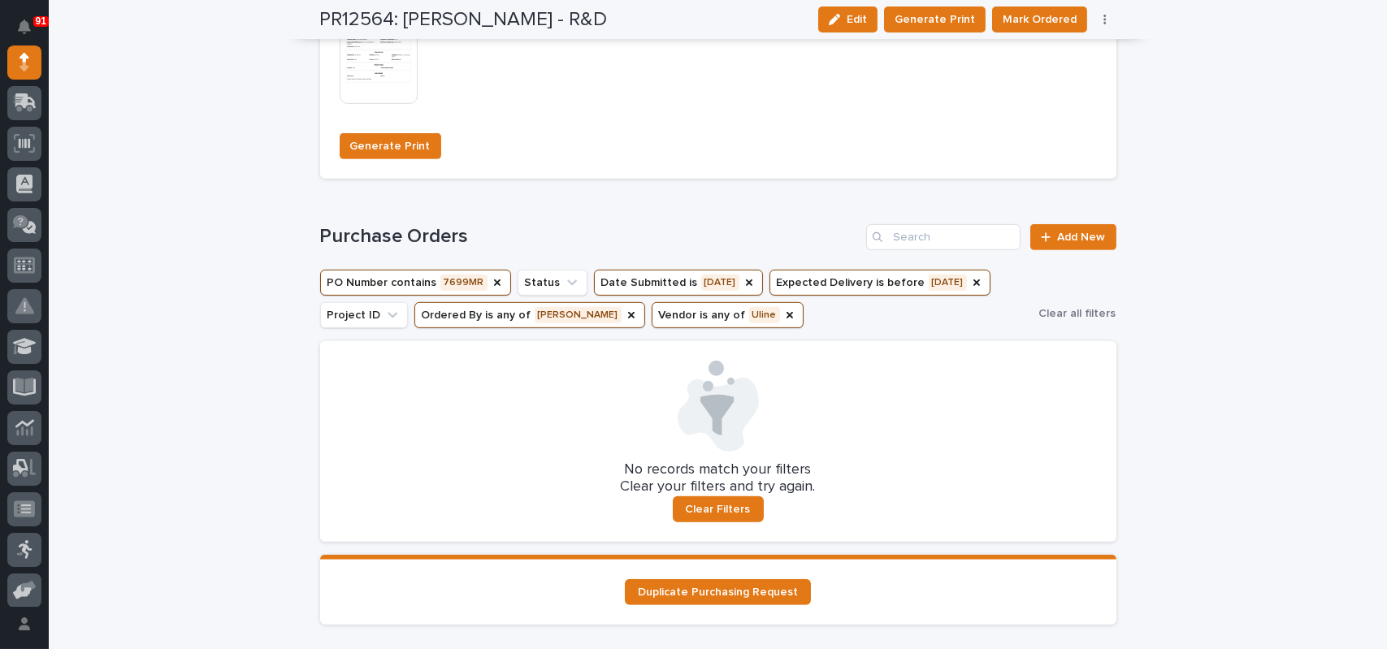
click at [365, 281] on button "PO Number contains 7699MR" at bounding box center [415, 283] width 191 height 26
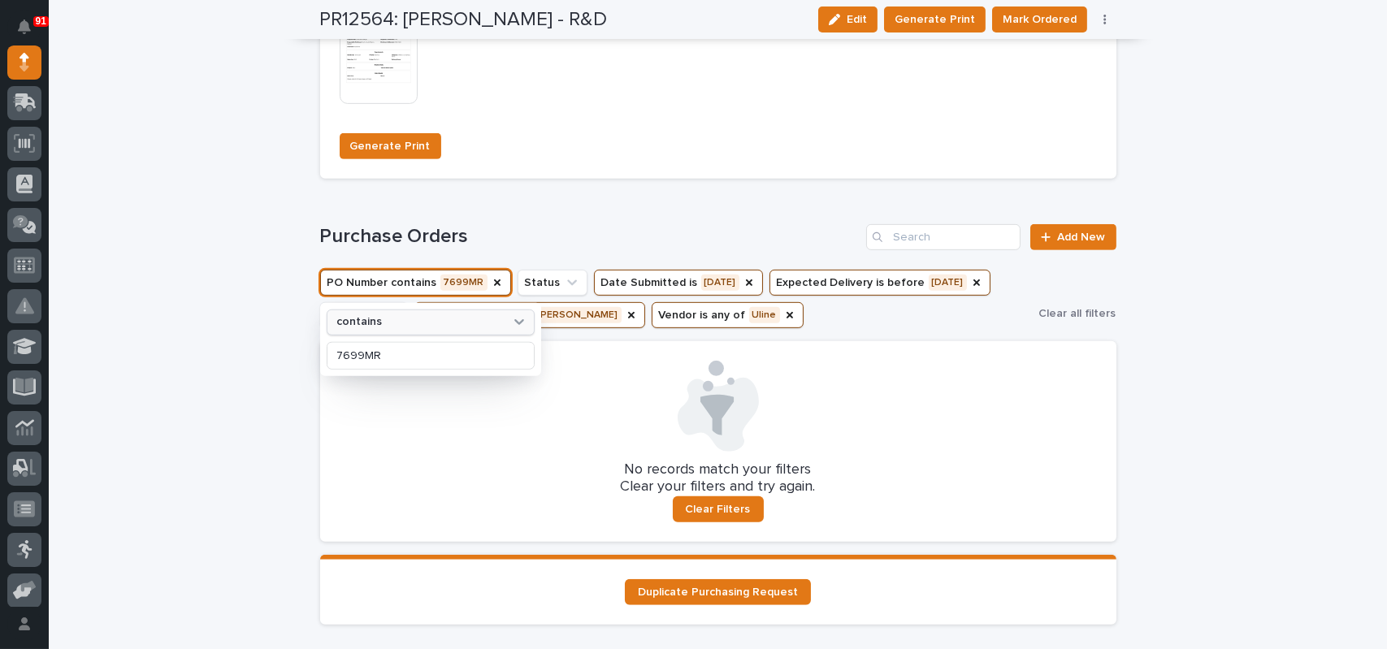
click at [366, 315] on p "contains" at bounding box center [359, 322] width 45 height 14
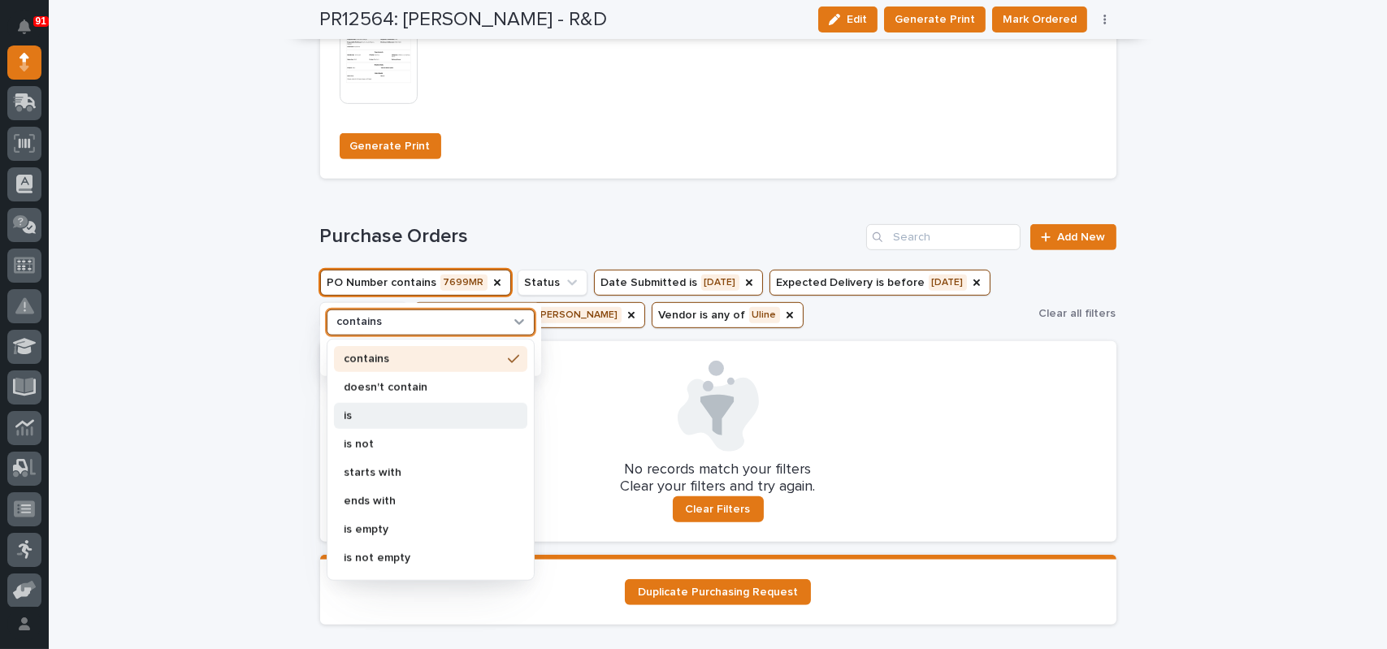
click at [344, 412] on p "is" at bounding box center [423, 415] width 158 height 11
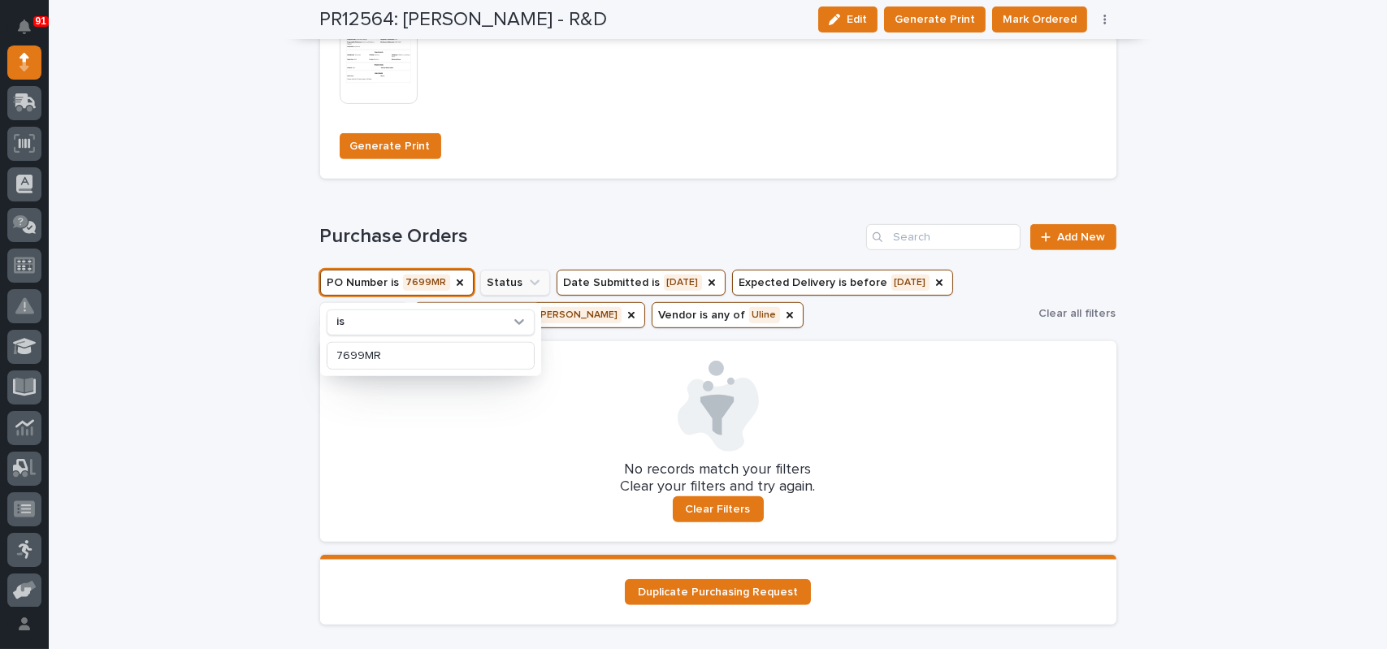
click at [491, 280] on button "Status" at bounding box center [515, 283] width 70 height 26
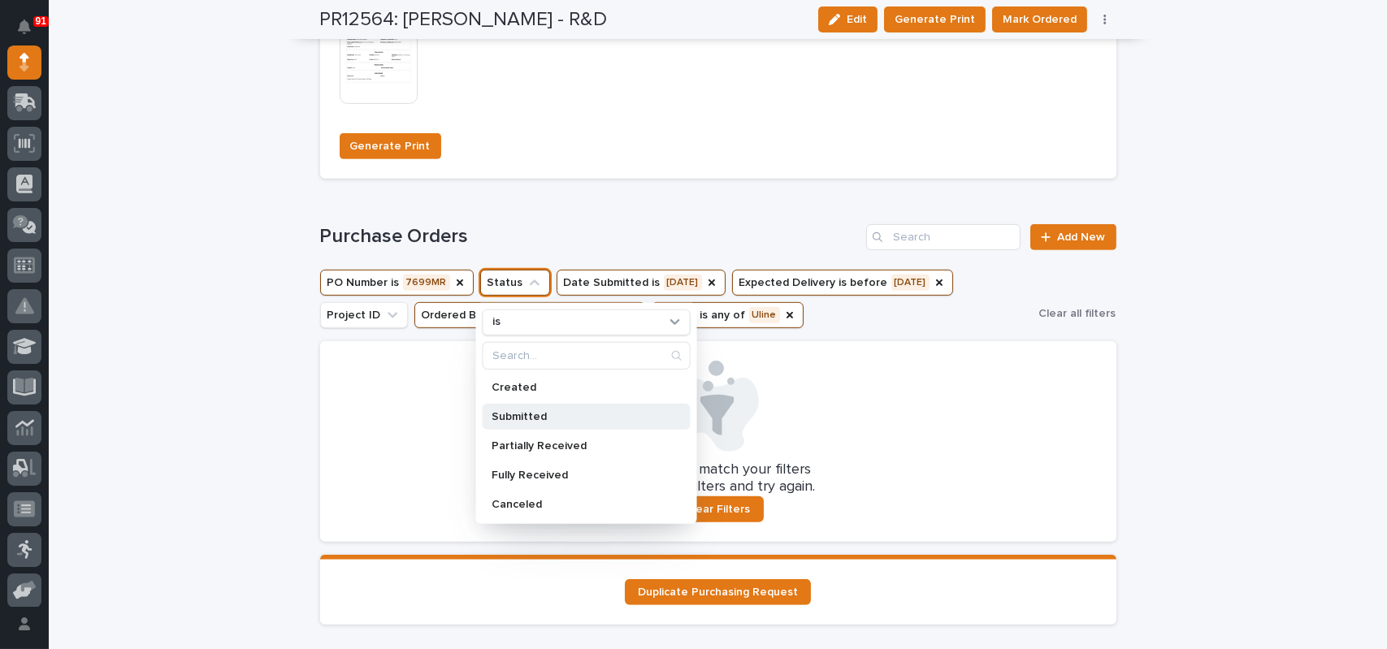
click at [502, 409] on div "Submitted" at bounding box center [586, 417] width 208 height 26
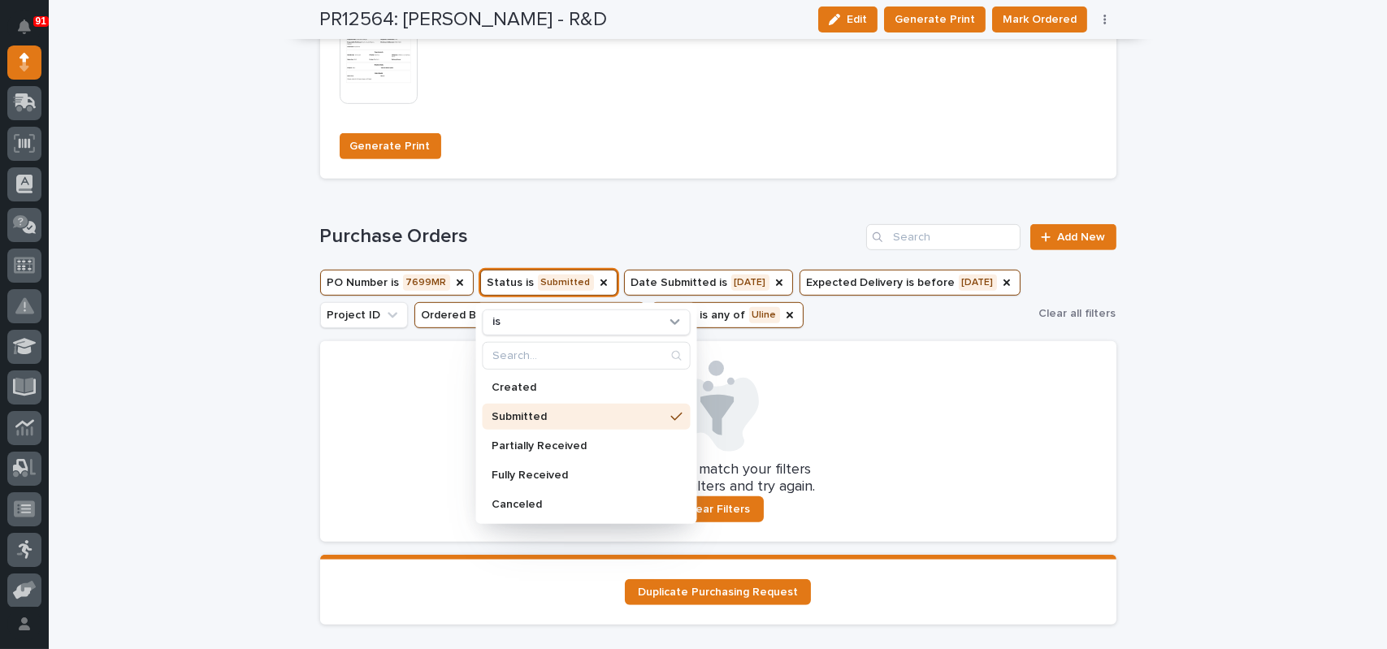
click at [796, 379] on div at bounding box center [718, 406] width 757 height 91
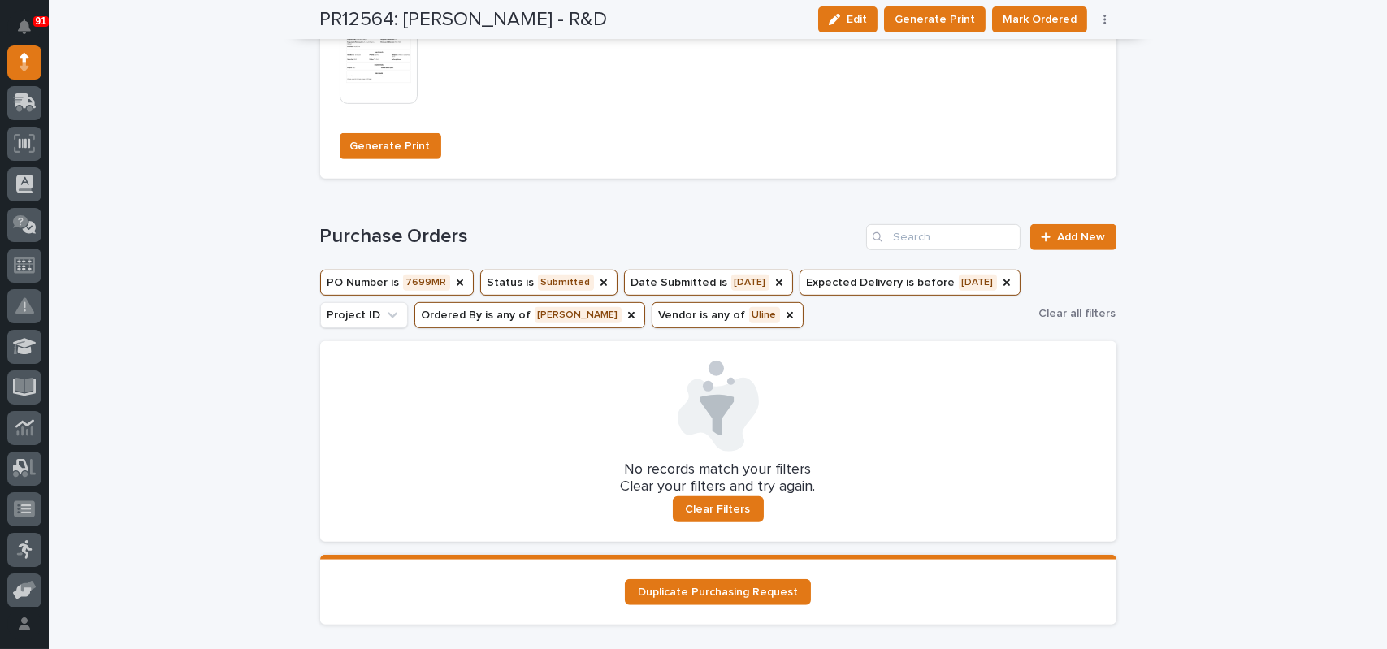
click at [888, 281] on button "Expected Delivery is before 10/13/2025" at bounding box center [909, 283] width 221 height 26
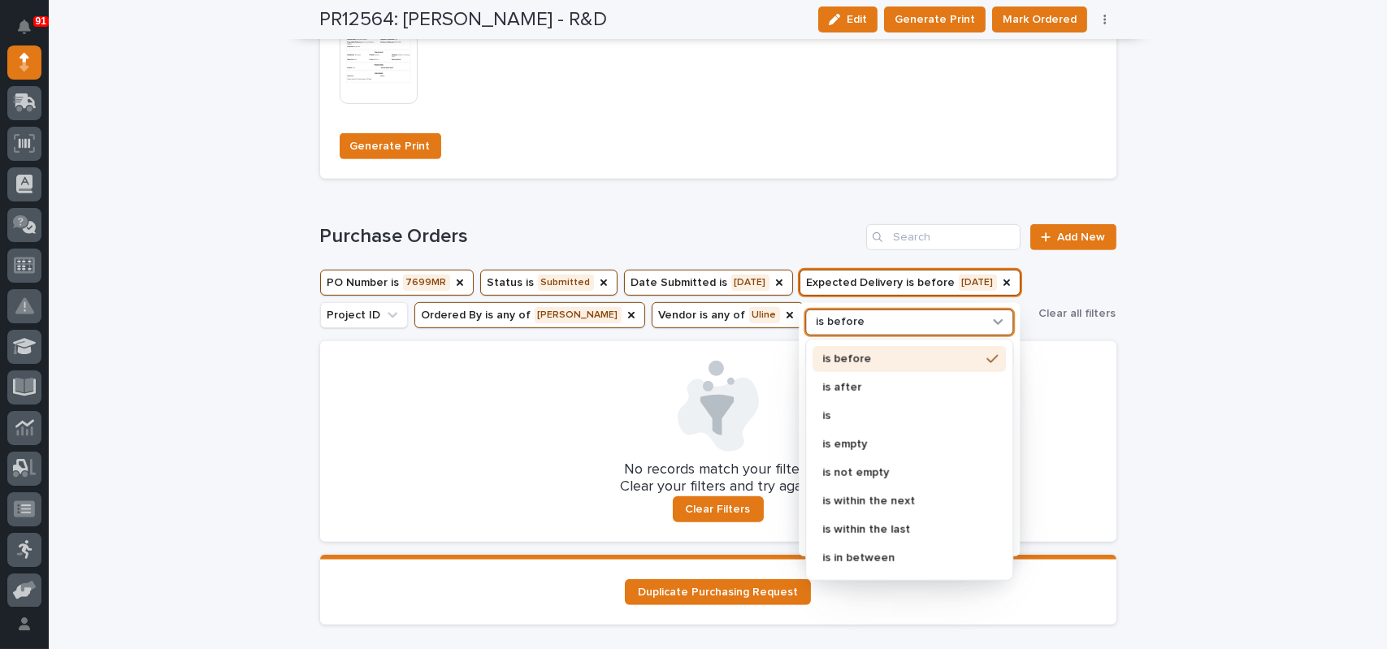
click at [845, 321] on p "is before" at bounding box center [840, 322] width 49 height 14
click at [825, 408] on div "is" at bounding box center [908, 416] width 193 height 26
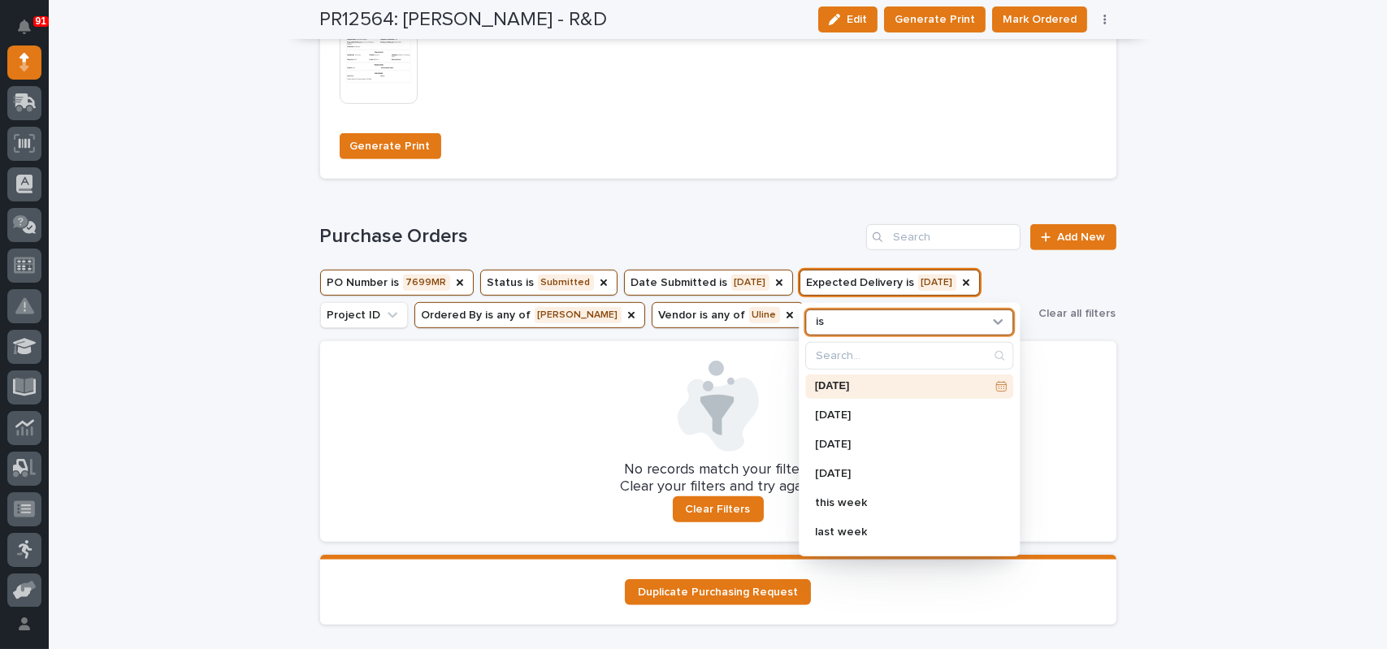
click at [534, 375] on div at bounding box center [718, 406] width 757 height 91
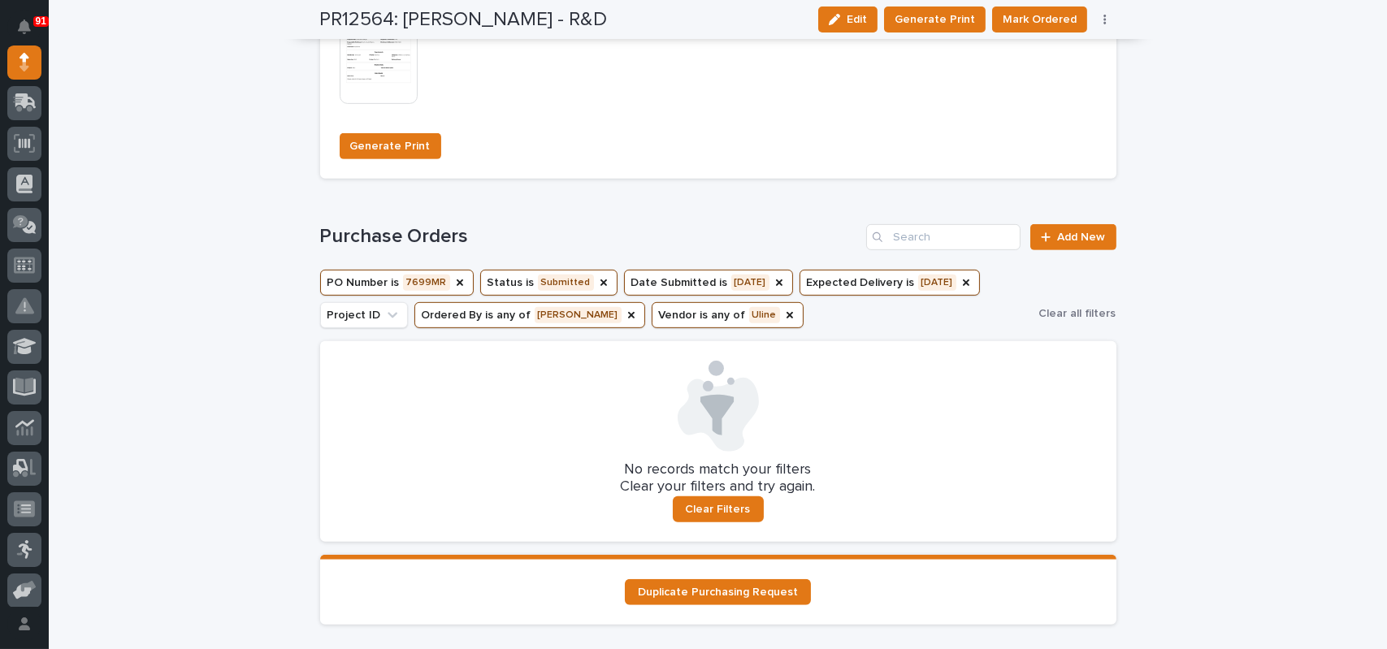
click at [444, 314] on button "Ordered By is any of Marc Rader" at bounding box center [529, 315] width 231 height 26
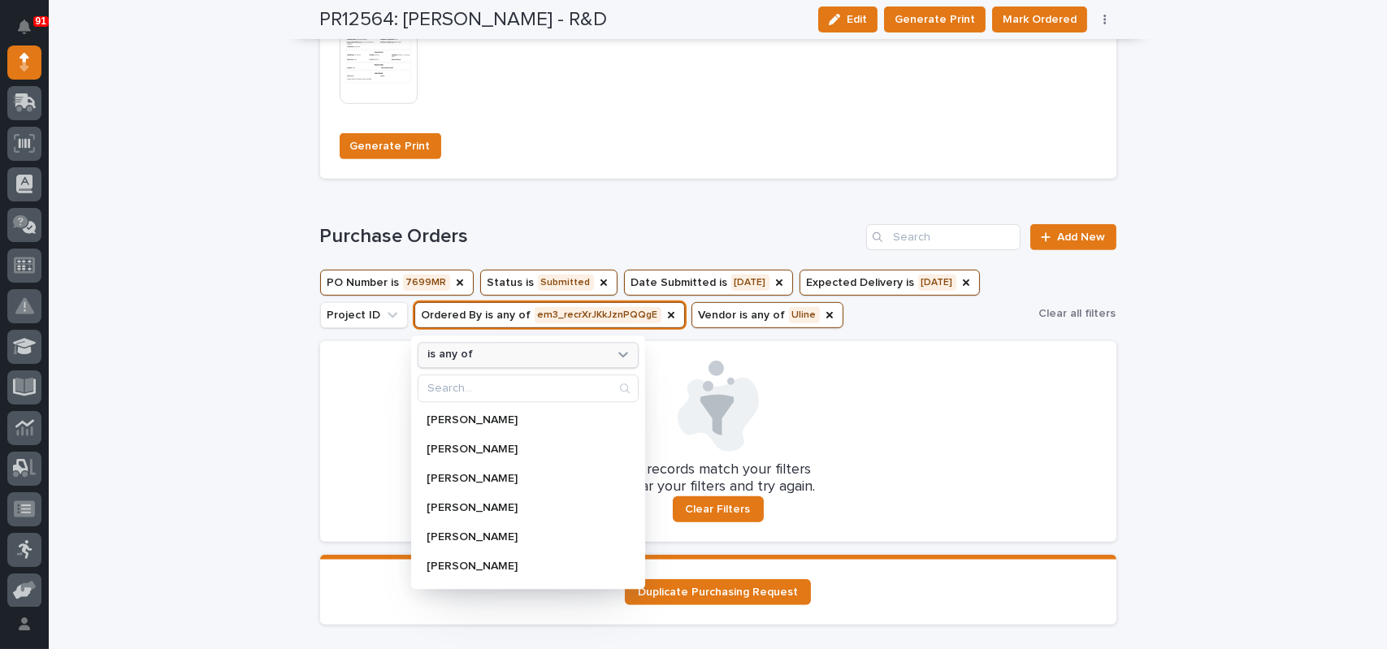
click at [442, 359] on p "is any of" at bounding box center [450, 355] width 45 height 14
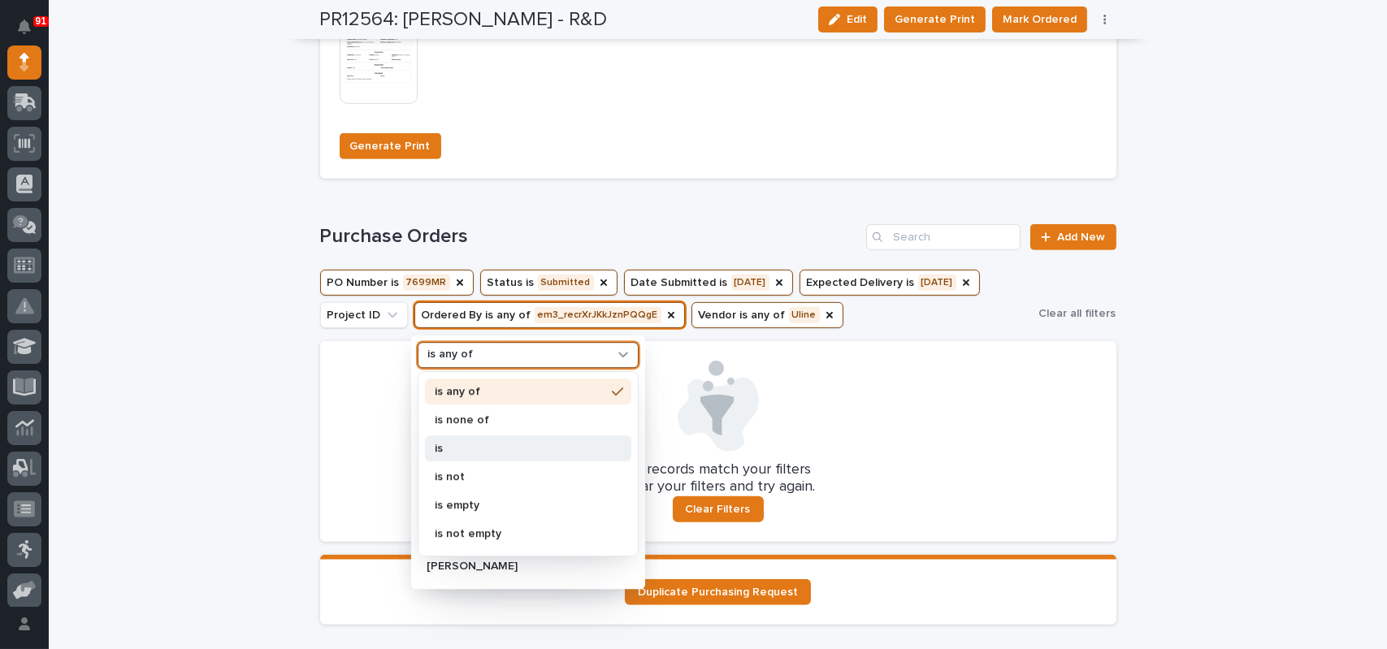
click at [445, 447] on p "is" at bounding box center [520, 449] width 171 height 11
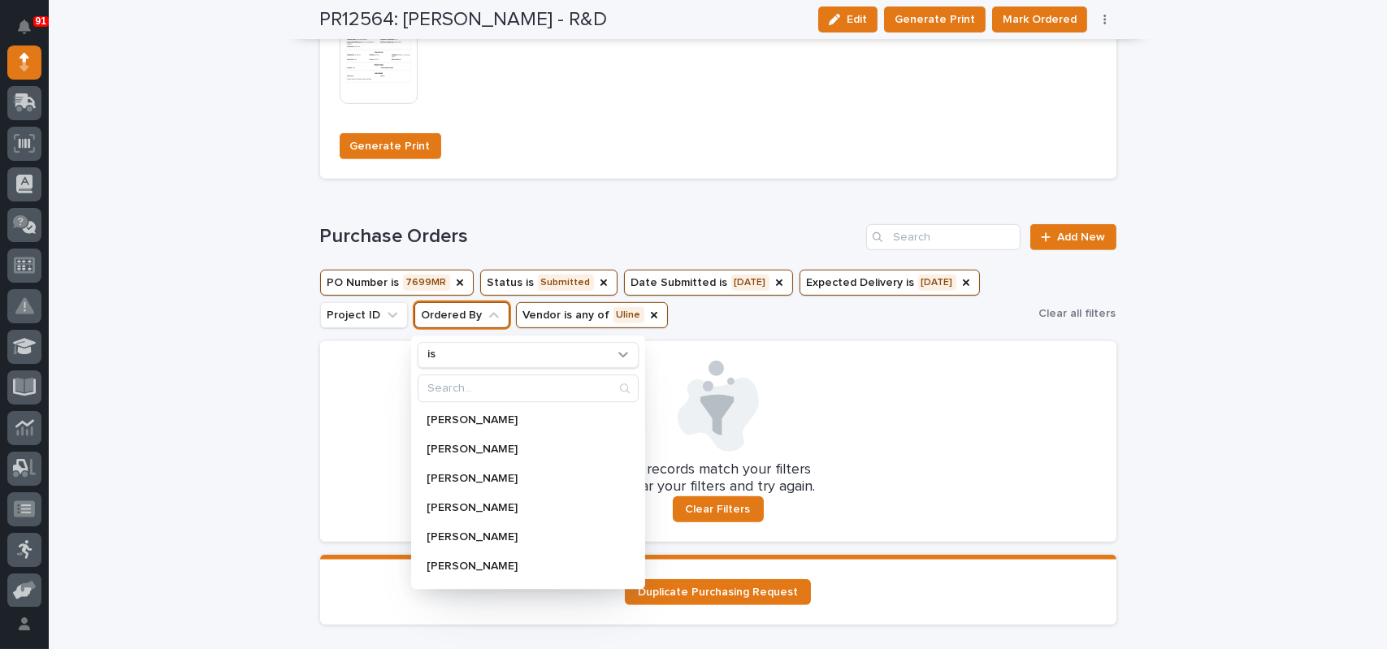
click at [542, 315] on button "Vendor is any of Uline" at bounding box center [592, 315] width 152 height 26
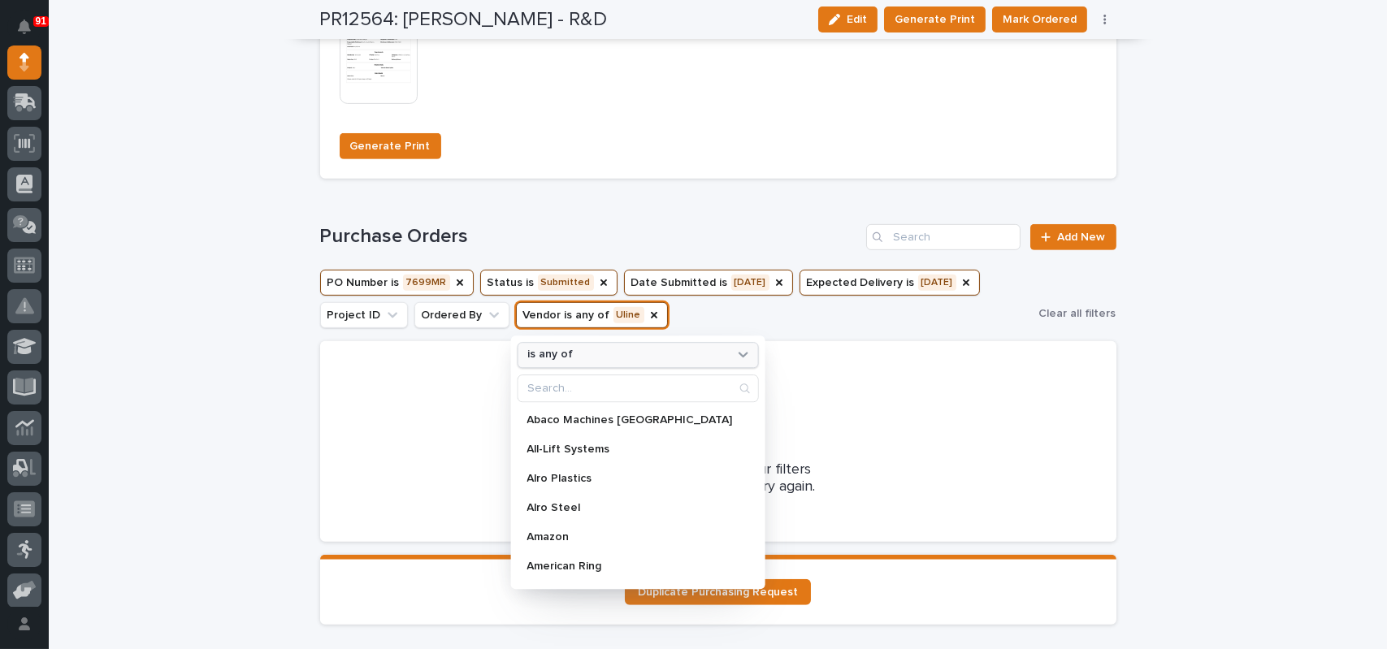
click at [532, 353] on p "is any of" at bounding box center [549, 355] width 45 height 14
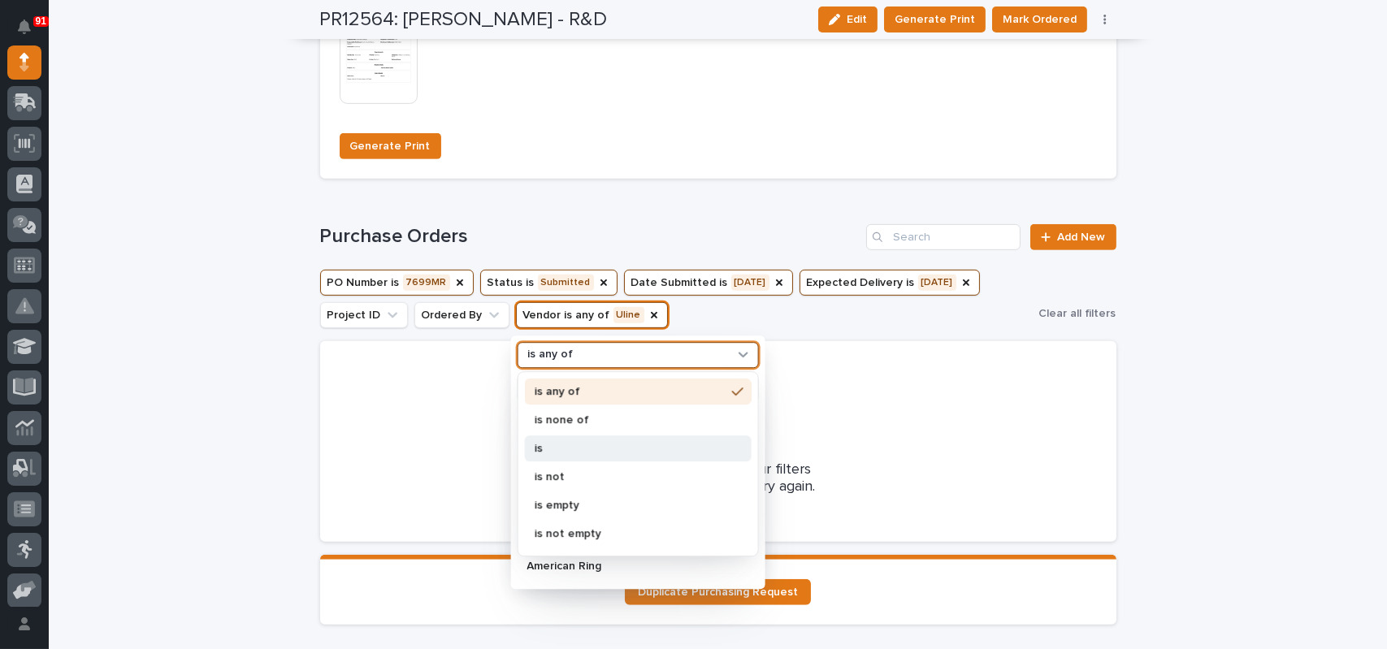
click at [527, 440] on div "is" at bounding box center [637, 449] width 227 height 26
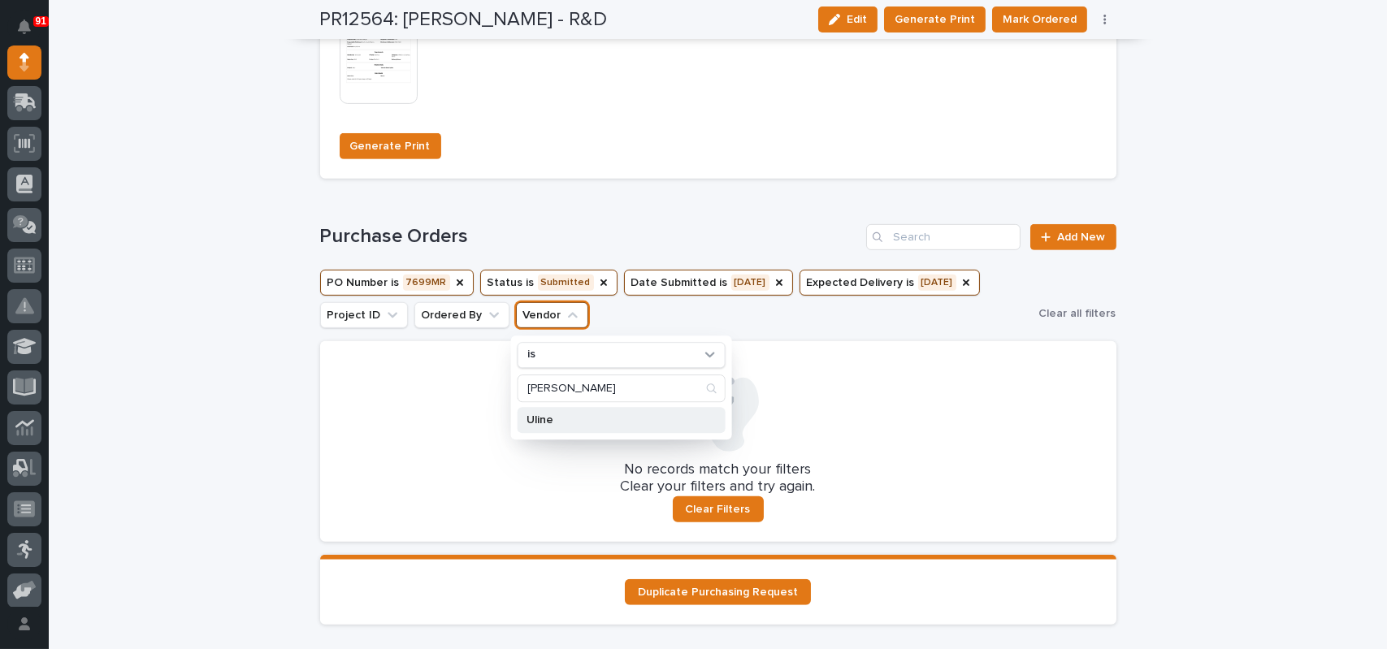
type input "ulin"
click at [526, 414] on p "Uline" at bounding box center [612, 419] width 172 height 11
click at [387, 392] on div at bounding box center [718, 406] width 757 height 91
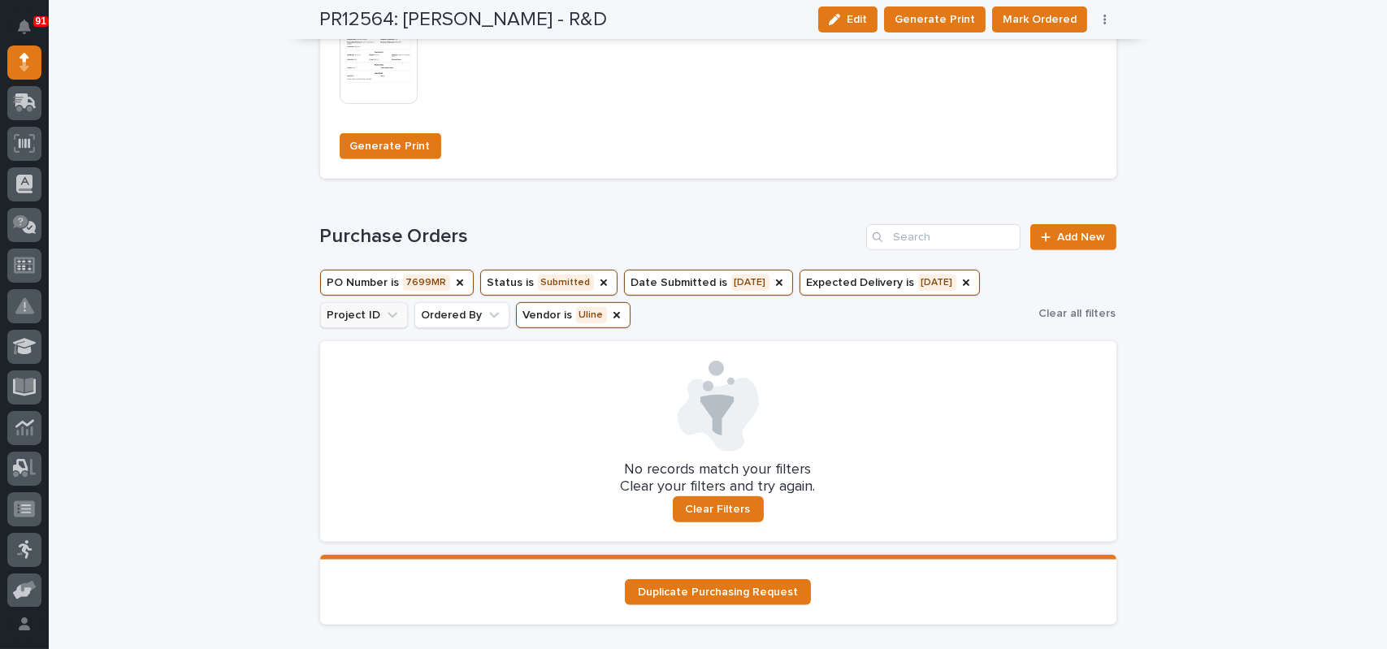
click at [353, 318] on button "Project ID" at bounding box center [364, 315] width 88 height 26
click at [601, 366] on div at bounding box center [718, 406] width 757 height 91
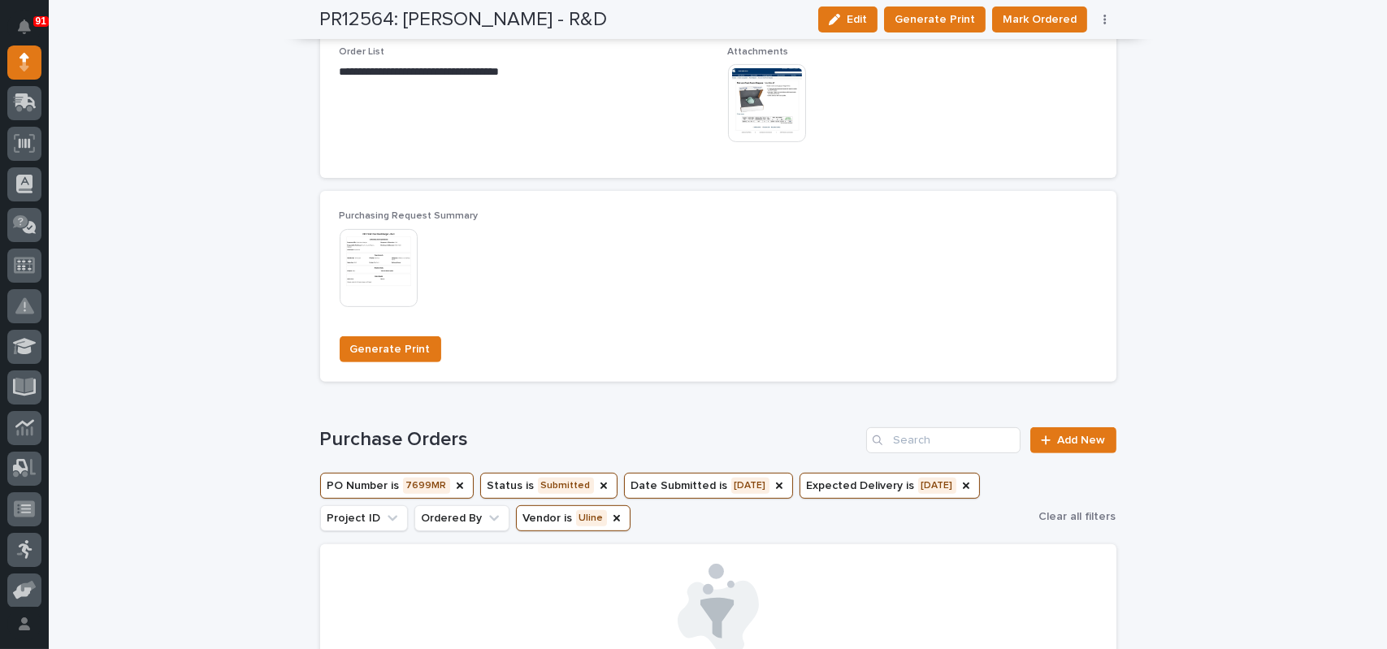
scroll to position [1335, 0]
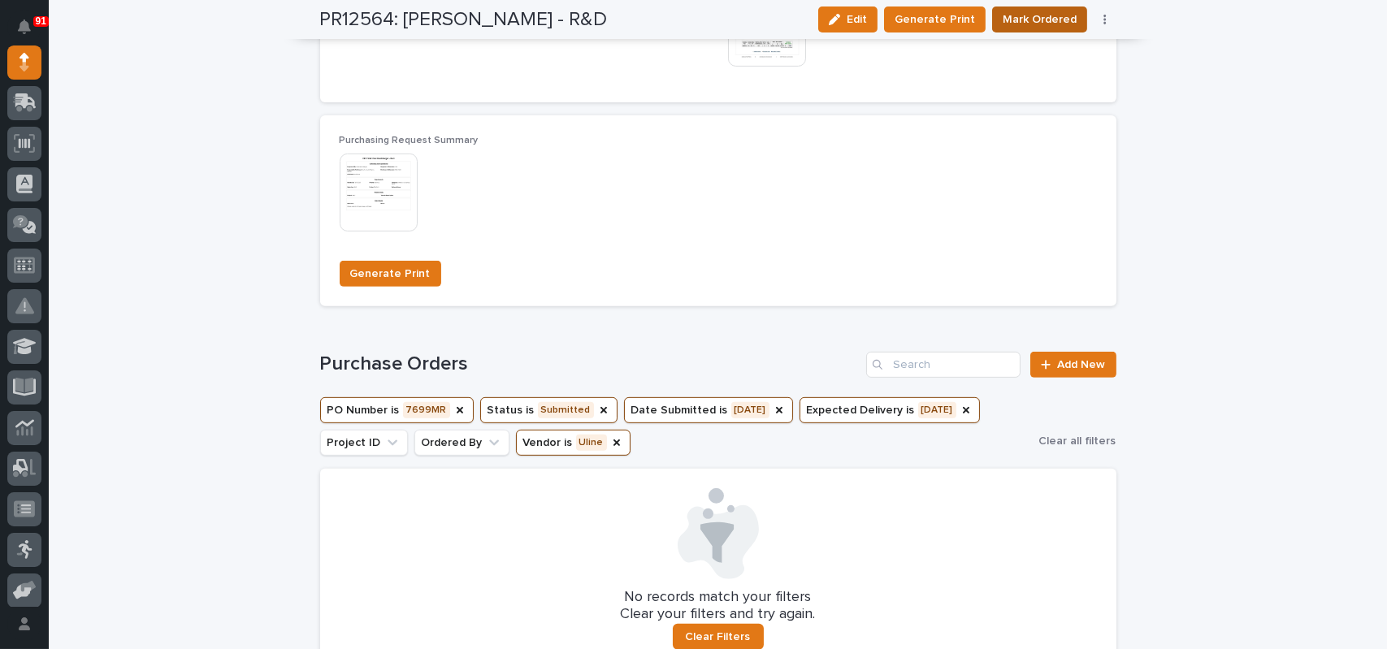
click at [1035, 26] on span "Mark Ordered" at bounding box center [1039, 19] width 74 height 19
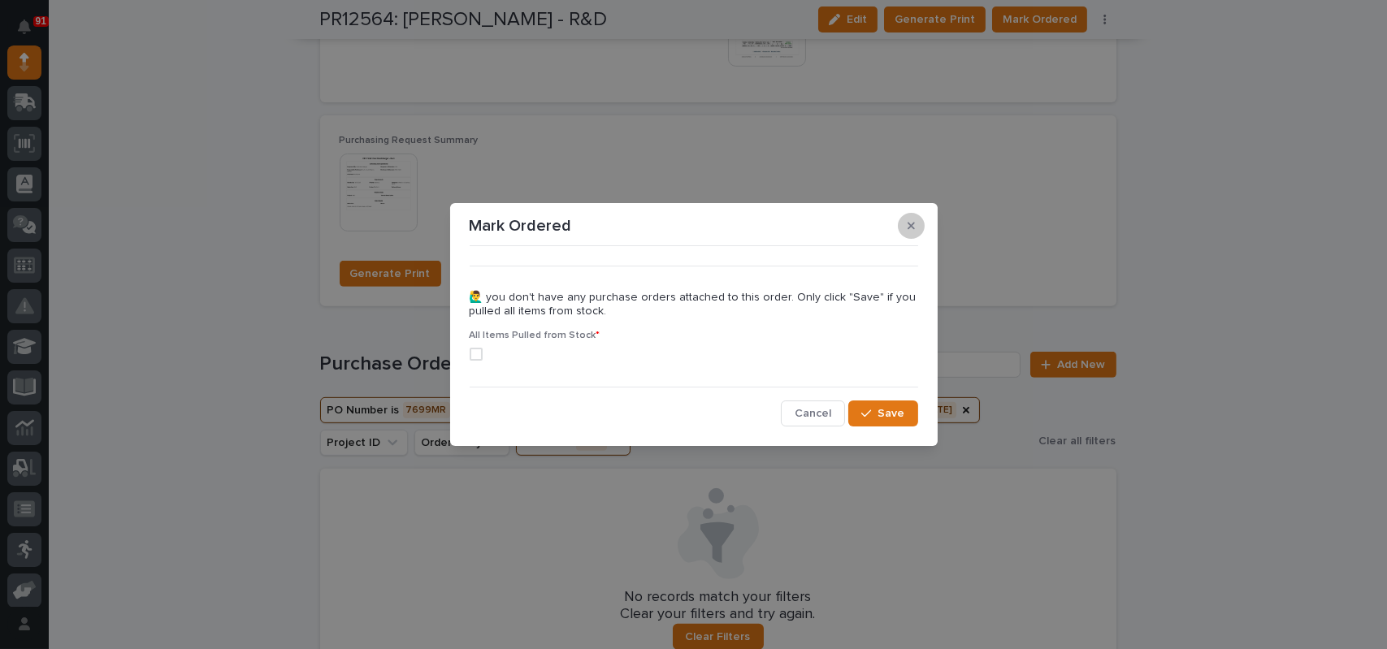
click at [913, 217] on button "button" at bounding box center [911, 226] width 27 height 26
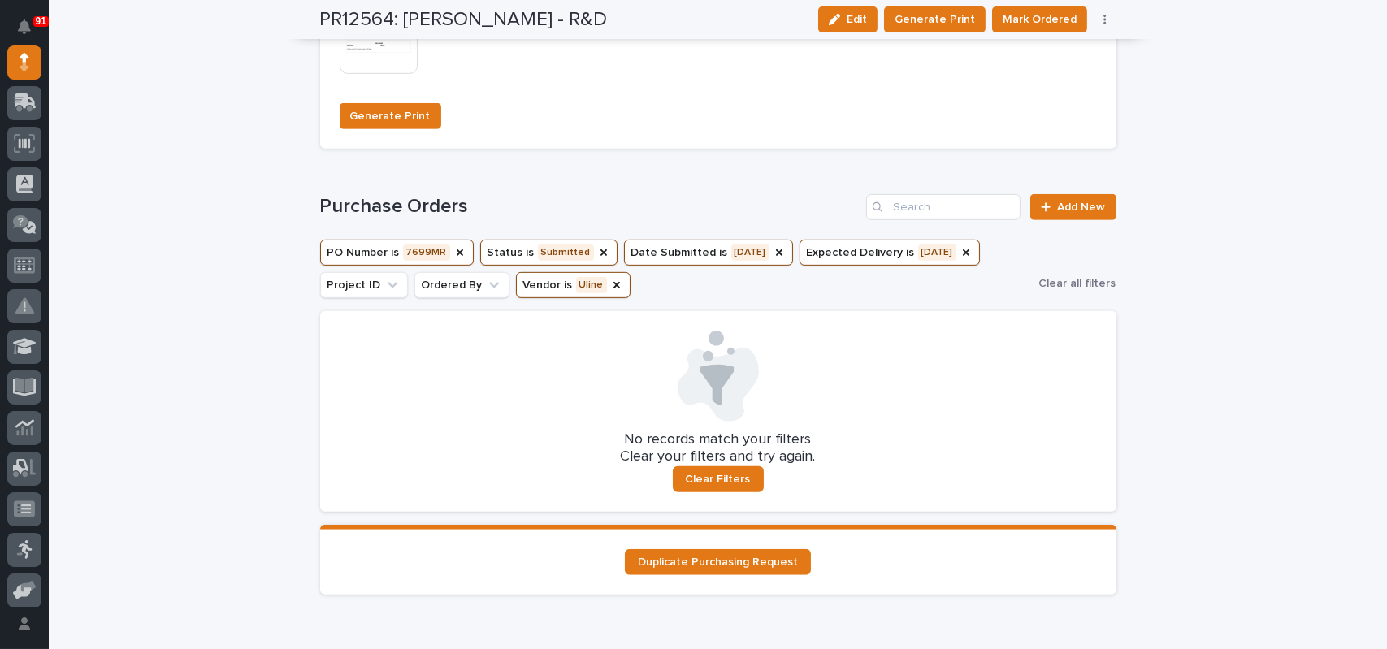
scroll to position [1497, 0]
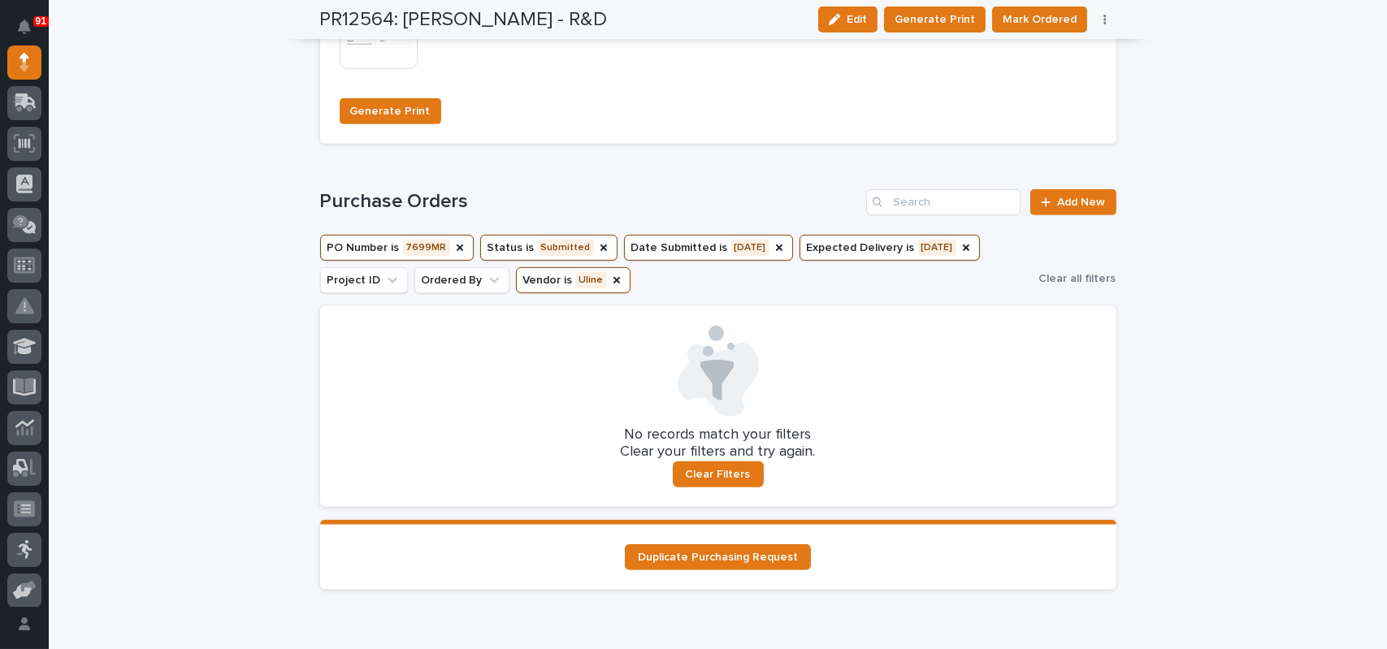
click at [697, 409] on icon at bounding box center [717, 371] width 81 height 91
click at [1071, 279] on span "Clear all filters" at bounding box center [1077, 278] width 77 height 15
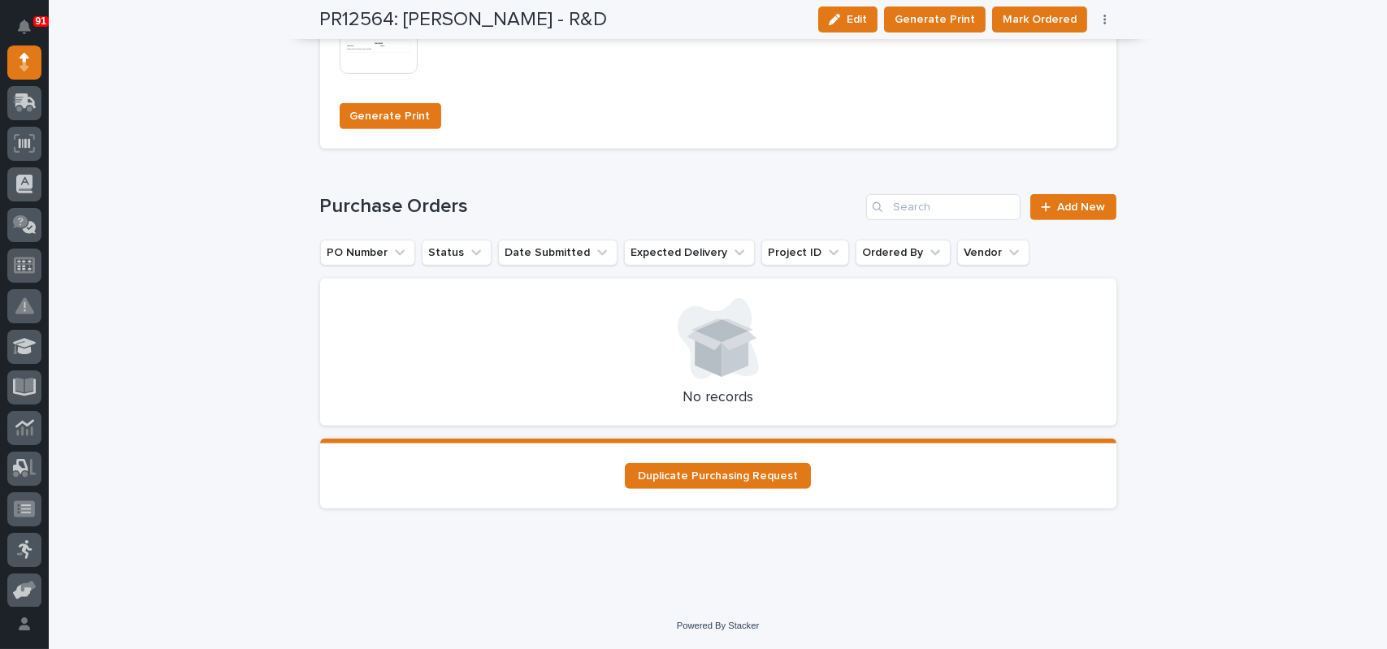
scroll to position [1491, 0]
click at [354, 243] on button "PO Number" at bounding box center [367, 253] width 95 height 26
click at [354, 288] on p "contains" at bounding box center [359, 293] width 45 height 14
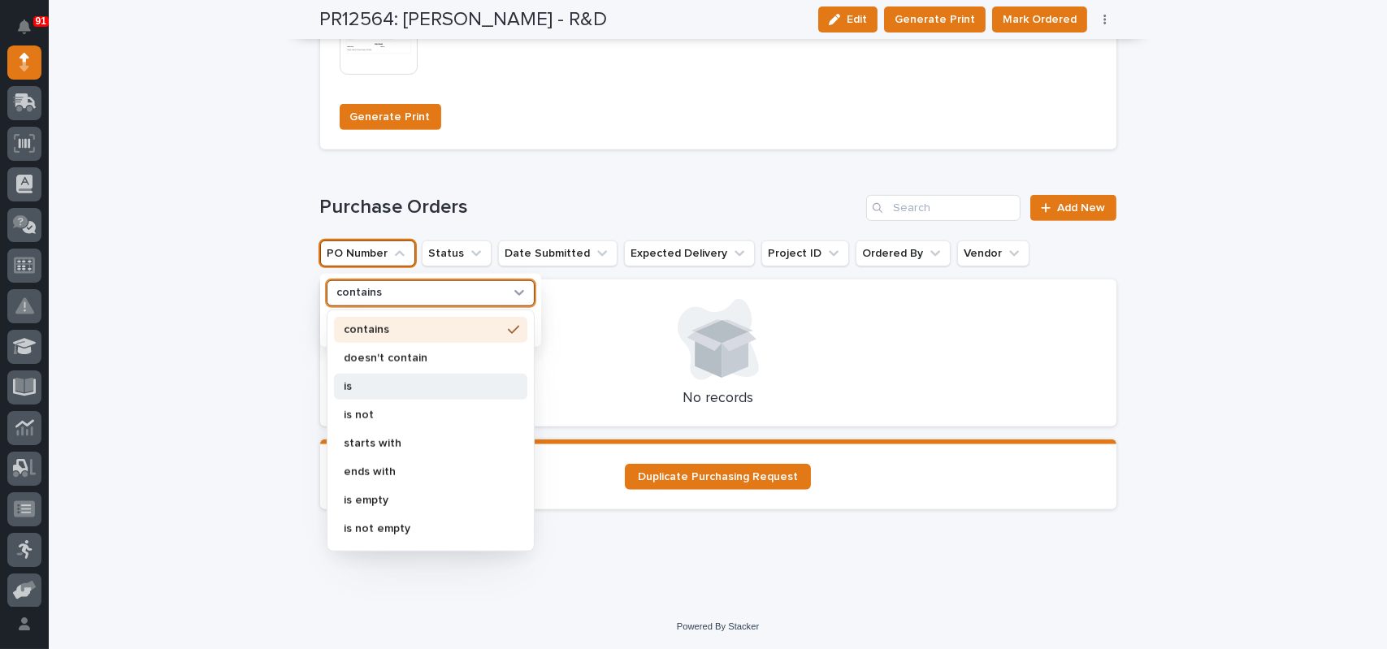
click at [344, 384] on p "is" at bounding box center [423, 386] width 158 height 11
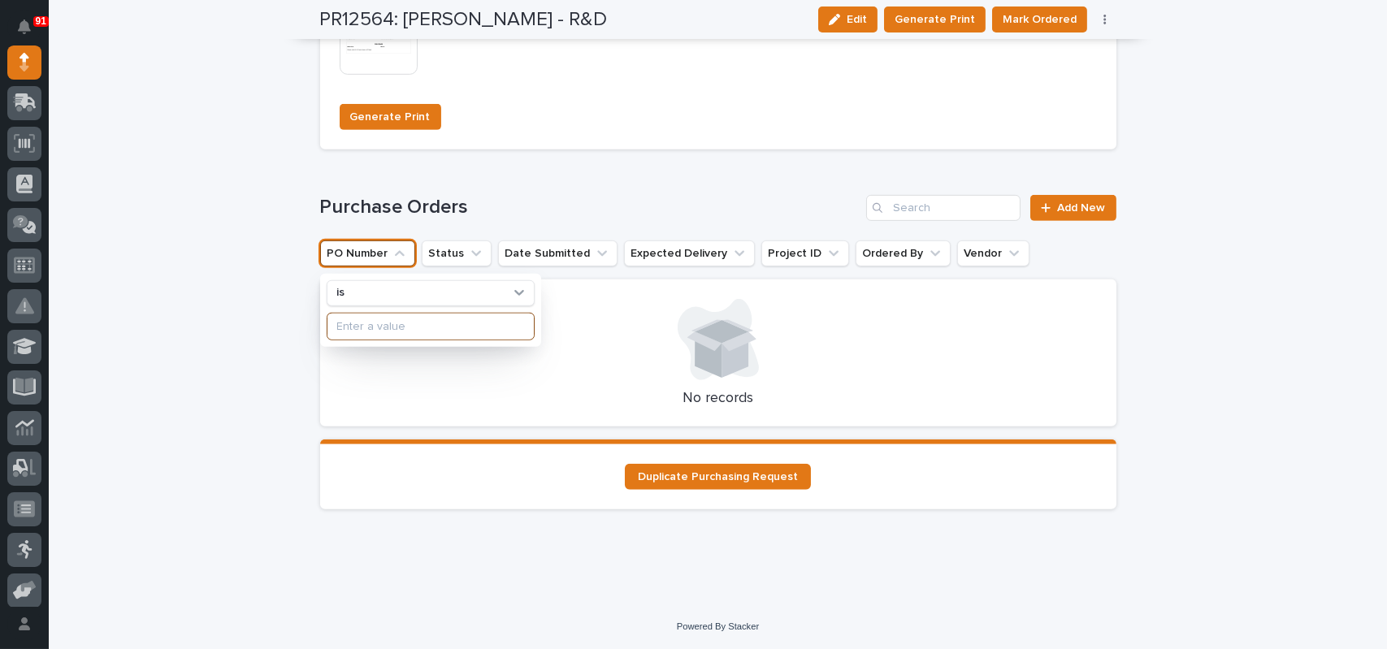
click at [361, 321] on input at bounding box center [430, 327] width 206 height 26
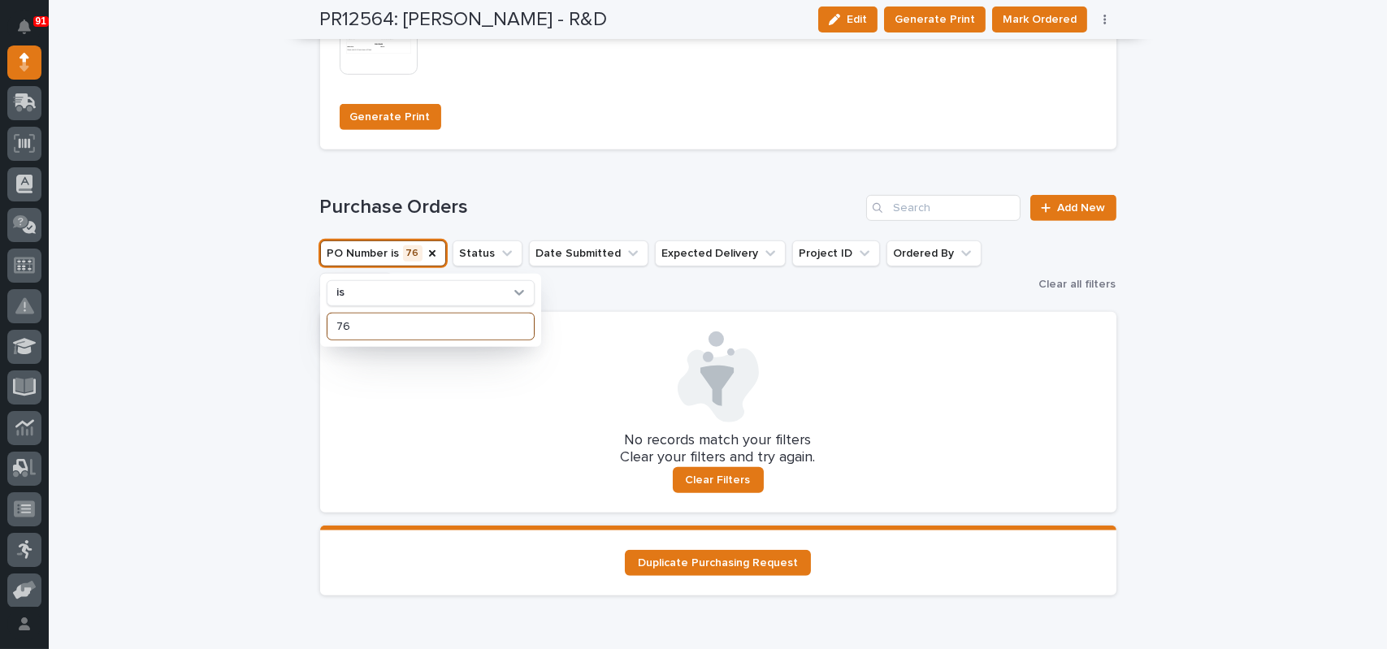
type input "7"
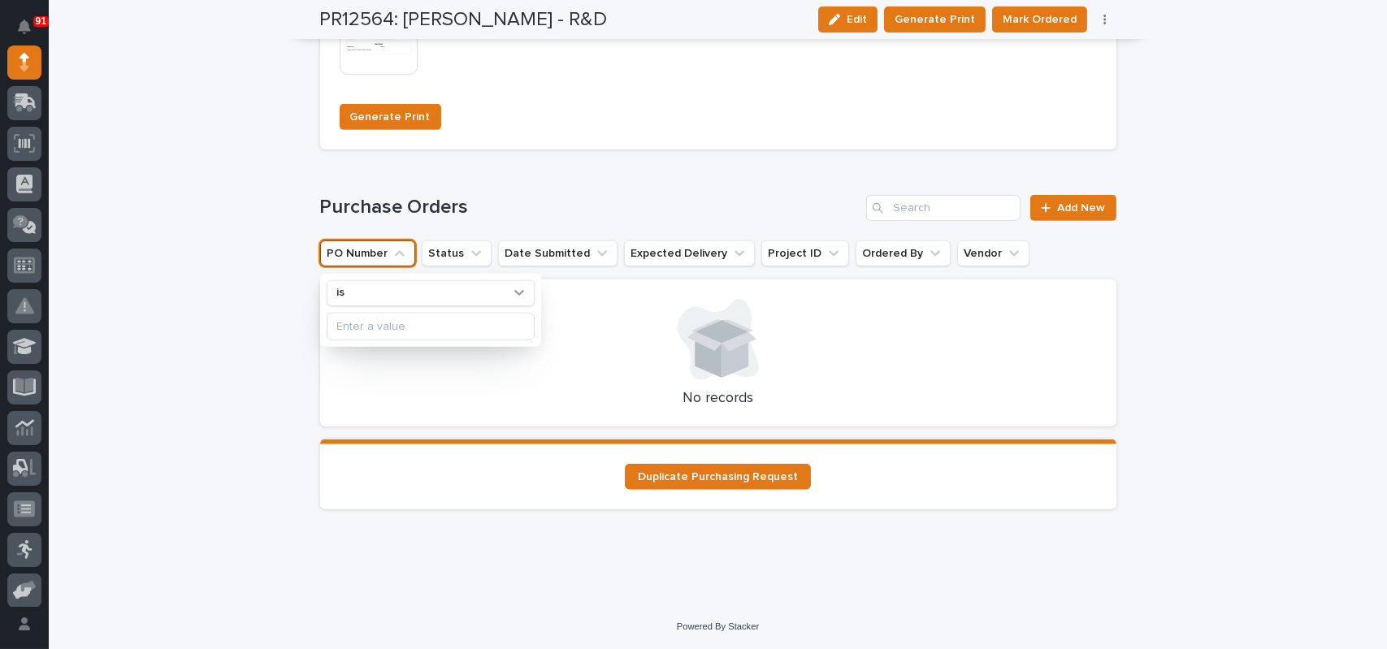
click at [811, 303] on div at bounding box center [718, 339] width 757 height 81
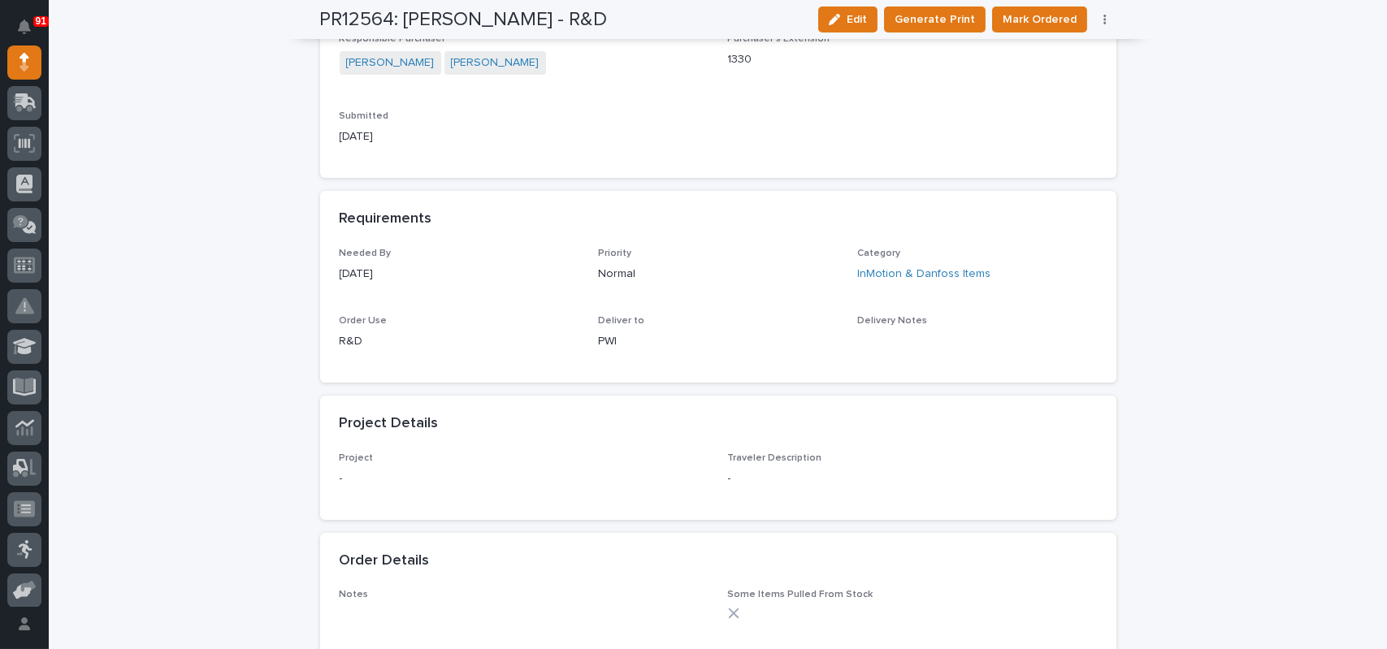
scroll to position [0, 0]
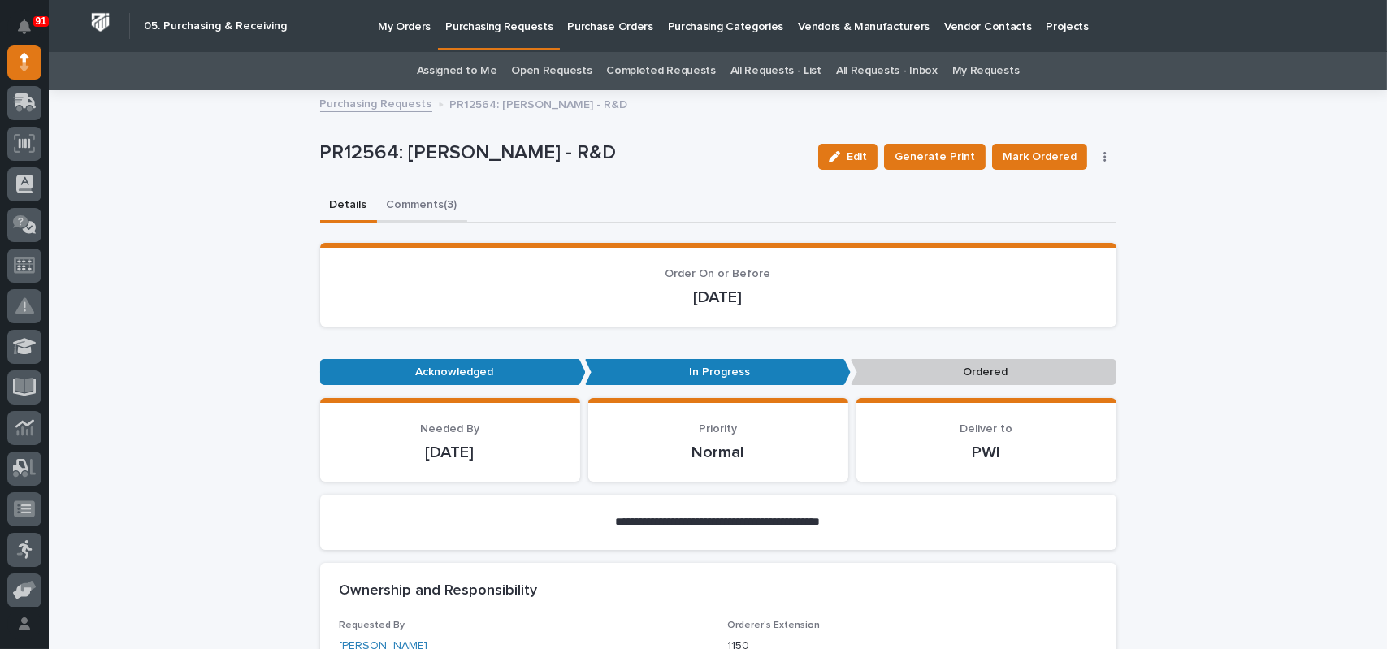
click at [411, 204] on button "Comments (3)" at bounding box center [422, 206] width 90 height 34
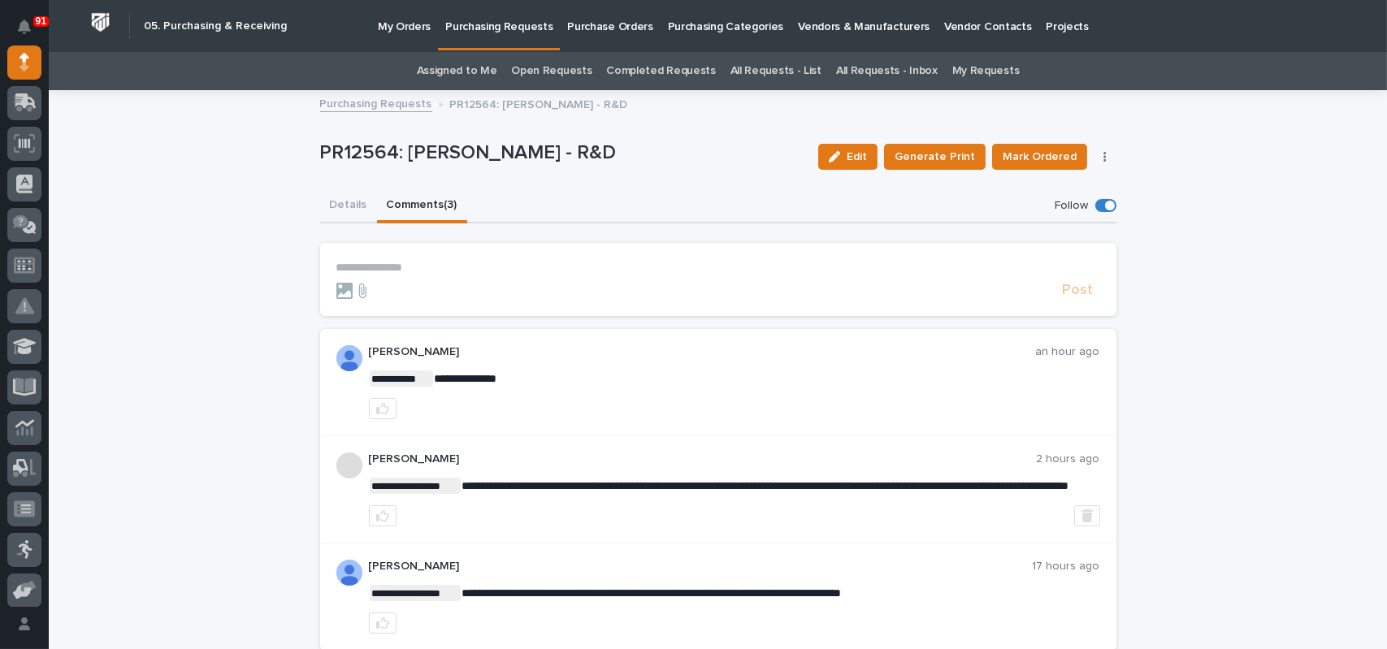
click at [396, 262] on p "**********" at bounding box center [718, 268] width 764 height 14
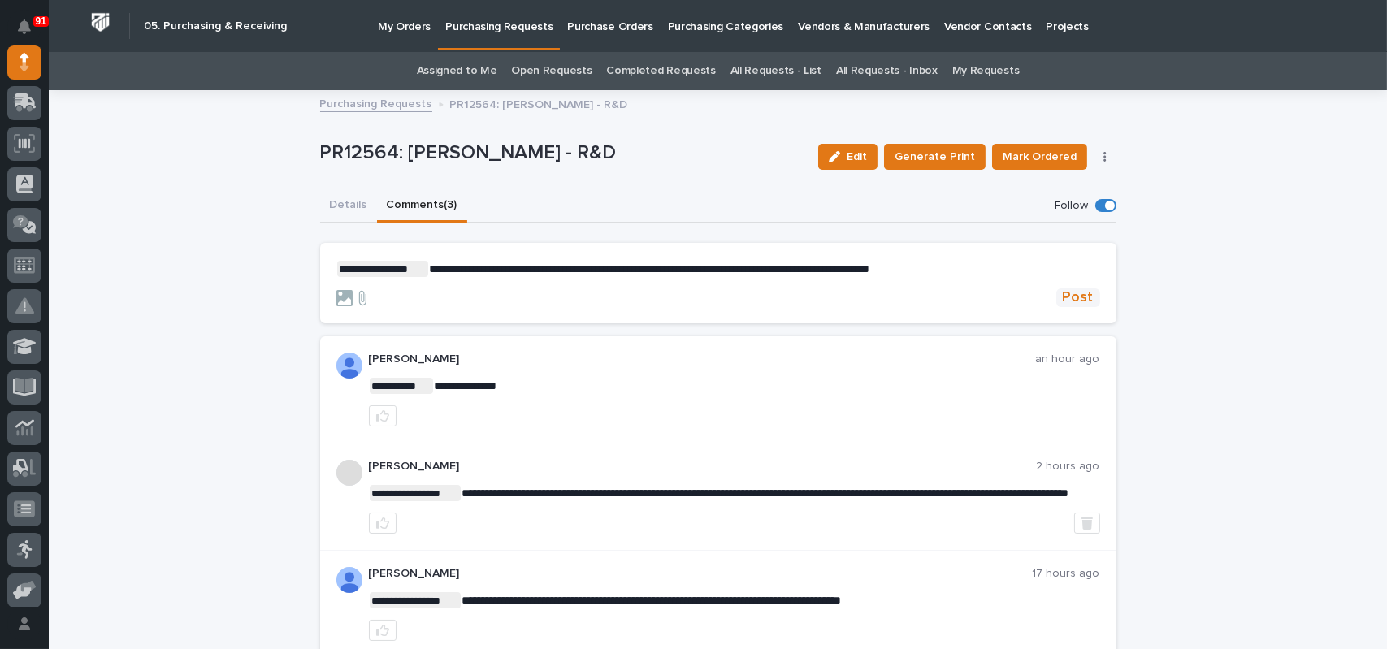
click at [1062, 304] on span "Post" at bounding box center [1077, 297] width 31 height 19
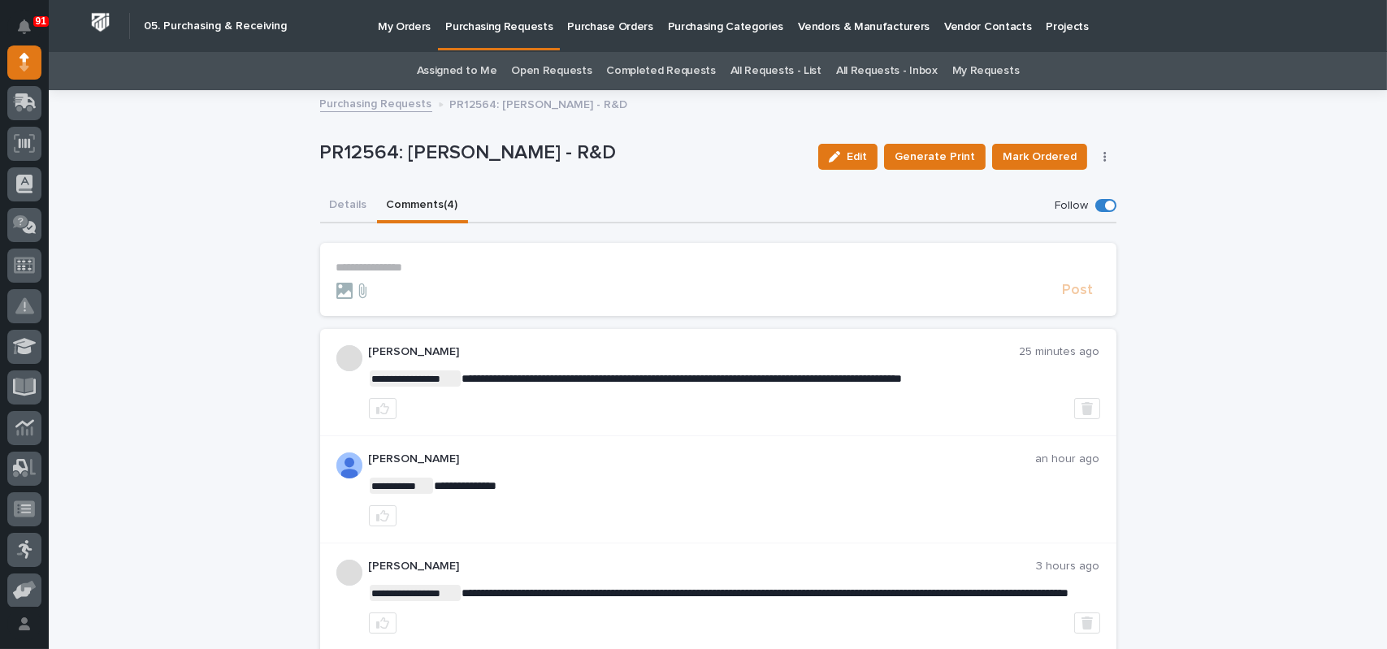
click at [621, 29] on p "Purchase Orders" at bounding box center [609, 17] width 85 height 34
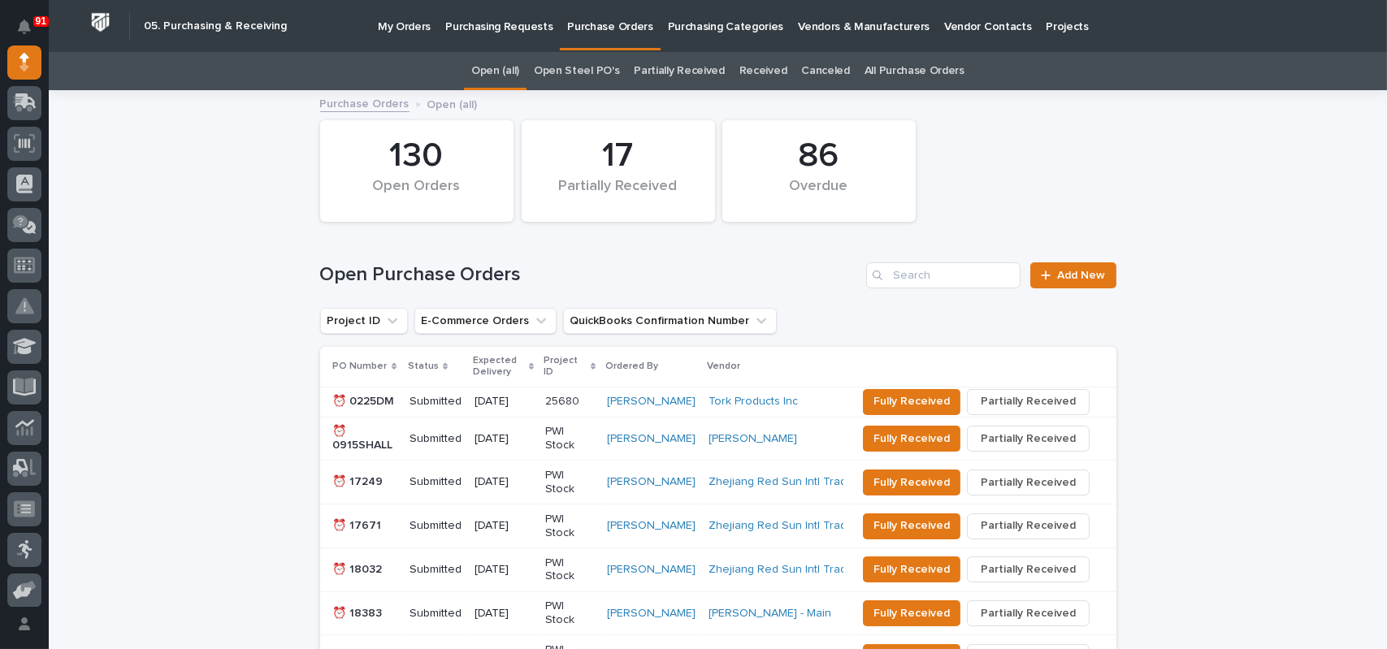
click at [401, 28] on p "My Orders" at bounding box center [404, 17] width 53 height 34
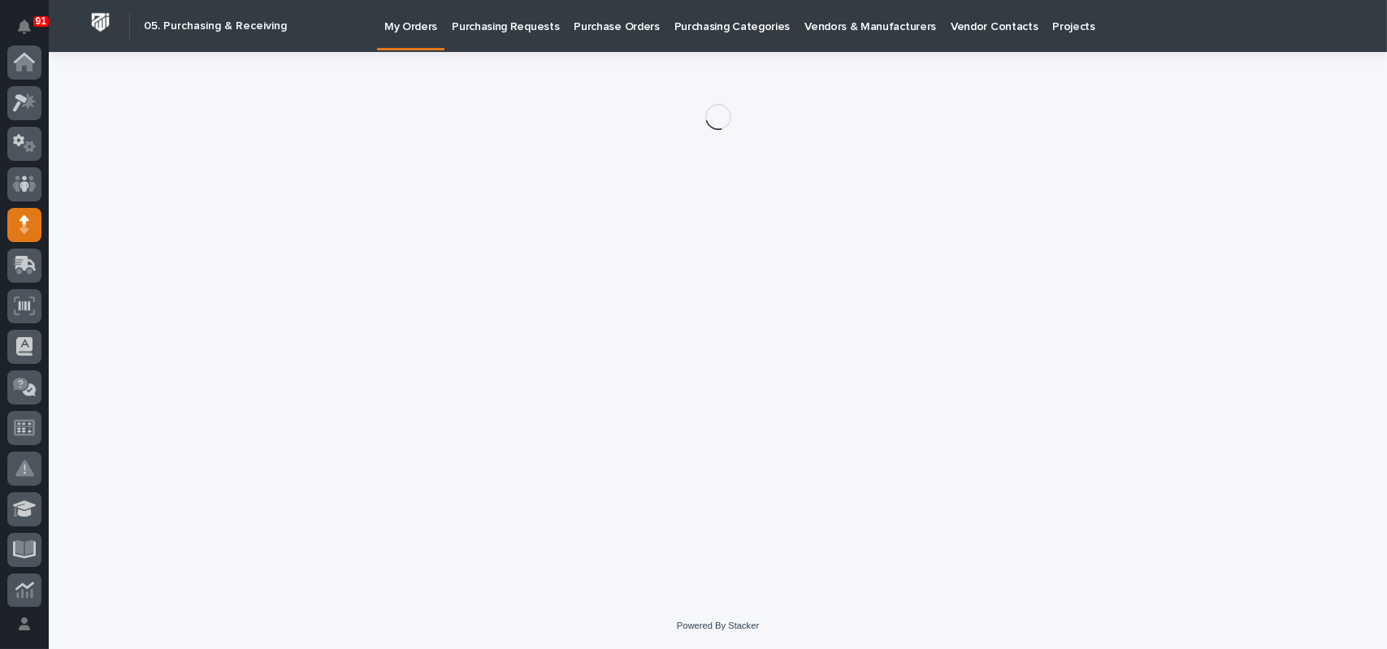
scroll to position [162, 0]
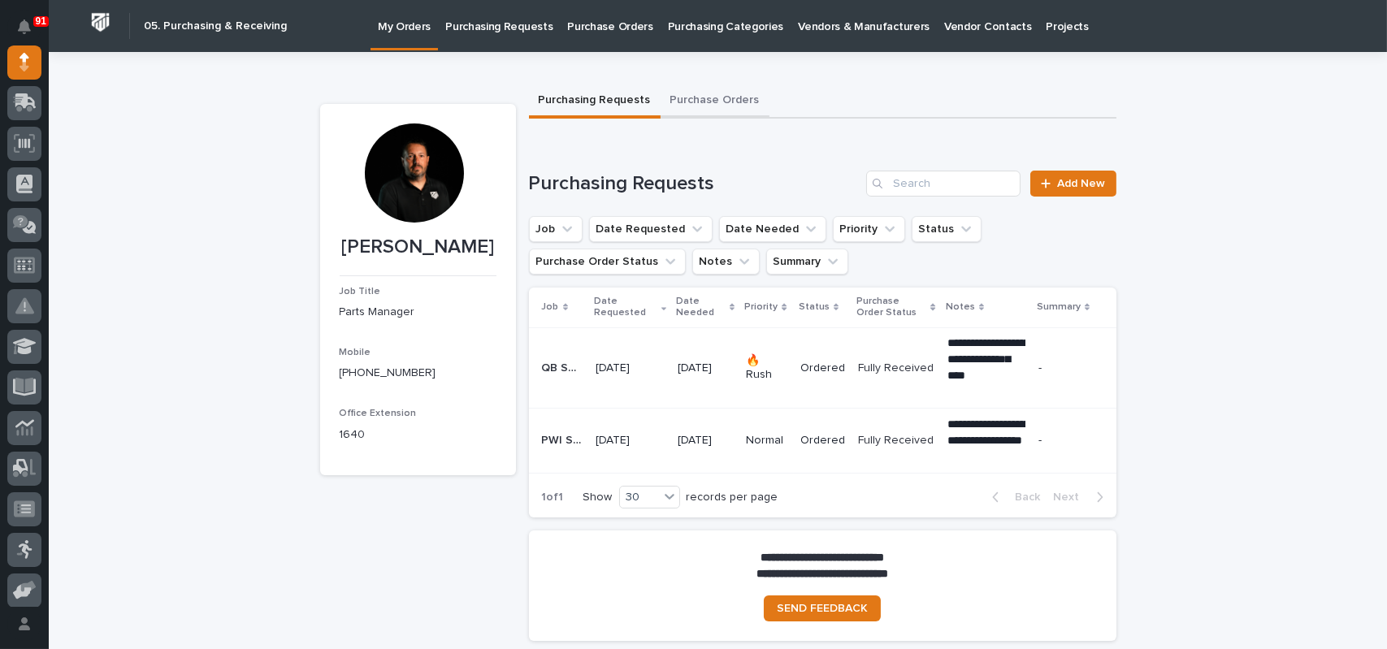
click at [710, 110] on button "Purchase Orders" at bounding box center [714, 101] width 109 height 34
